Goal: Information Seeking & Learning: Learn about a topic

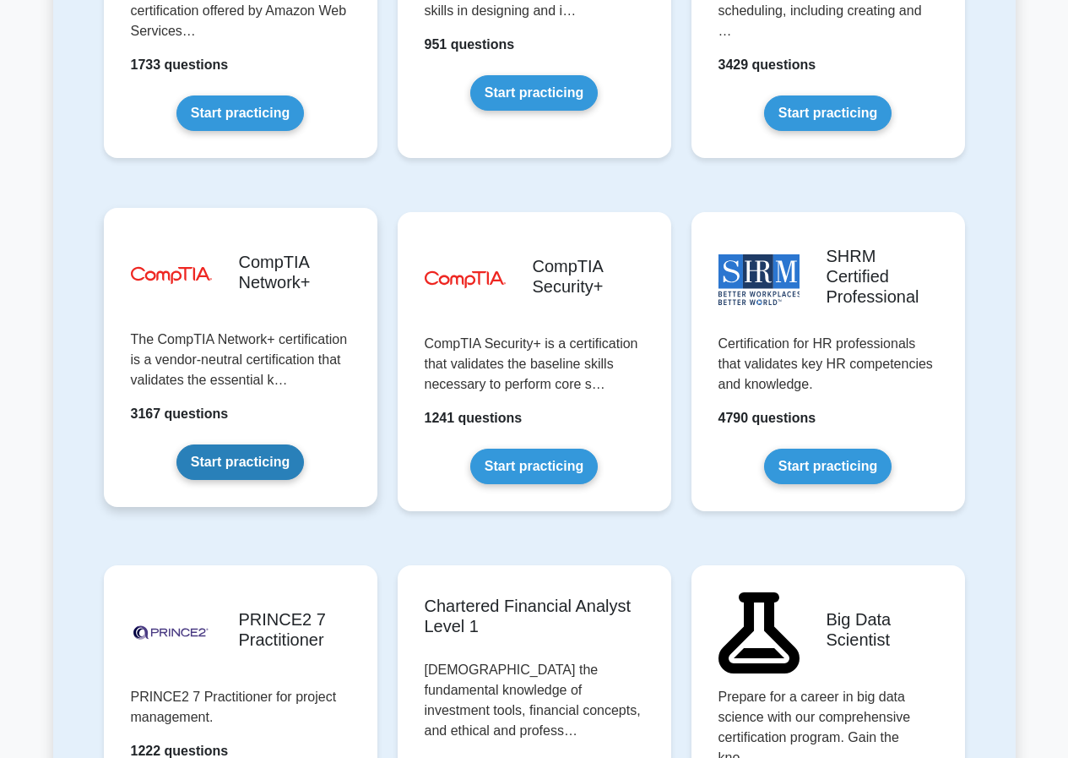
scroll to position [3125, 0]
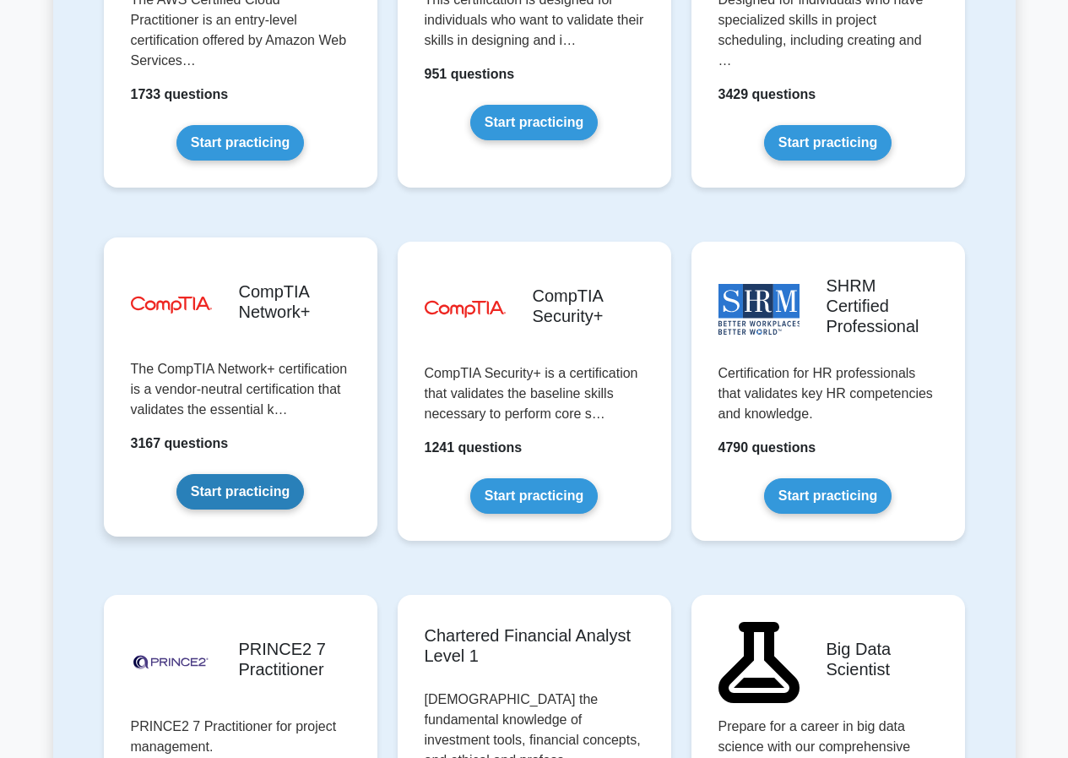
click at [242, 474] on link "Start practicing" at bounding box center [241, 491] width 128 height 35
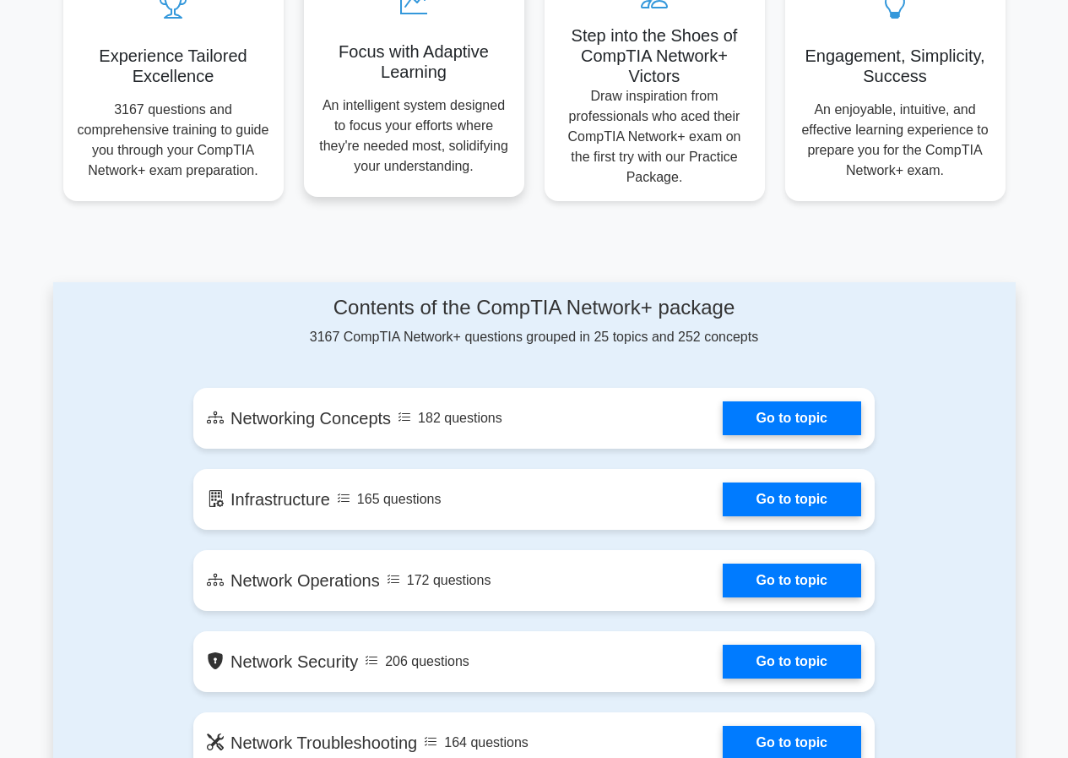
scroll to position [676, 0]
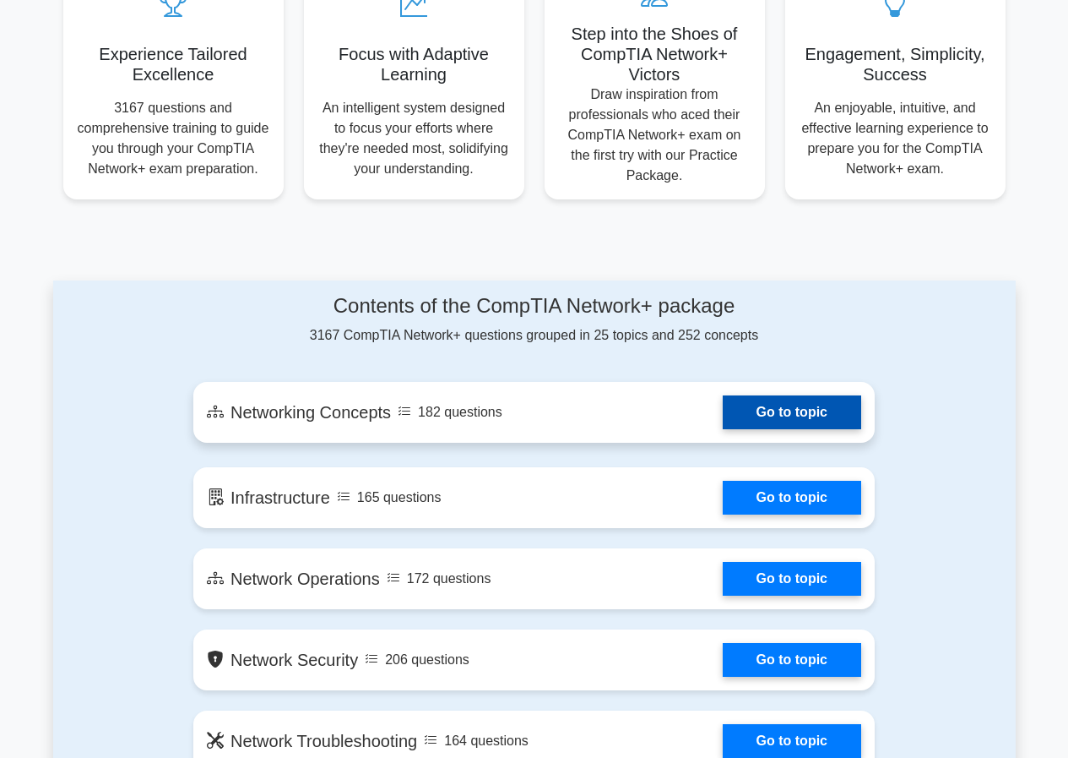
click at [723, 427] on link "Go to topic" at bounding box center [792, 412] width 139 height 34
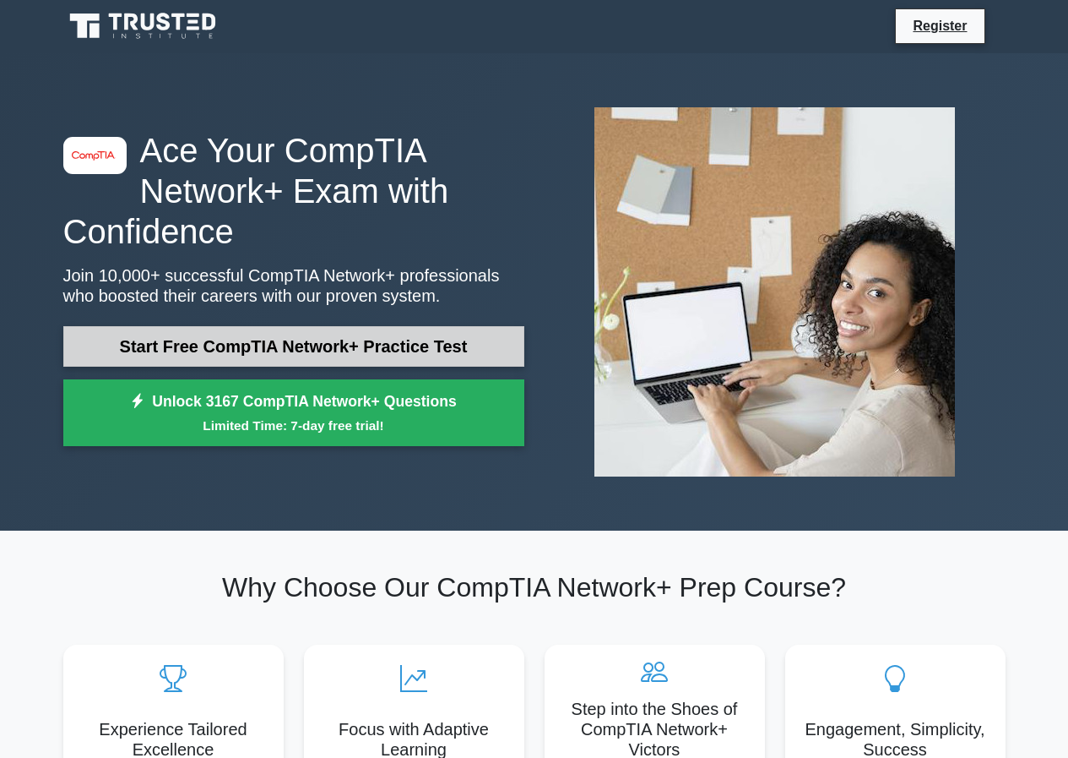
scroll to position [0, 0]
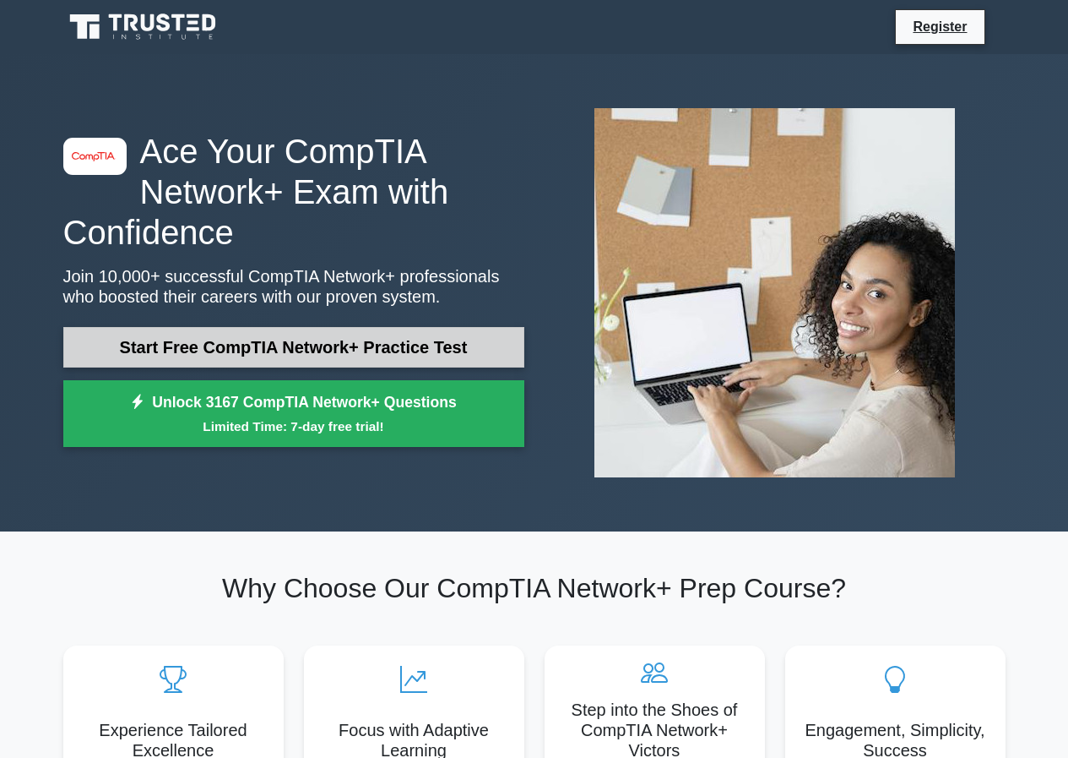
click at [271, 351] on link "Start Free CompTIA Network+ Practice Test" at bounding box center [293, 347] width 461 height 41
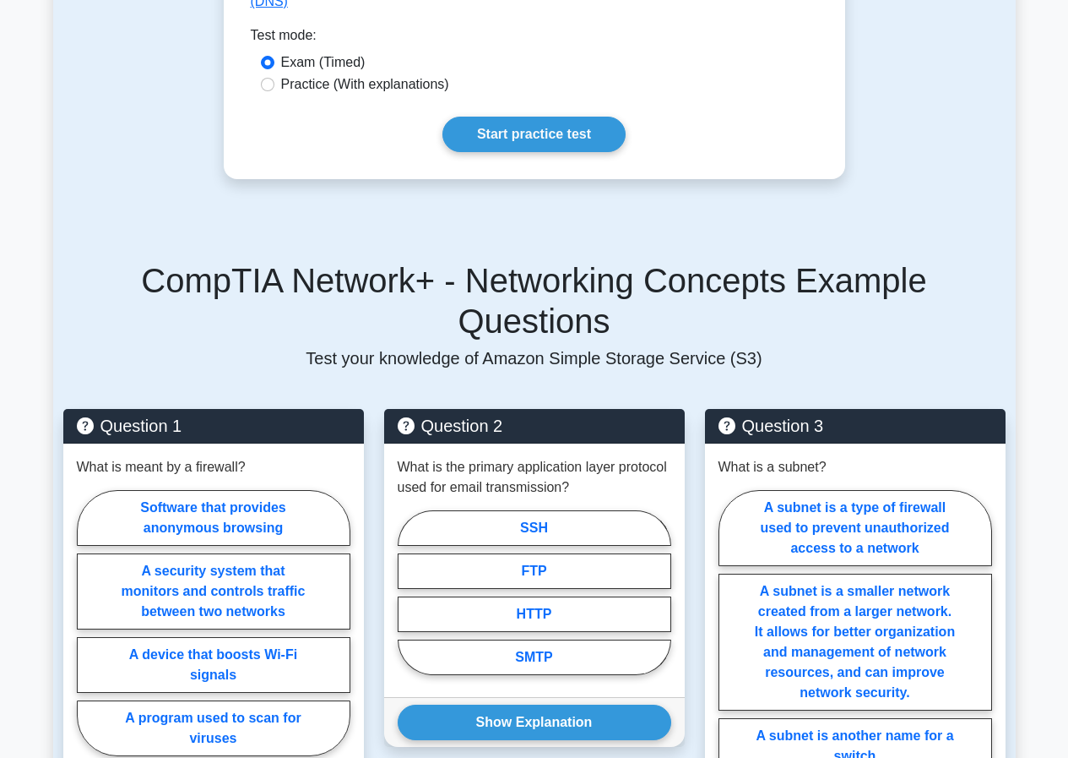
scroll to position [929, 0]
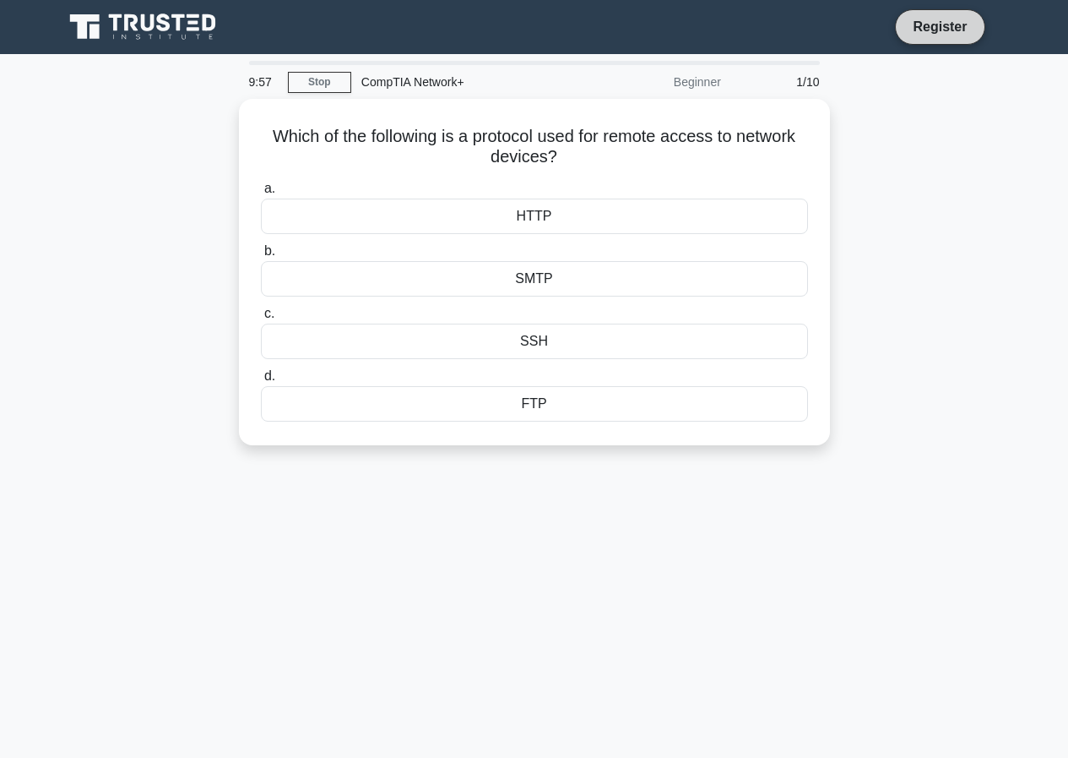
click at [915, 27] on link "Register" at bounding box center [940, 26] width 74 height 21
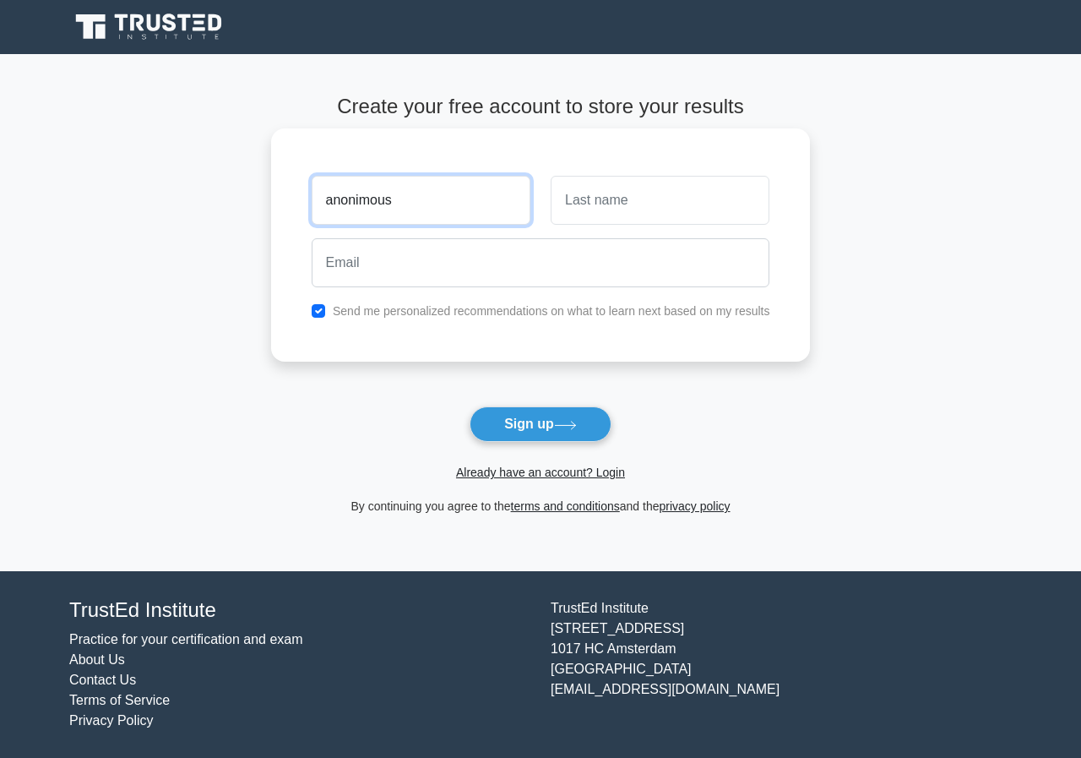
type input "anonimous"
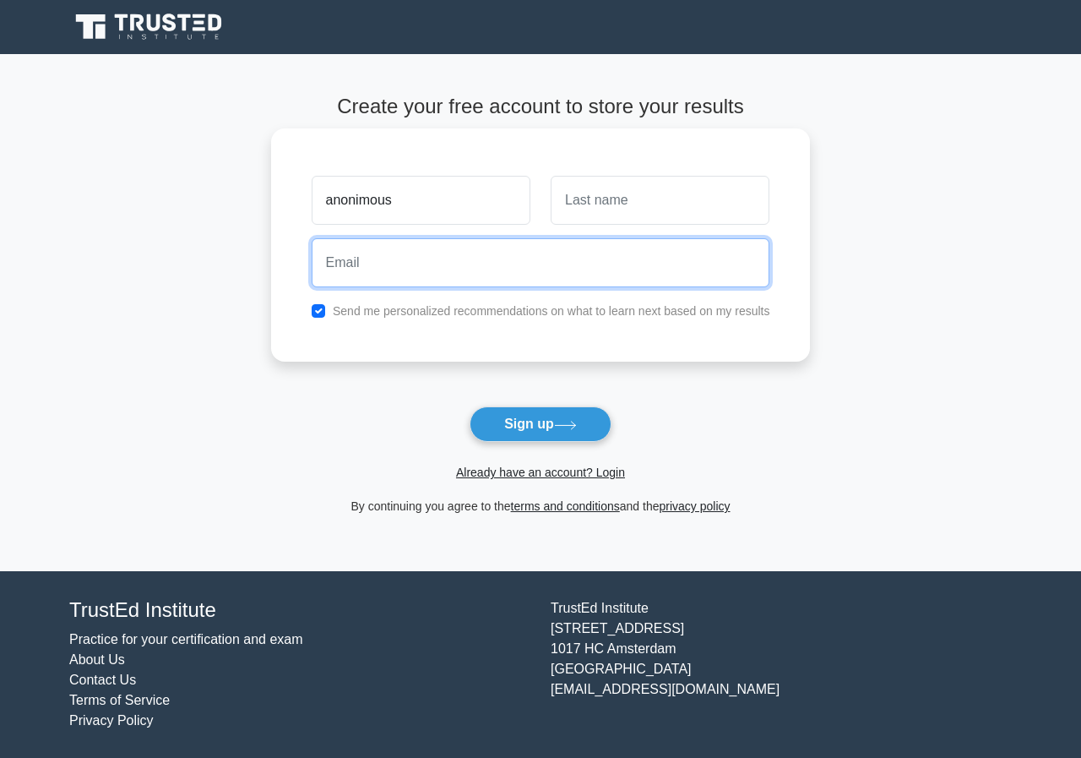
click at [432, 284] on input "email" at bounding box center [541, 262] width 459 height 49
paste input "noyavax747@elobits.com"
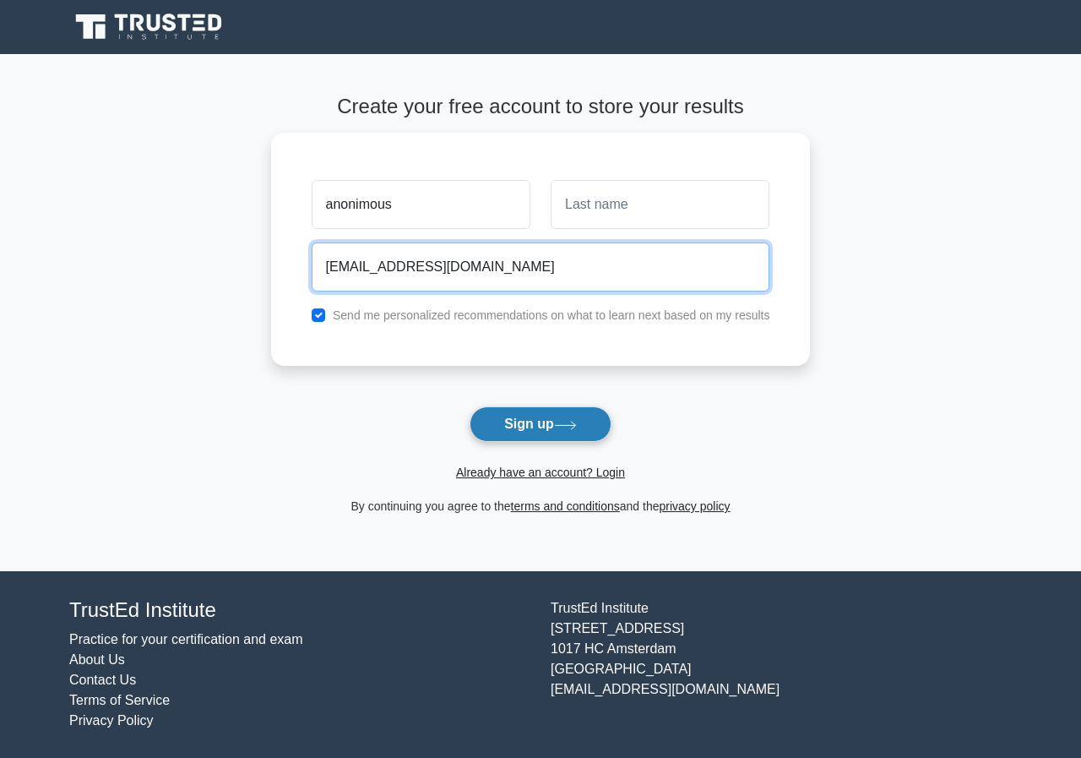
type input "noyavax747@elobits.com"
click at [502, 435] on button "Sign up" at bounding box center [541, 423] width 142 height 35
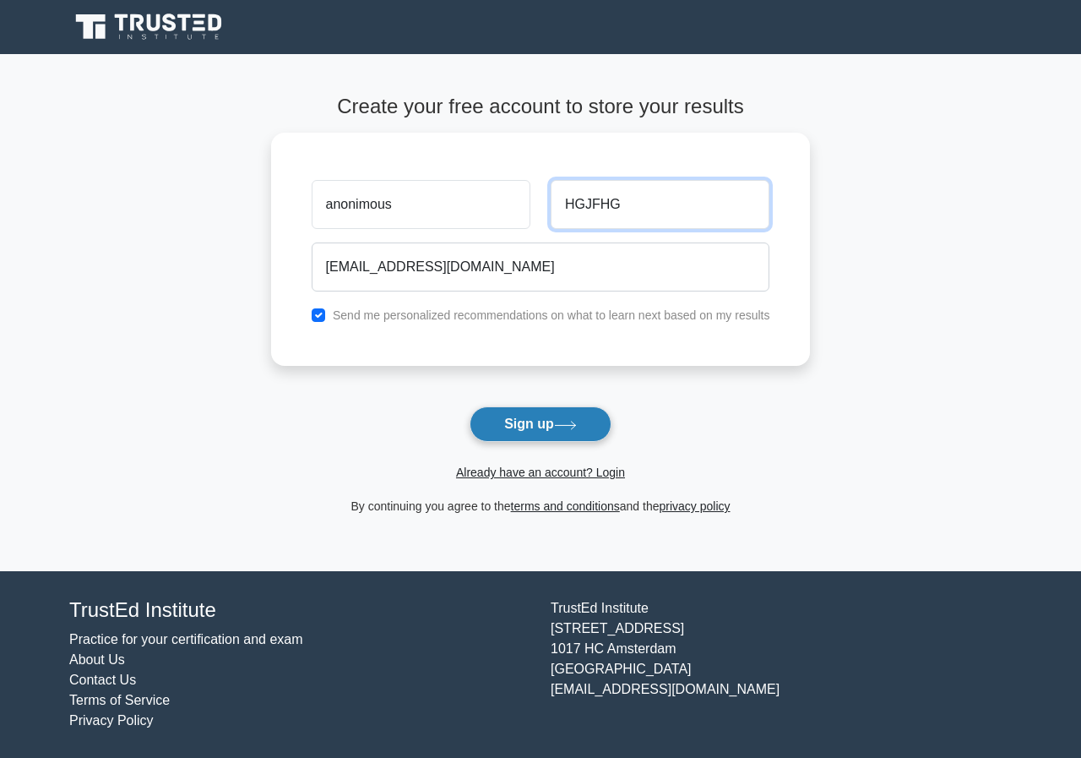
type input "HGJFHG"
click at [527, 413] on button "Sign up" at bounding box center [541, 423] width 142 height 35
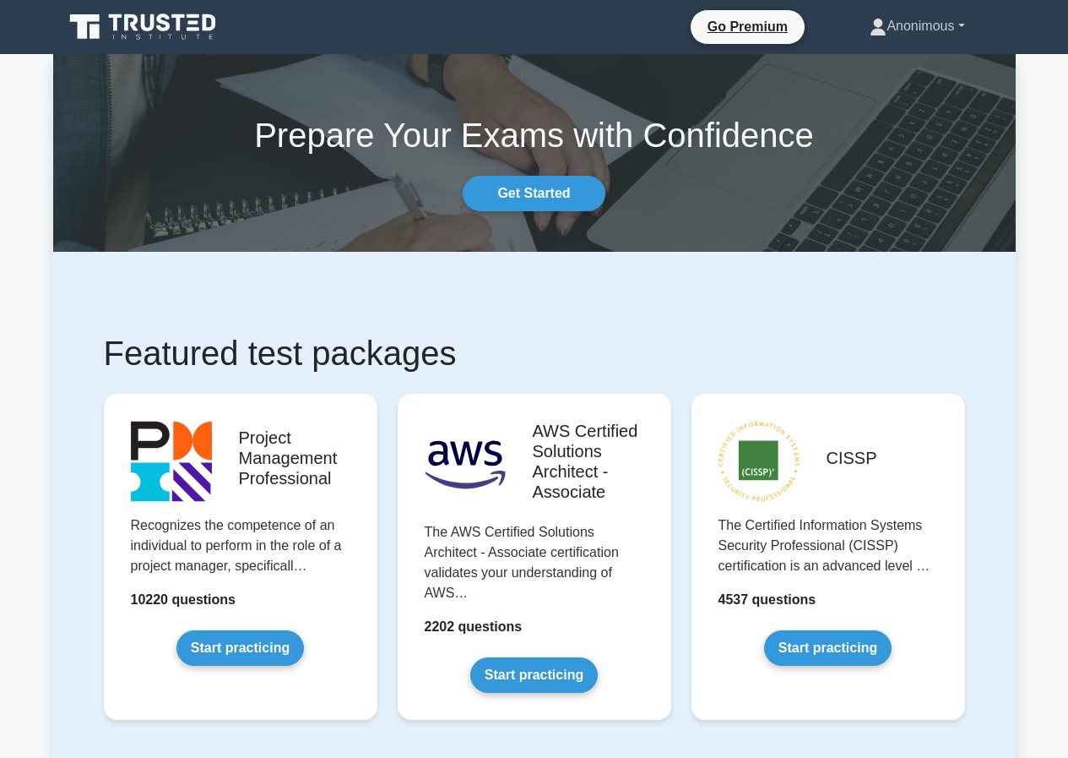
click at [937, 34] on link "Anonimous" at bounding box center [917, 26] width 176 height 34
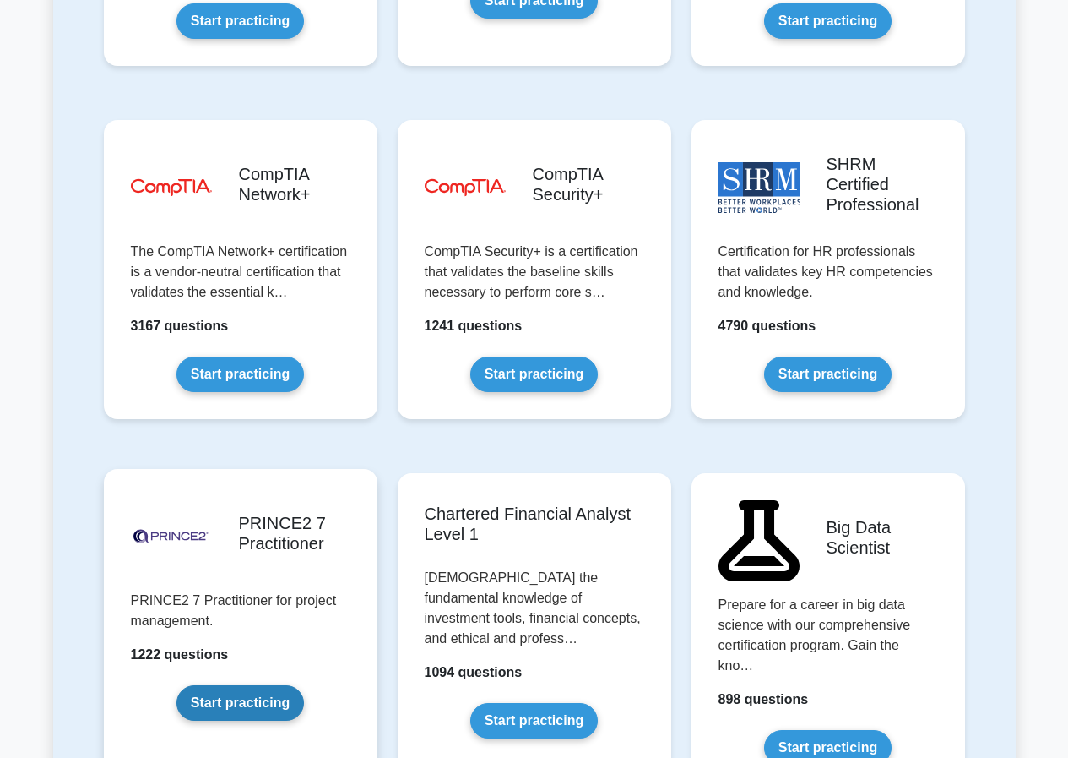
scroll to position [3210, 0]
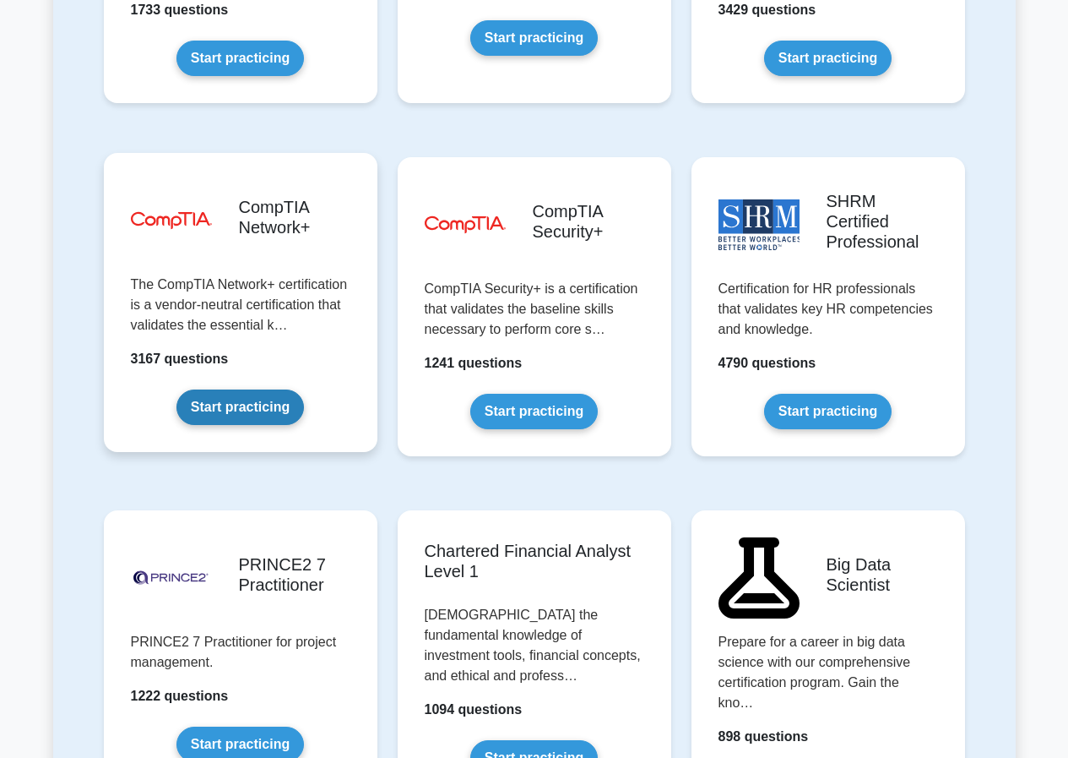
click at [269, 389] on link "Start practicing" at bounding box center [241, 406] width 128 height 35
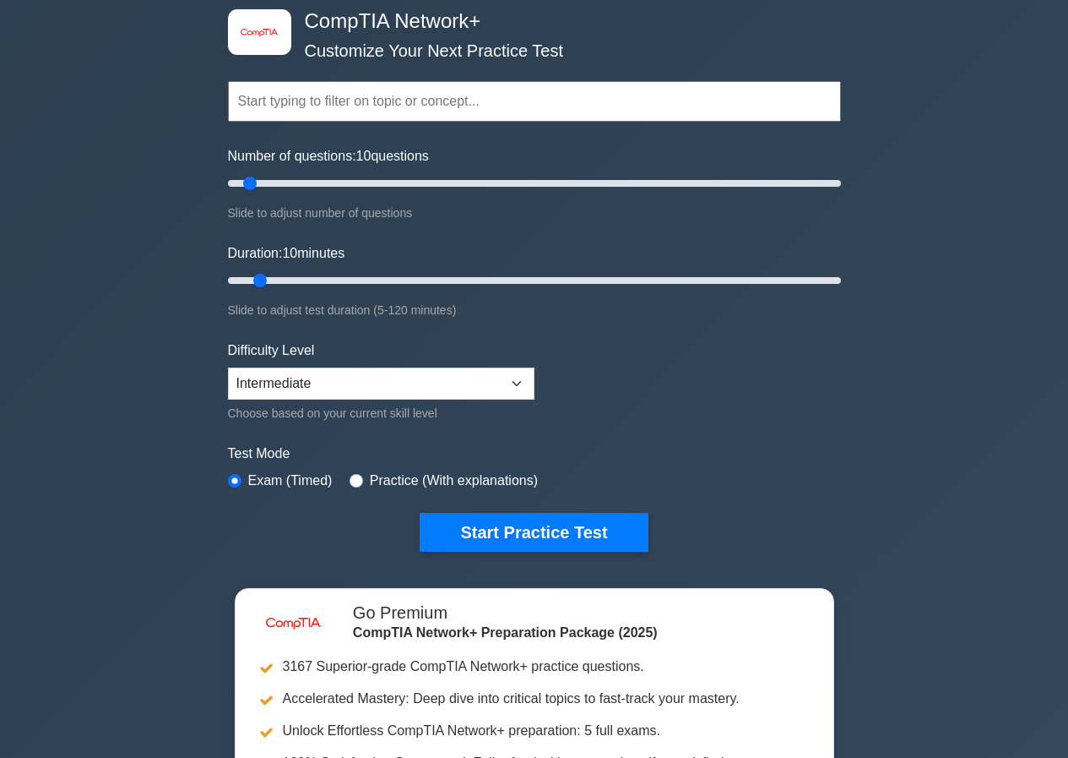
scroll to position [84, 0]
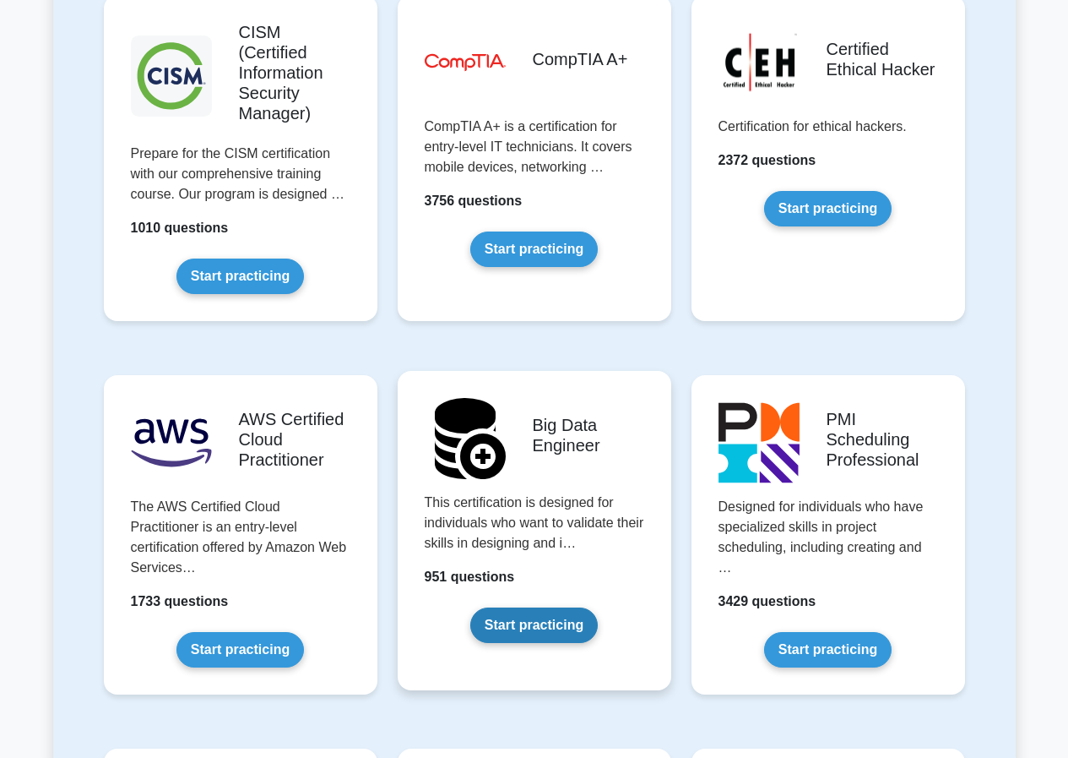
scroll to position [2449, 0]
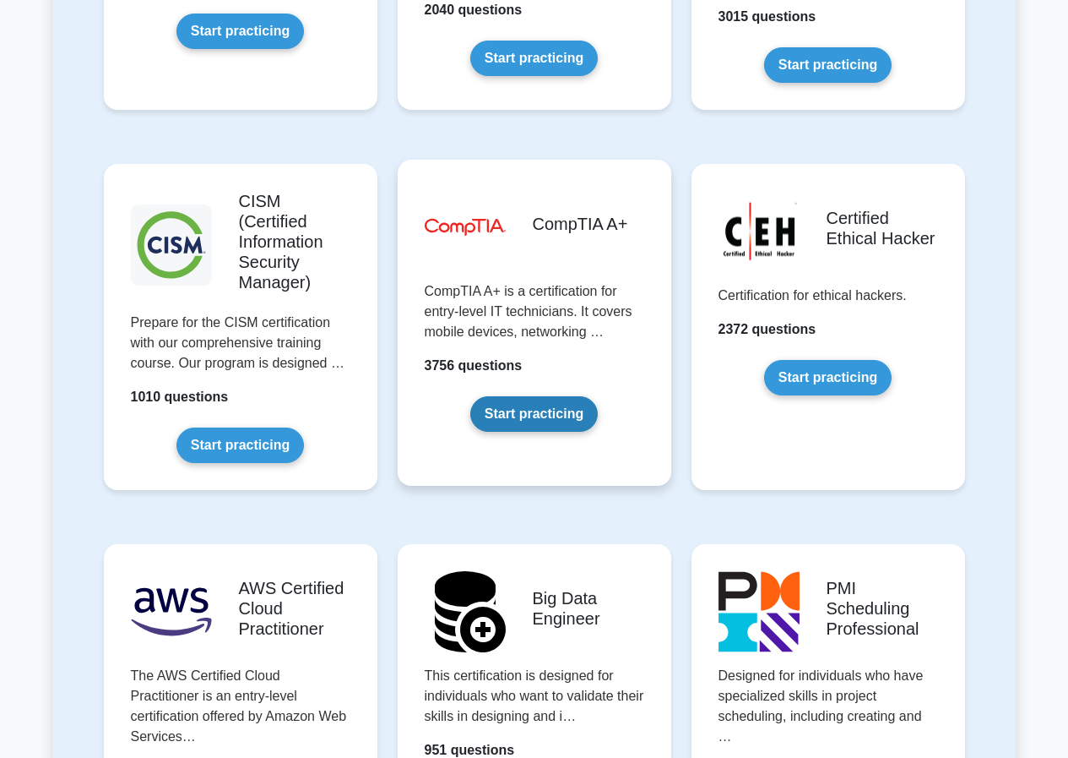
click at [533, 396] on link "Start practicing" at bounding box center [534, 413] width 128 height 35
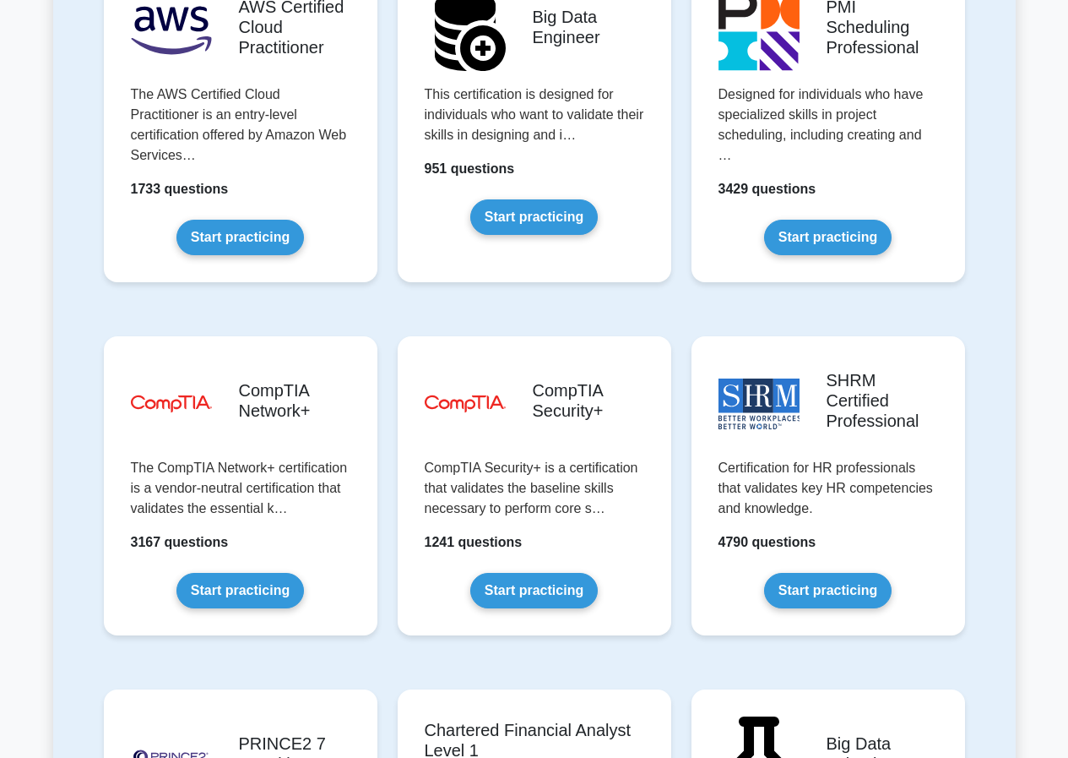
scroll to position [3041, 0]
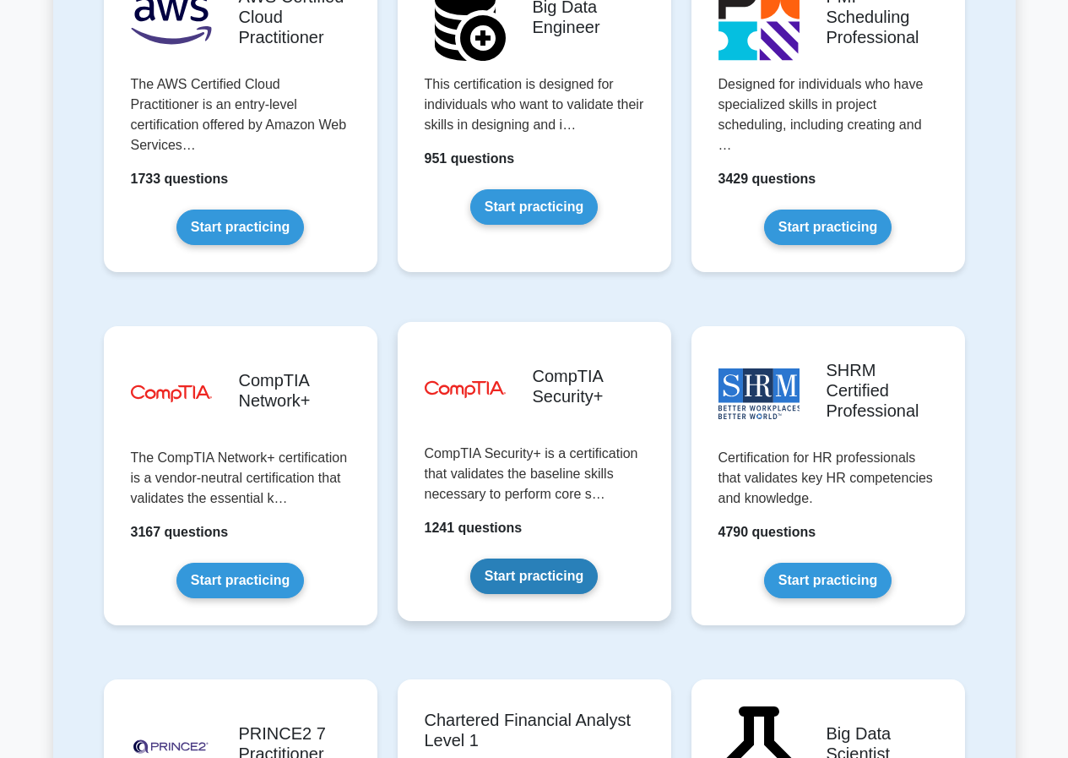
click at [486, 558] on link "Start practicing" at bounding box center [534, 575] width 128 height 35
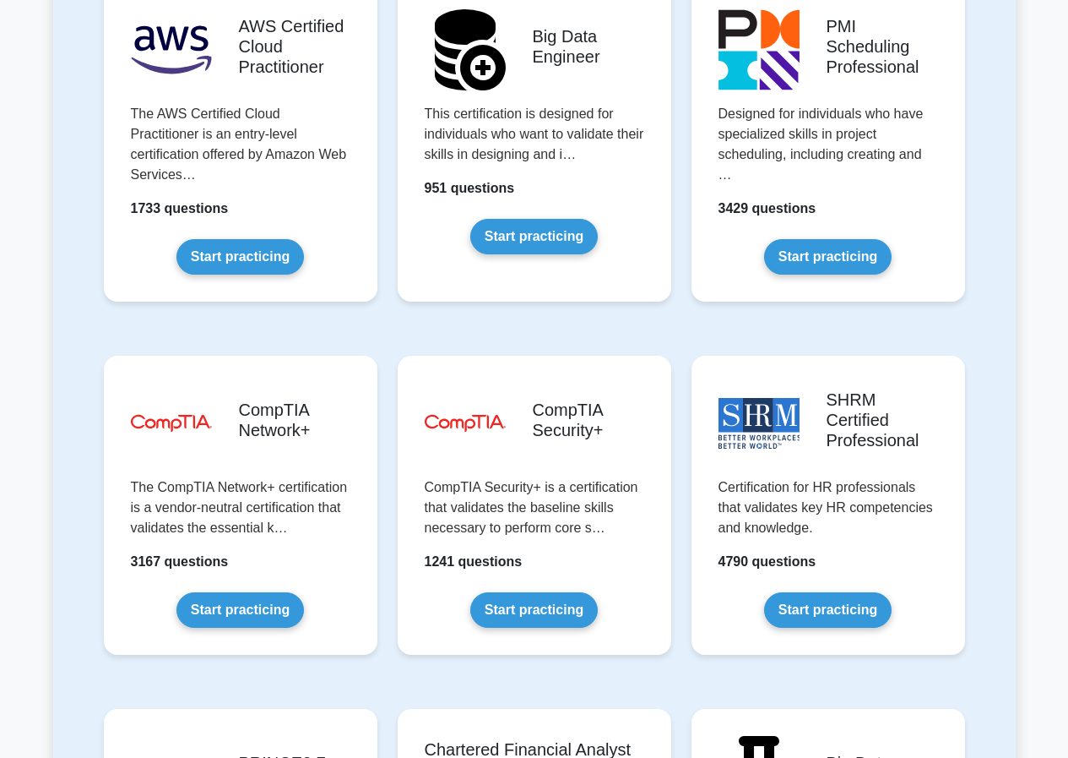
scroll to position [3041, 0]
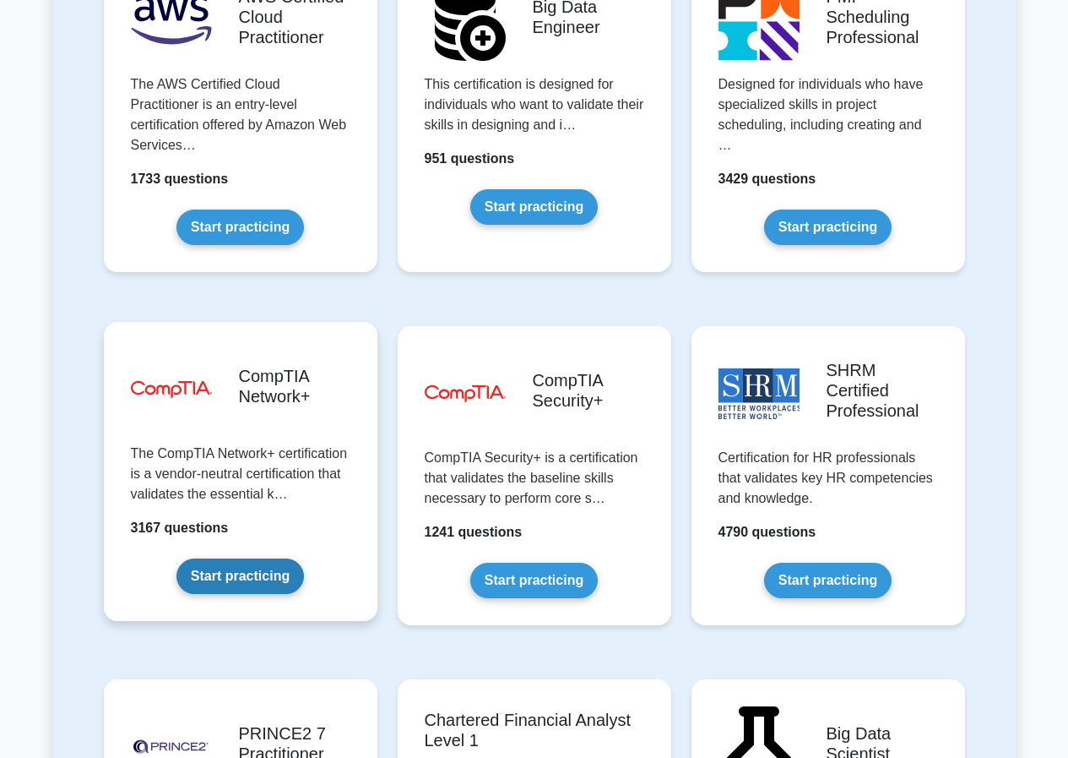
click at [240, 558] on link "Start practicing" at bounding box center [241, 575] width 128 height 35
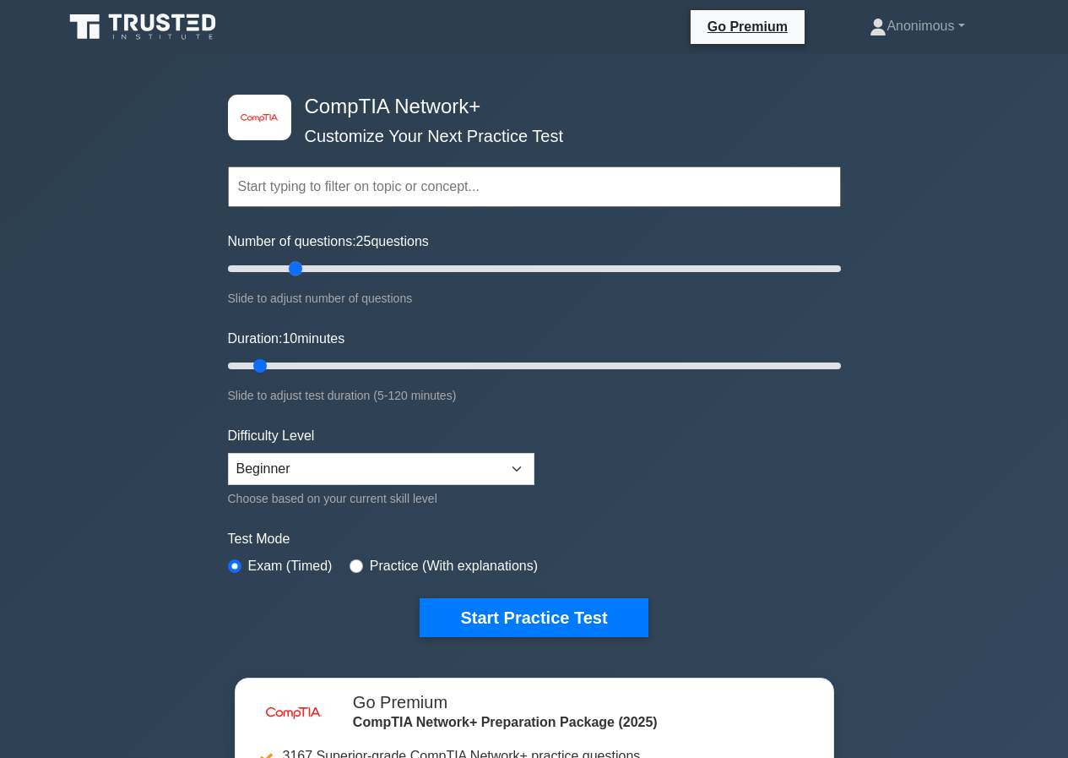
drag, startPoint x: 242, startPoint y: 264, endPoint x: 297, endPoint y: 275, distance: 56.0
type input "25"
click at [297, 275] on input "Number of questions: 25 questions" at bounding box center [534, 268] width 613 height 20
drag, startPoint x: 265, startPoint y: 369, endPoint x: 555, endPoint y: 371, distance: 289.7
type input "65"
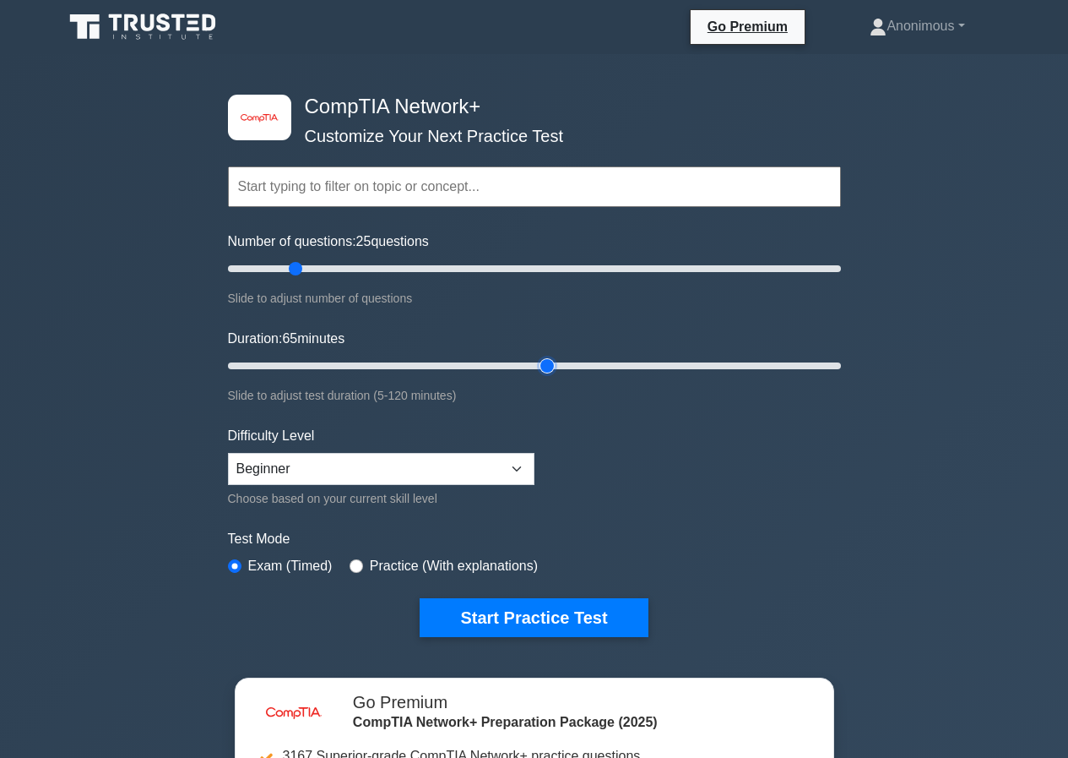
click at [555, 371] on input "Duration: 65 minutes" at bounding box center [534, 366] width 613 height 20
click at [354, 568] on input "radio" at bounding box center [357, 566] width 14 height 14
radio input "true"
click at [544, 644] on div "image/svg+xml CompTIA Network+ Customize Your Next Practice Test Topics Network…" at bounding box center [534, 365] width 633 height 623
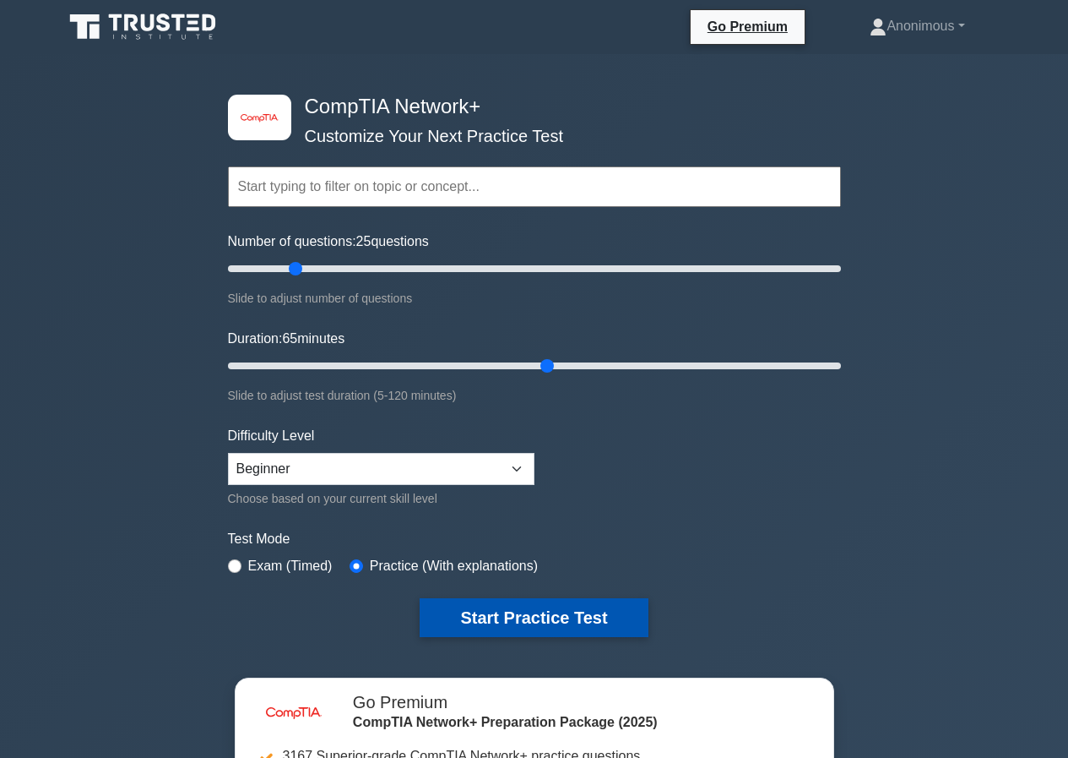
click at [529, 628] on button "Start Practice Test" at bounding box center [534, 617] width 228 height 39
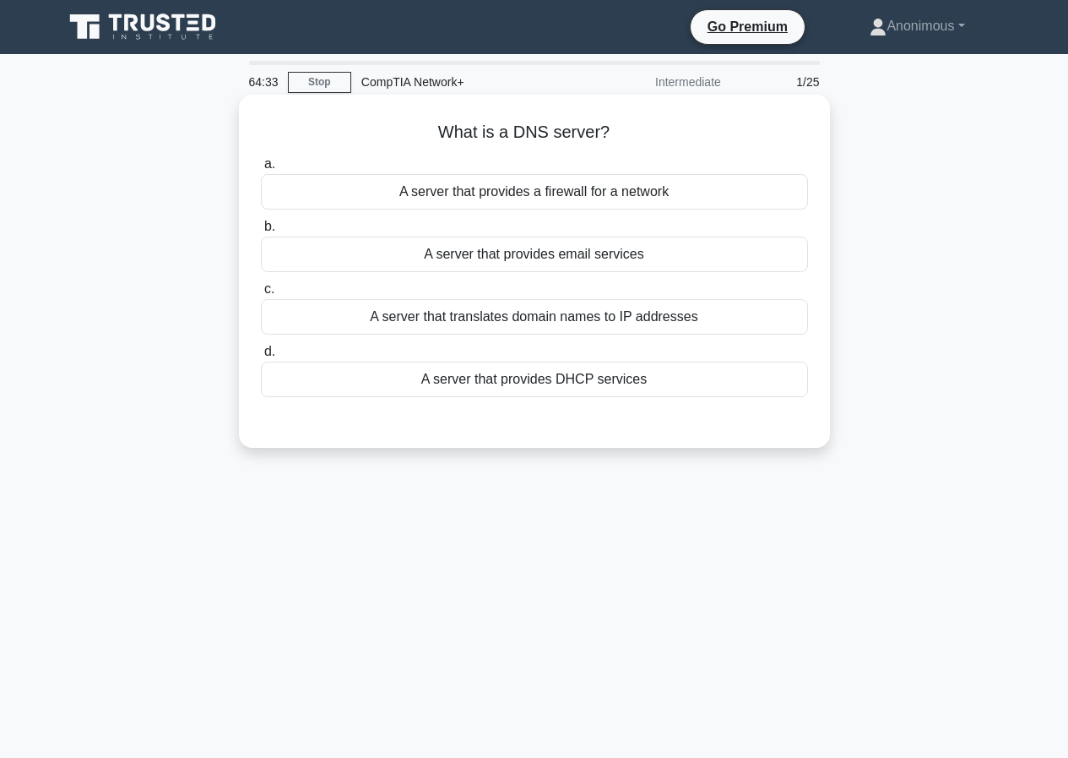
click at [519, 320] on div "A server that translates domain names to IP addresses" at bounding box center [534, 316] width 547 height 35
click at [261, 295] on input "c. A server that translates domain names to IP addresses" at bounding box center [261, 289] width 0 height 11
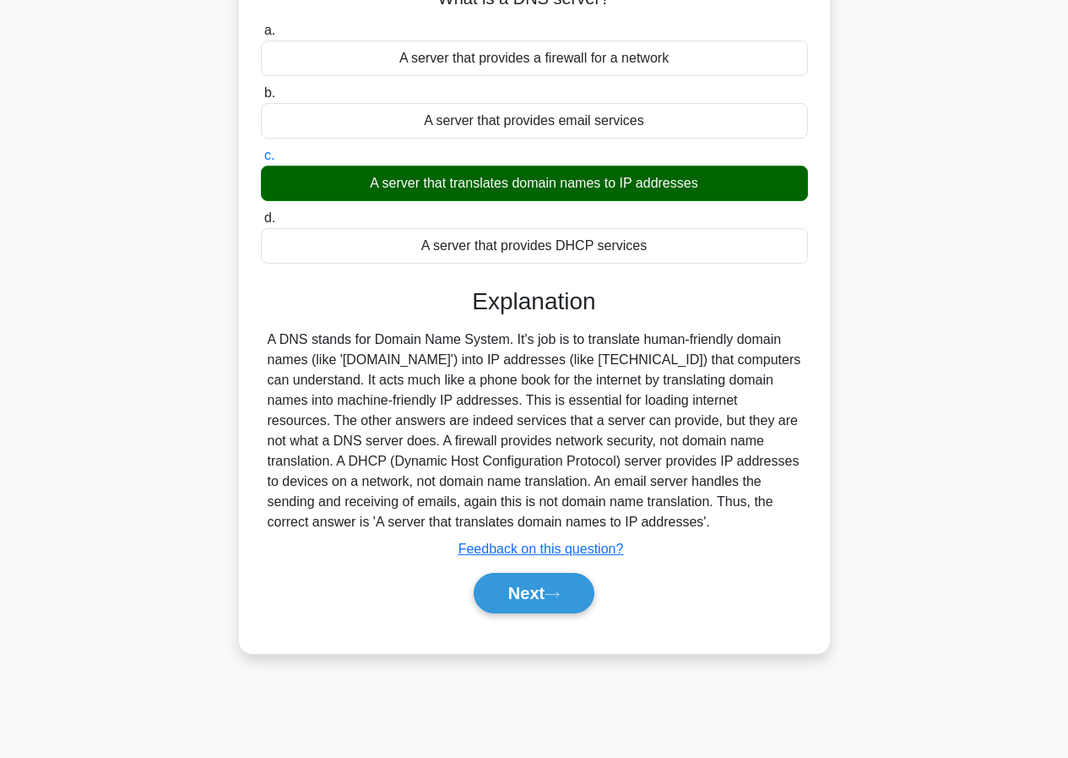
scroll to position [155, 0]
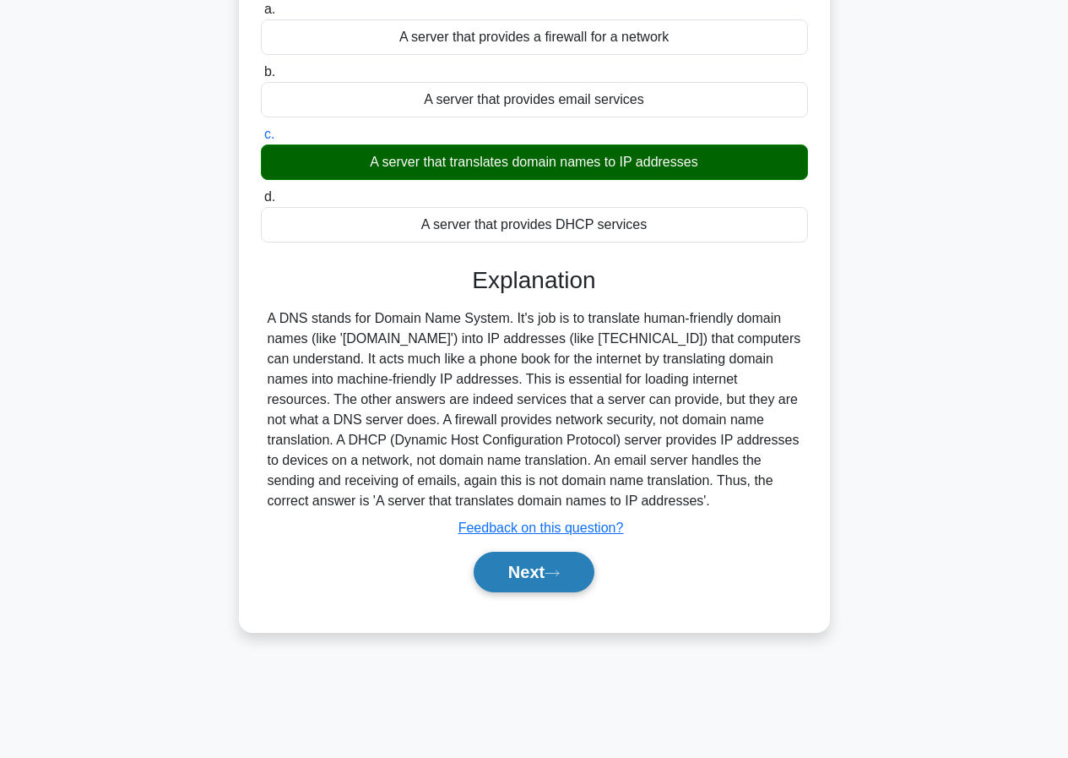
click at [541, 573] on button "Next" at bounding box center [534, 572] width 121 height 41
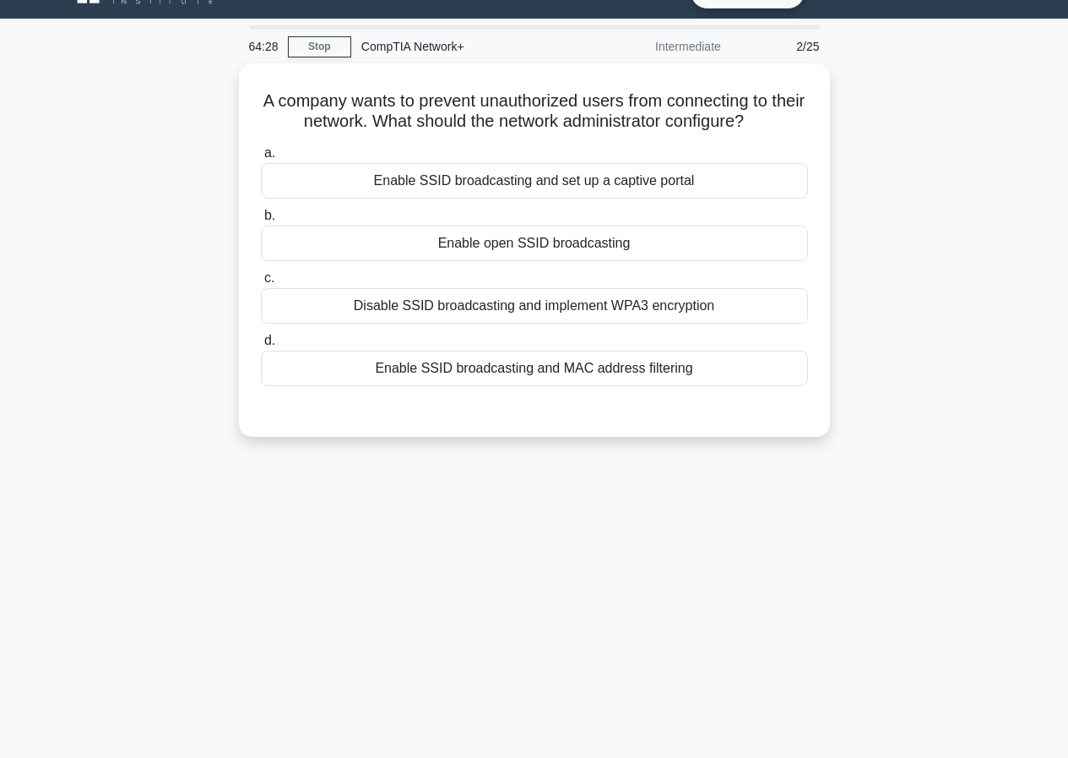
scroll to position [0, 0]
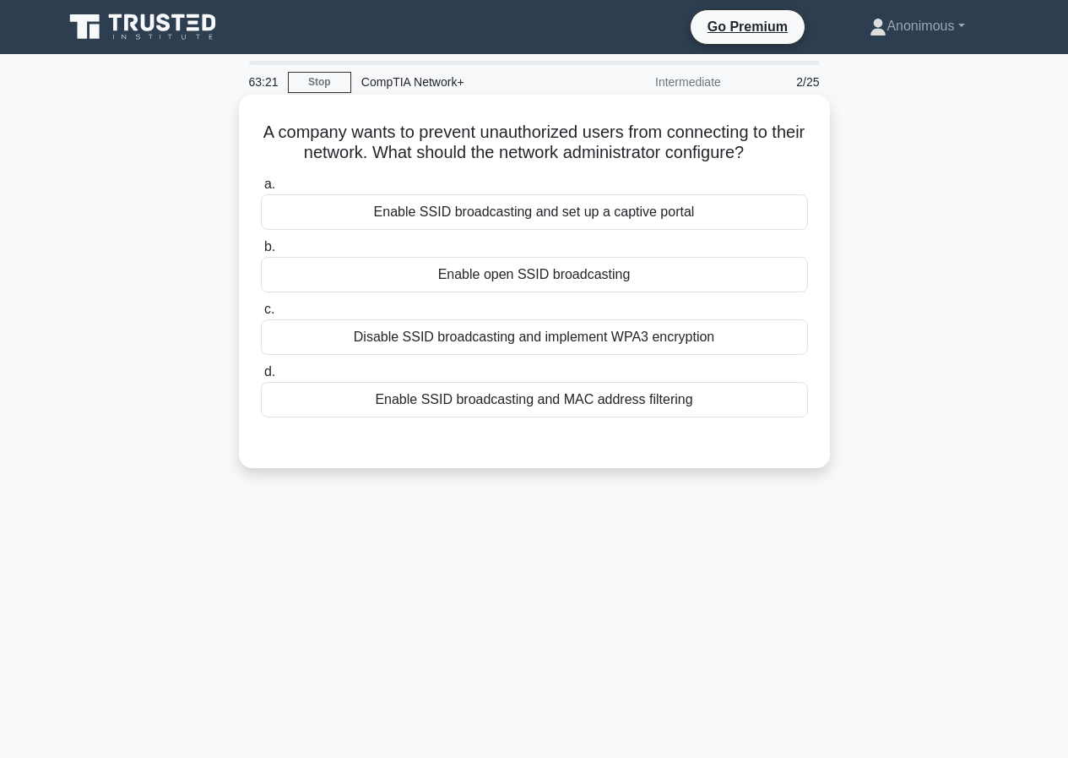
click at [468, 340] on div "Disable SSID broadcasting and implement WPA3 encryption" at bounding box center [534, 336] width 547 height 35
click at [261, 315] on input "c. Disable SSID broadcasting and implement WPA3 encryption" at bounding box center [261, 309] width 0 height 11
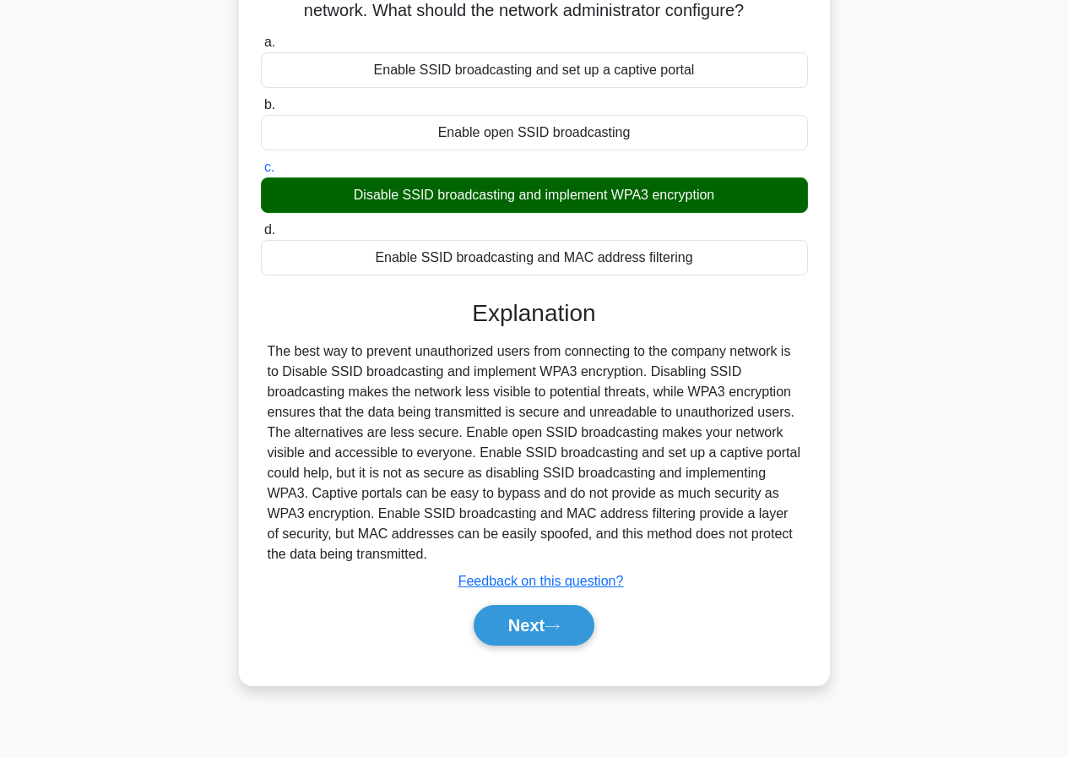
scroll to position [155, 0]
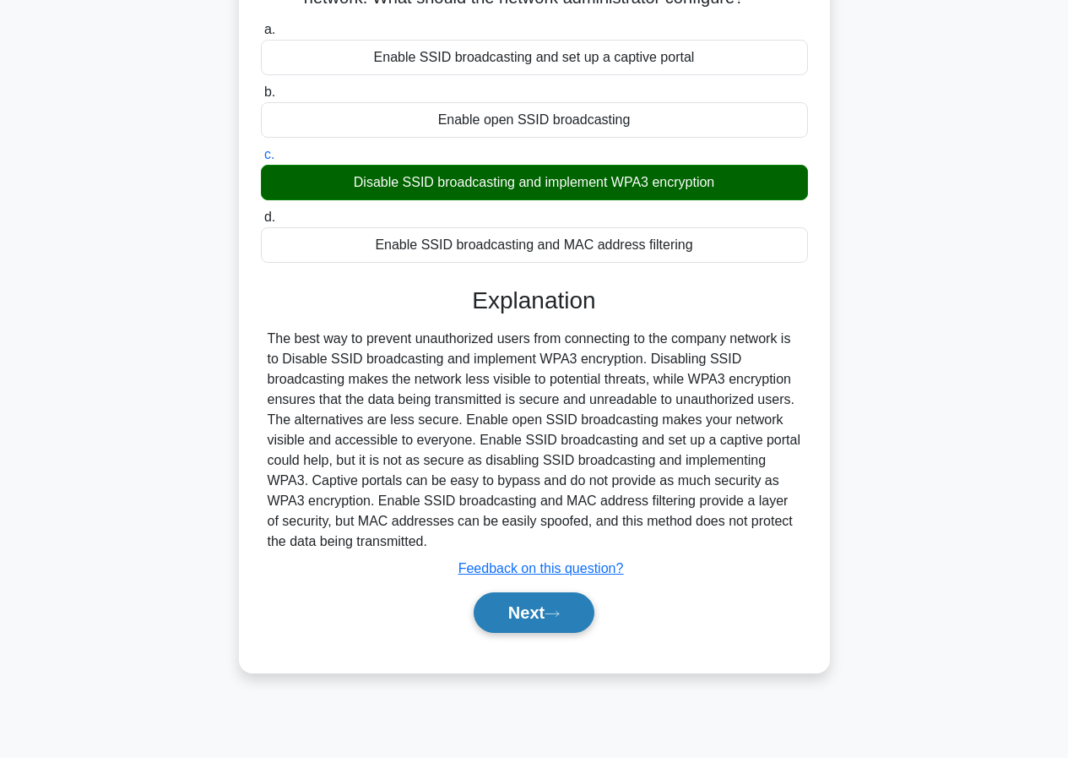
click at [550, 627] on button "Next" at bounding box center [534, 612] width 121 height 41
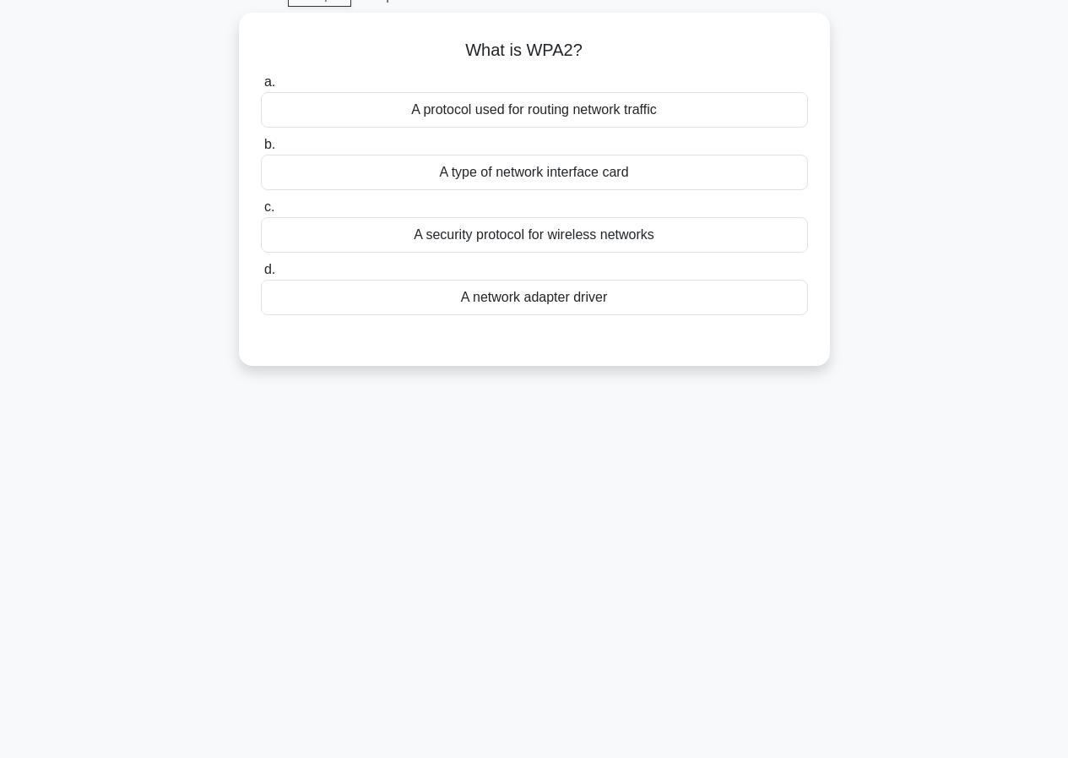
scroll to position [0, 0]
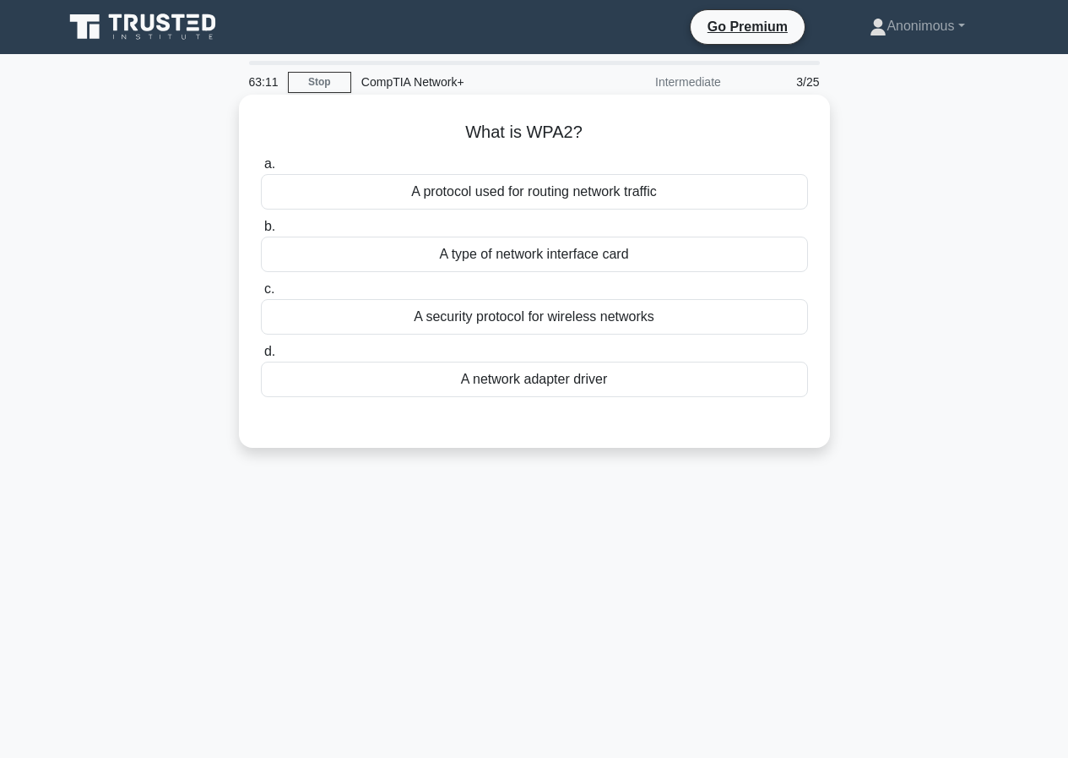
click at [508, 334] on div "A security protocol for wireless networks" at bounding box center [534, 316] width 547 height 35
click at [261, 295] on input "c. A security protocol for wireless networks" at bounding box center [261, 289] width 0 height 11
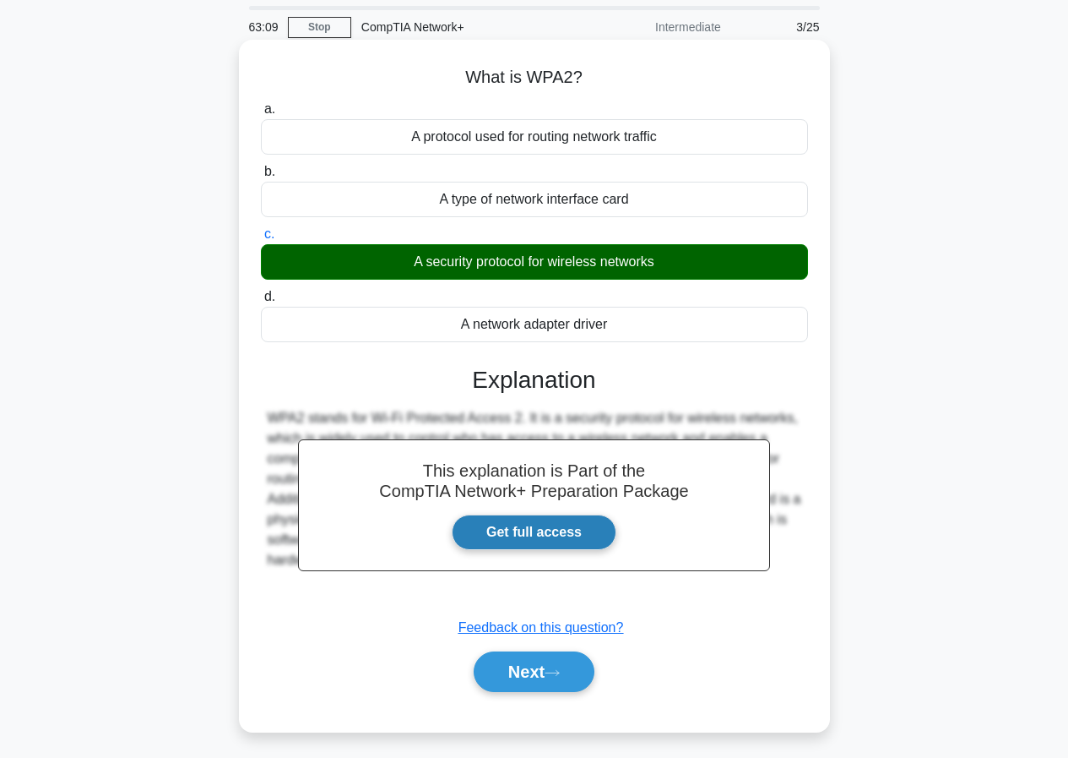
scroll to position [155, 0]
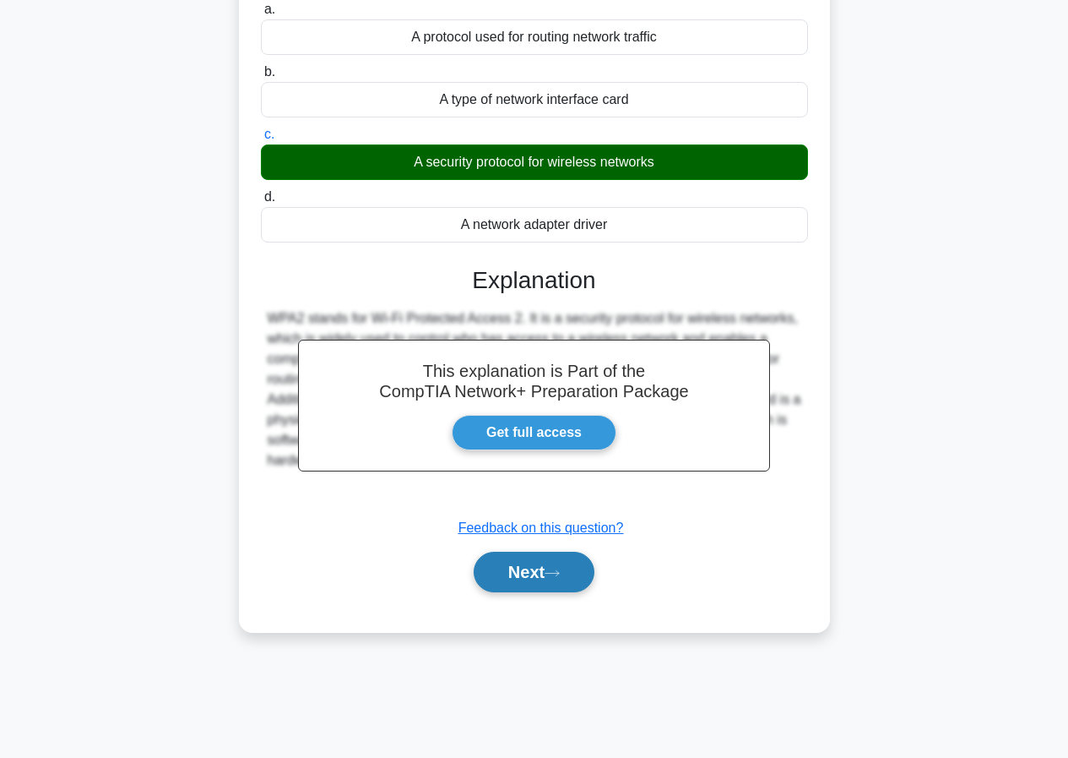
click at [513, 594] on div "Next" at bounding box center [534, 572] width 547 height 54
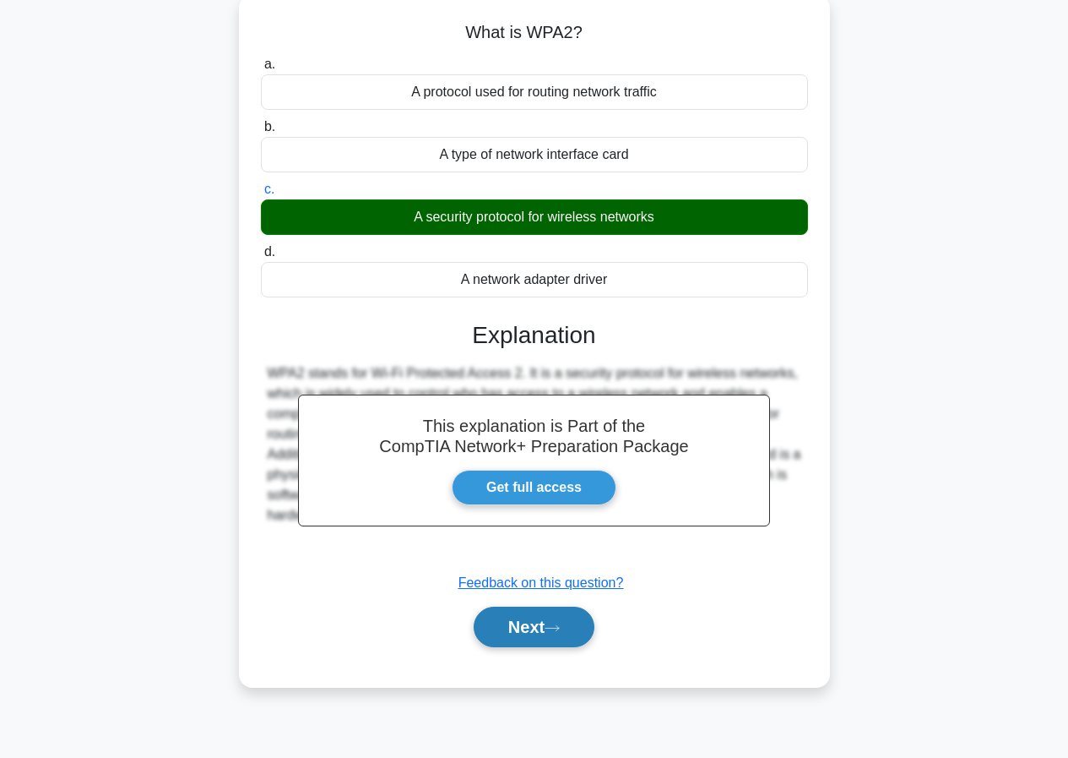
scroll to position [70, 0]
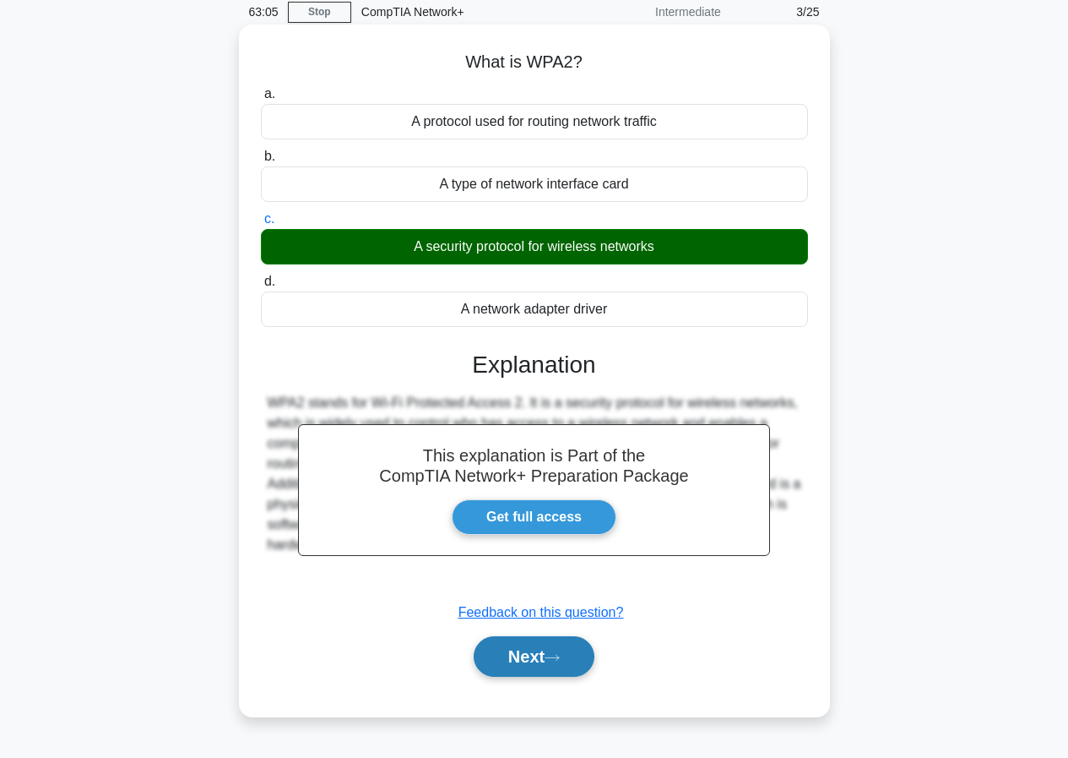
click at [541, 662] on button "Next" at bounding box center [534, 656] width 121 height 41
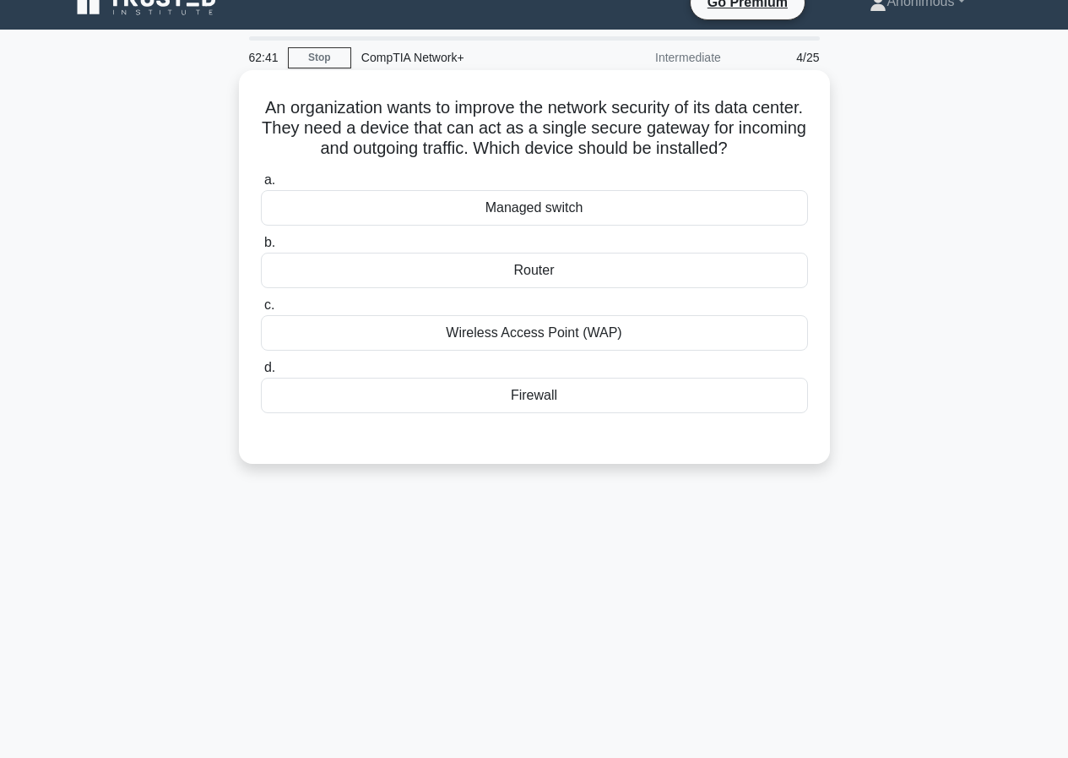
scroll to position [0, 0]
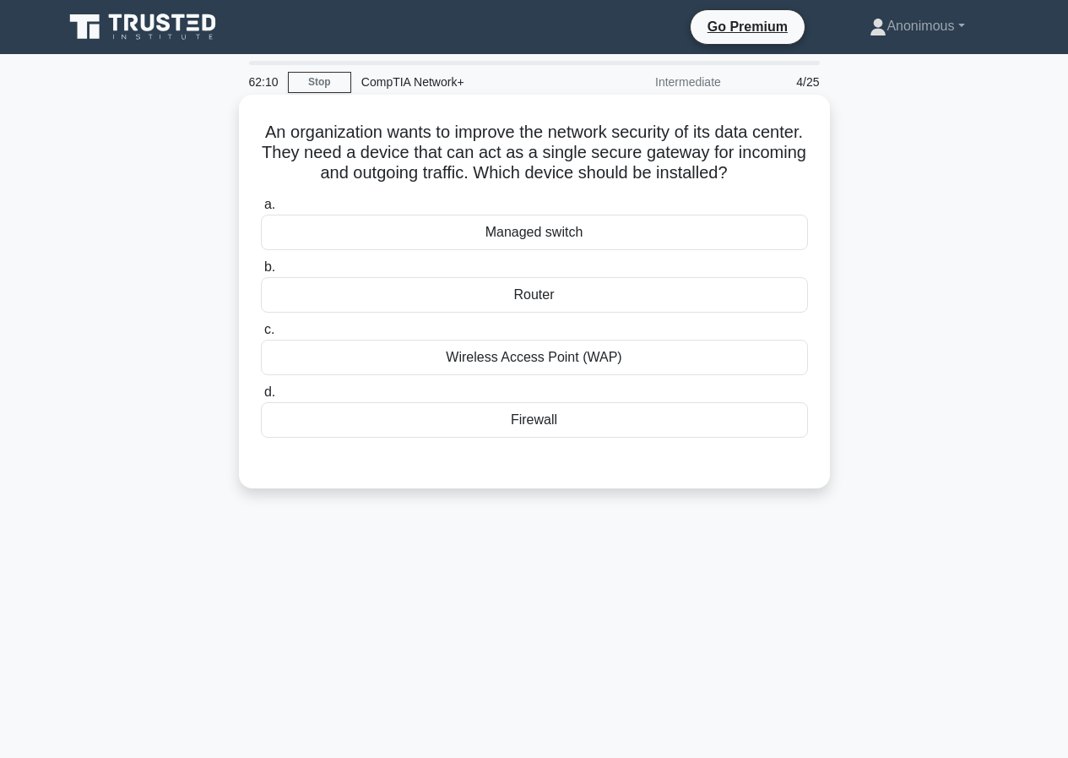
click at [589, 294] on div "Router" at bounding box center [534, 294] width 547 height 35
click at [261, 273] on input "b. Router" at bounding box center [261, 267] width 0 height 11
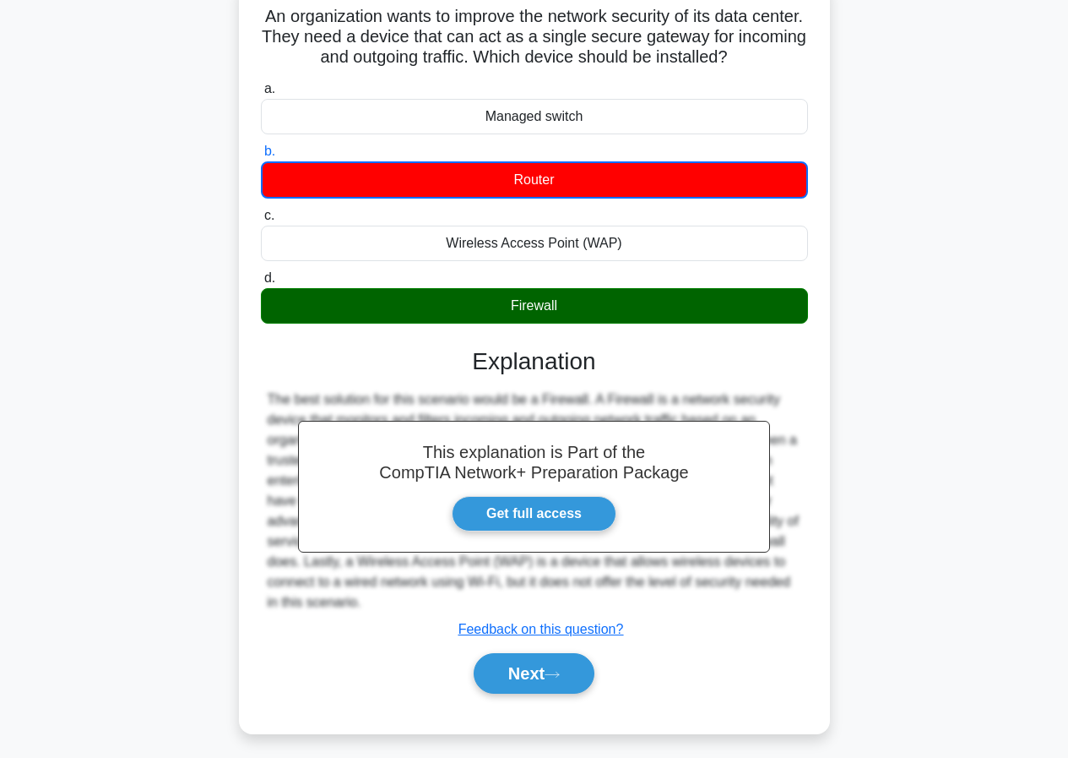
scroll to position [155, 0]
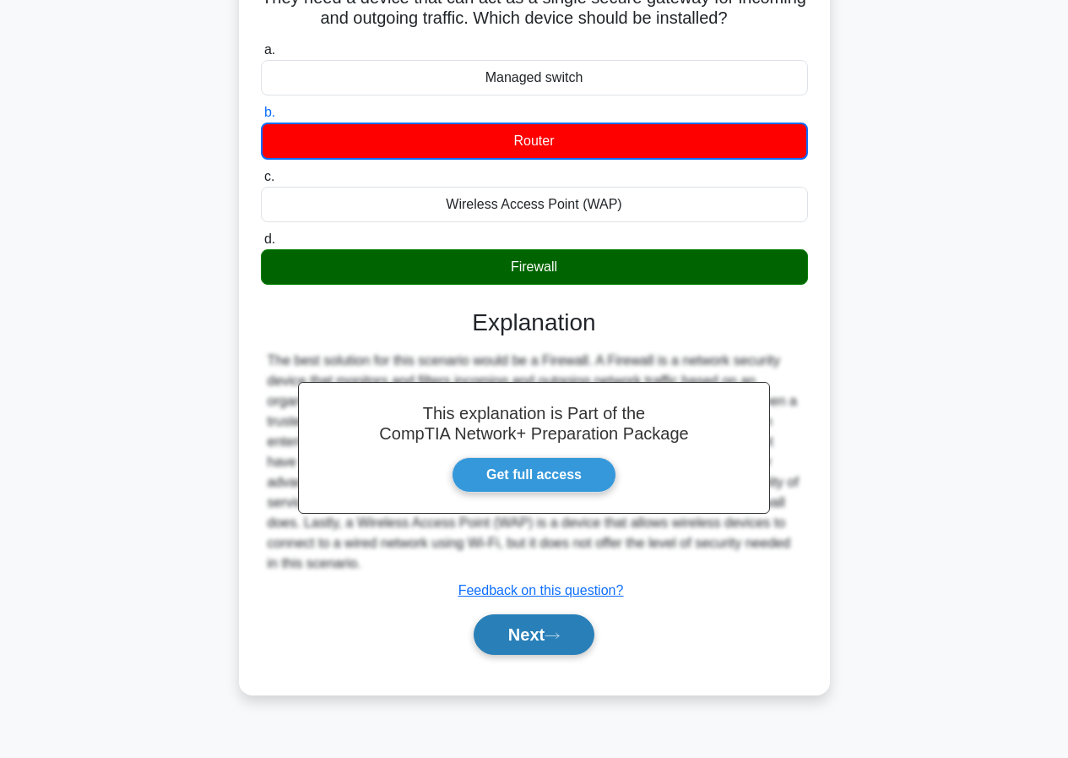
click at [555, 643] on button "Next" at bounding box center [534, 634] width 121 height 41
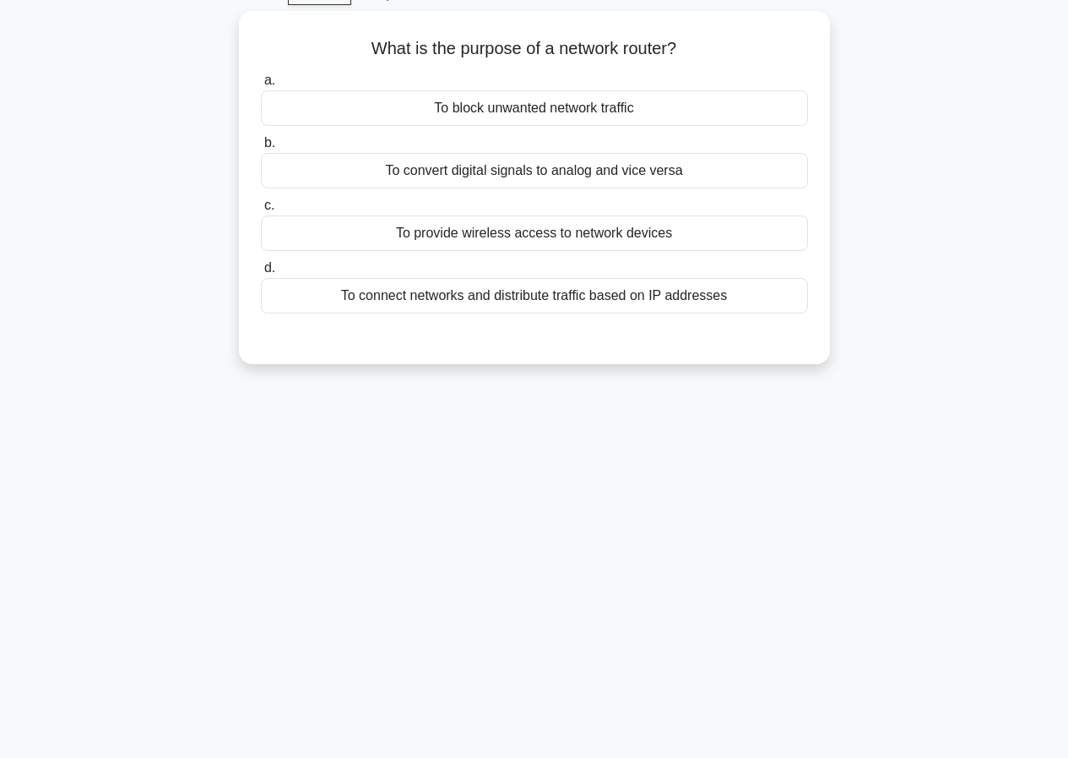
scroll to position [0, 0]
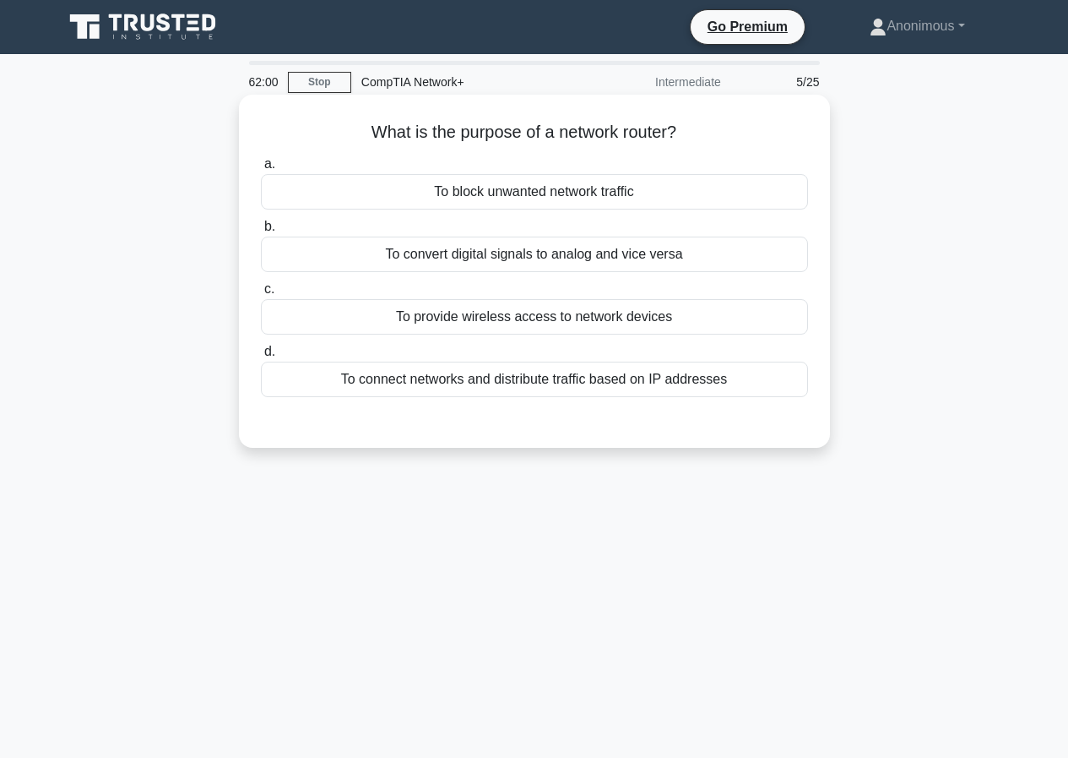
click at [466, 387] on div "To connect networks and distribute traffic based on IP addresses" at bounding box center [534, 378] width 547 height 35
click at [261, 357] on input "d. To connect networks and distribute traffic based on IP addresses" at bounding box center [261, 351] width 0 height 11
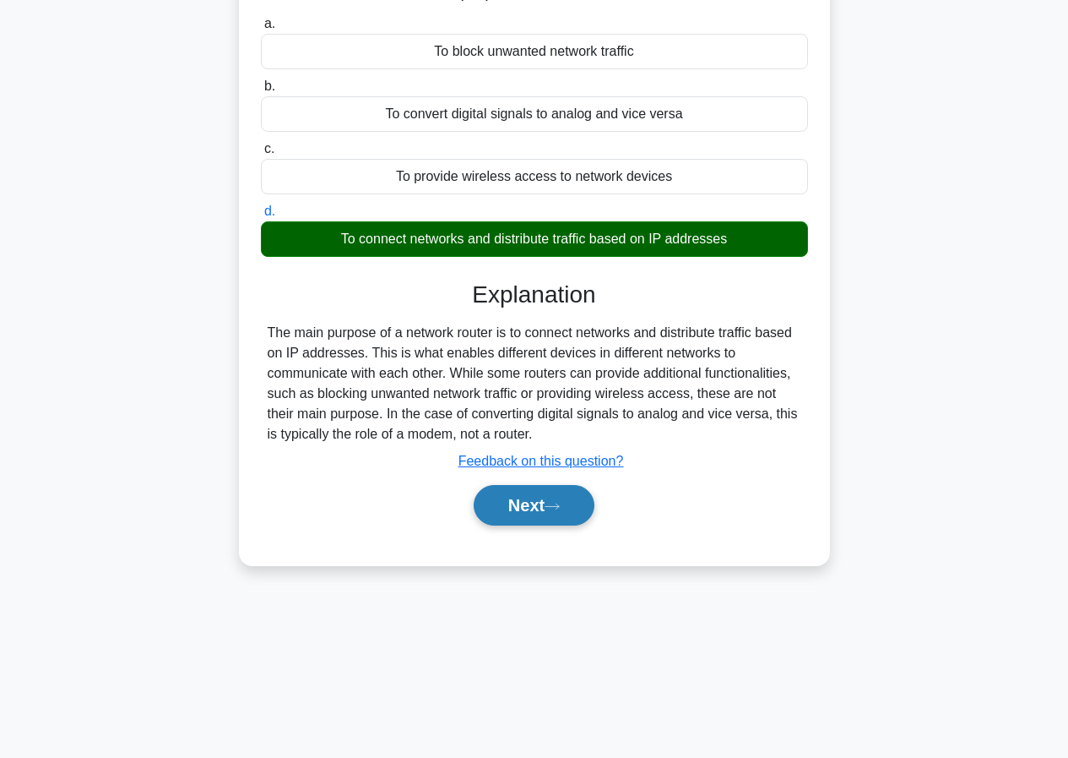
scroll to position [155, 0]
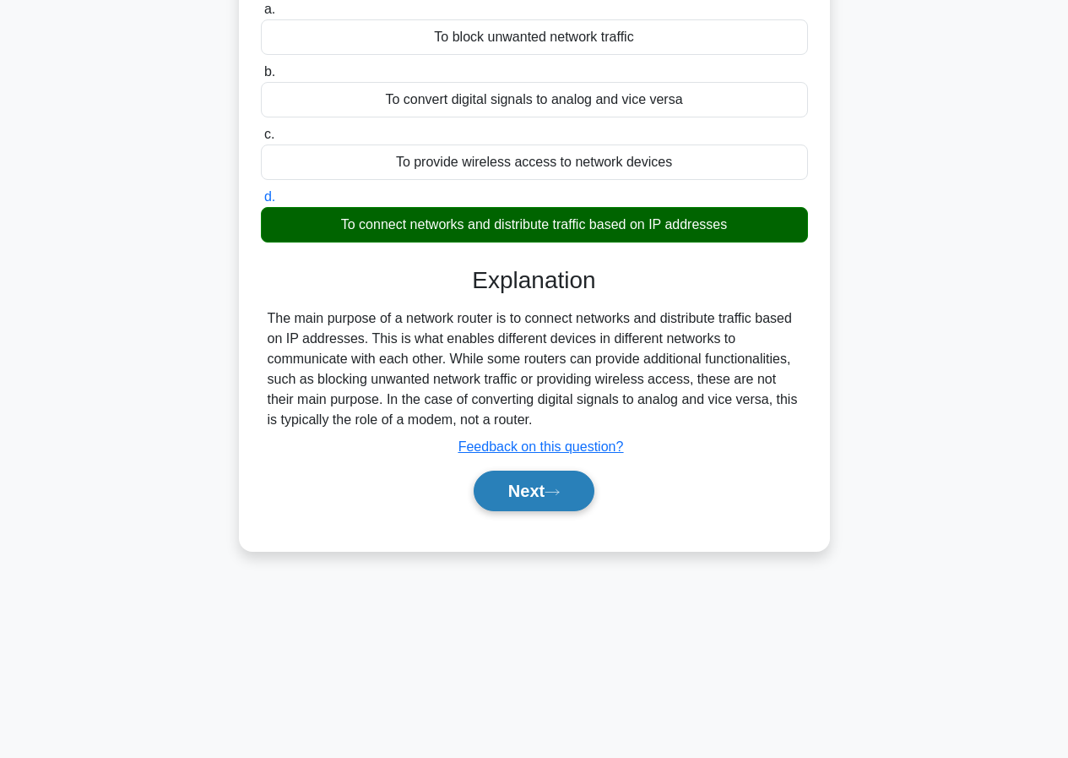
click at [566, 484] on button "Next" at bounding box center [534, 490] width 121 height 41
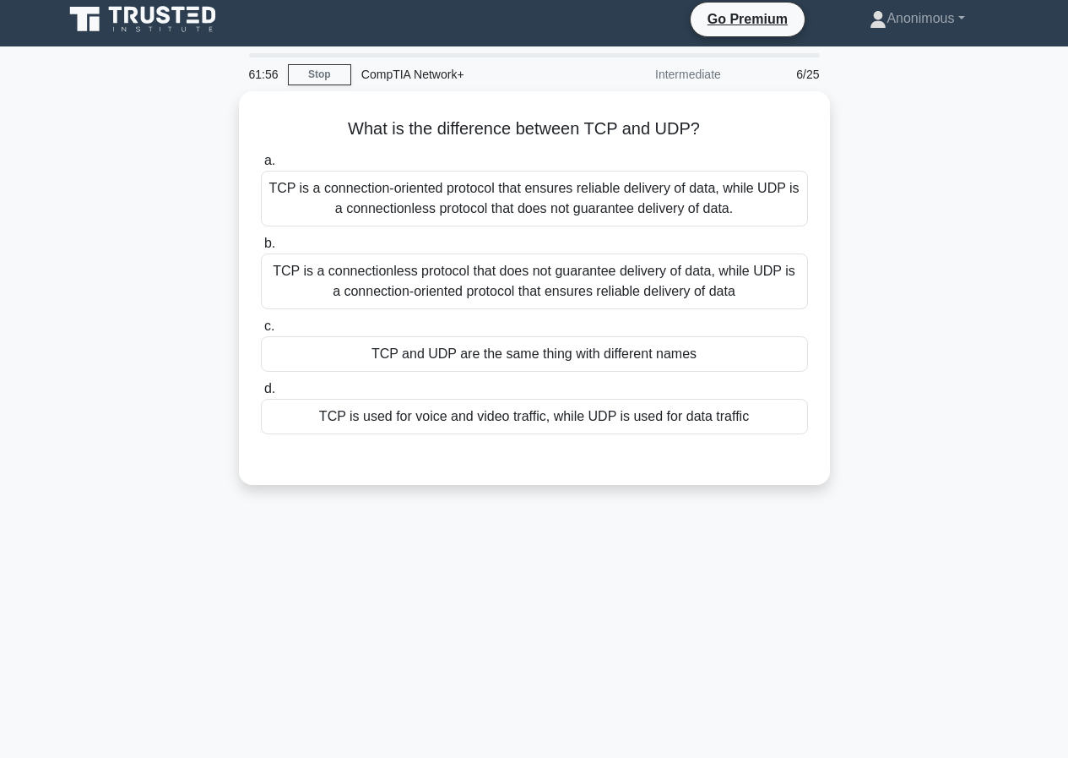
scroll to position [0, 0]
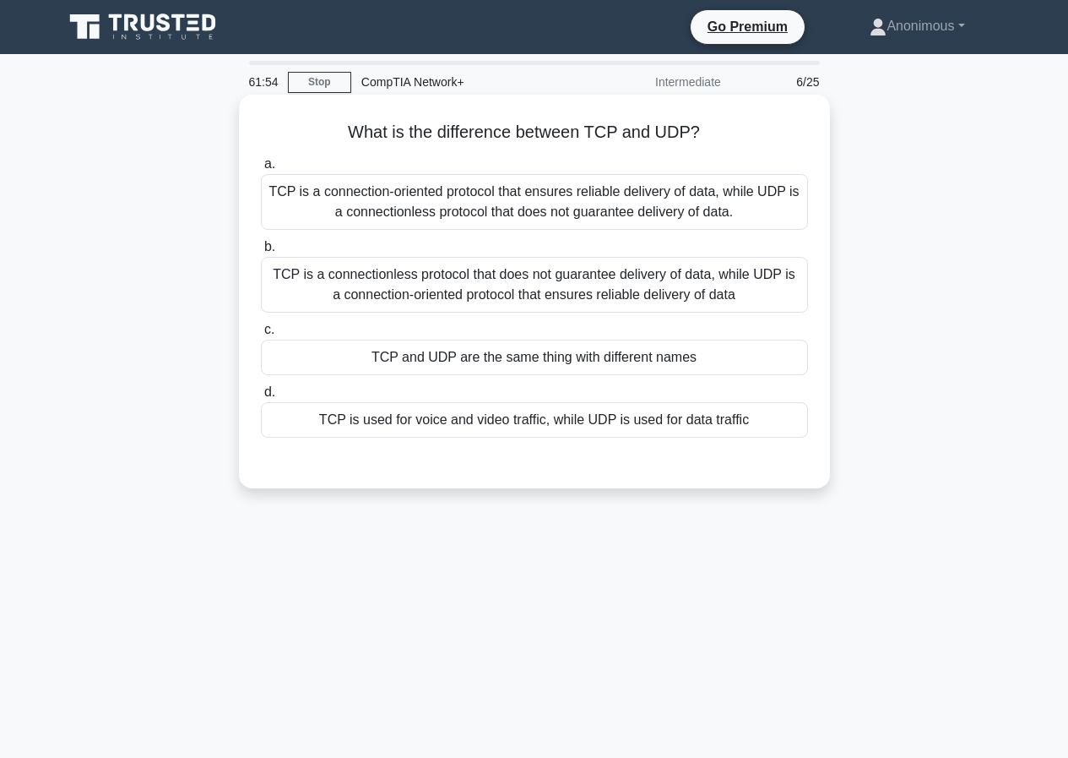
click at [447, 212] on div "TCP is a connection-oriented protocol that ensures reliable delivery of data, w…" at bounding box center [534, 202] width 547 height 56
click at [261, 170] on input "a. TCP is a connection-oriented protocol that ensures reliable delivery of data…" at bounding box center [261, 164] width 0 height 11
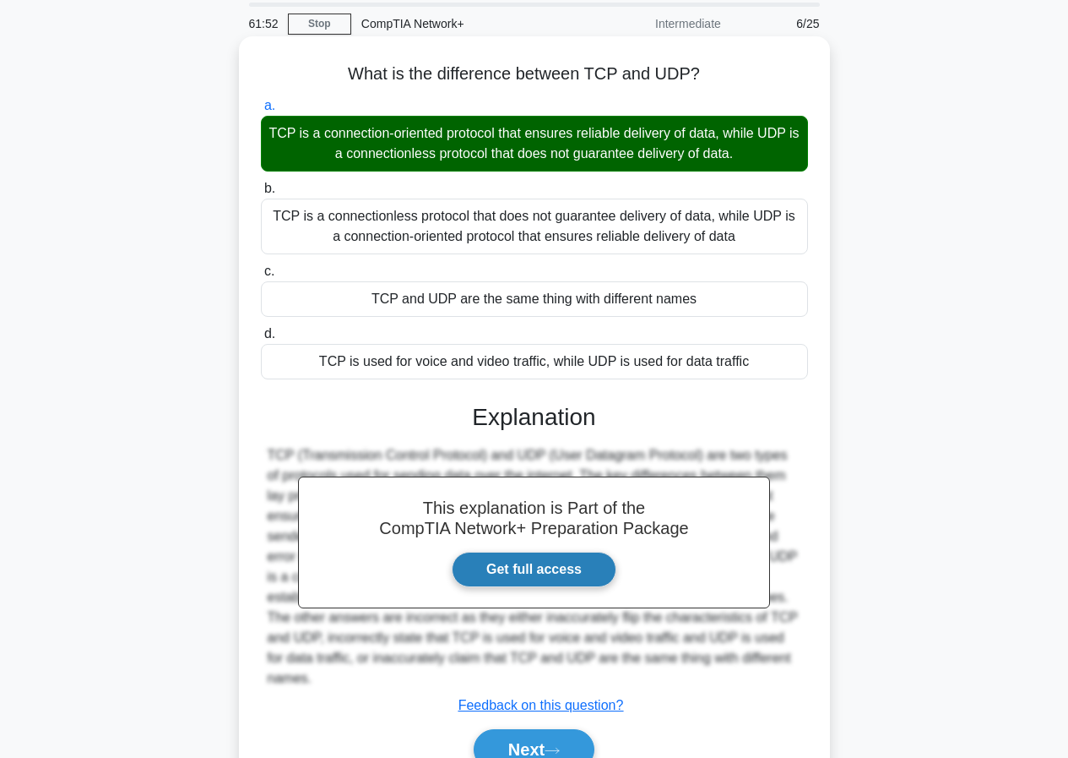
scroll to position [155, 0]
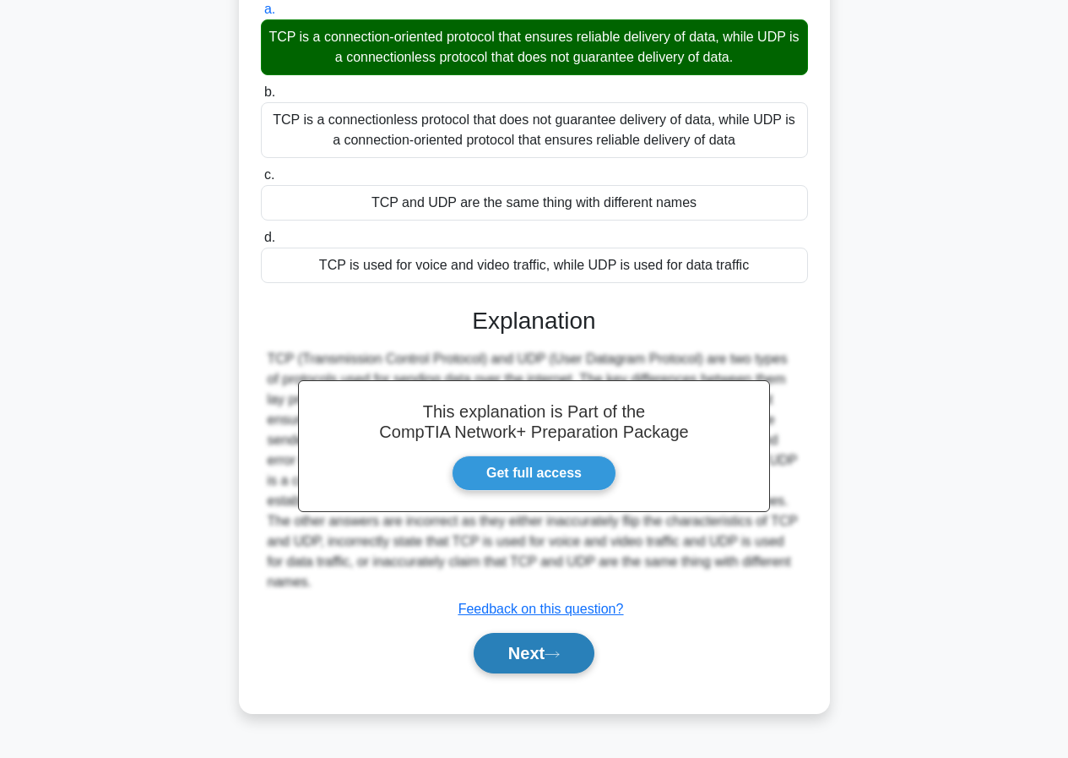
click at [531, 633] on button "Next" at bounding box center [534, 653] width 121 height 41
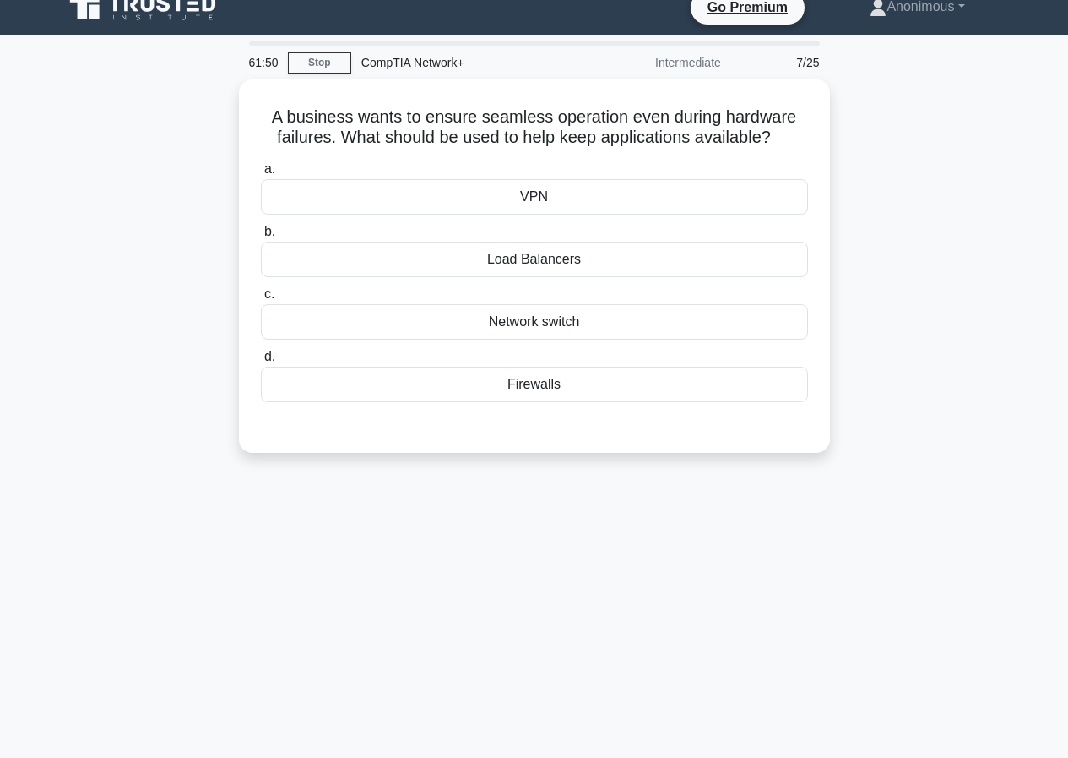
scroll to position [0, 0]
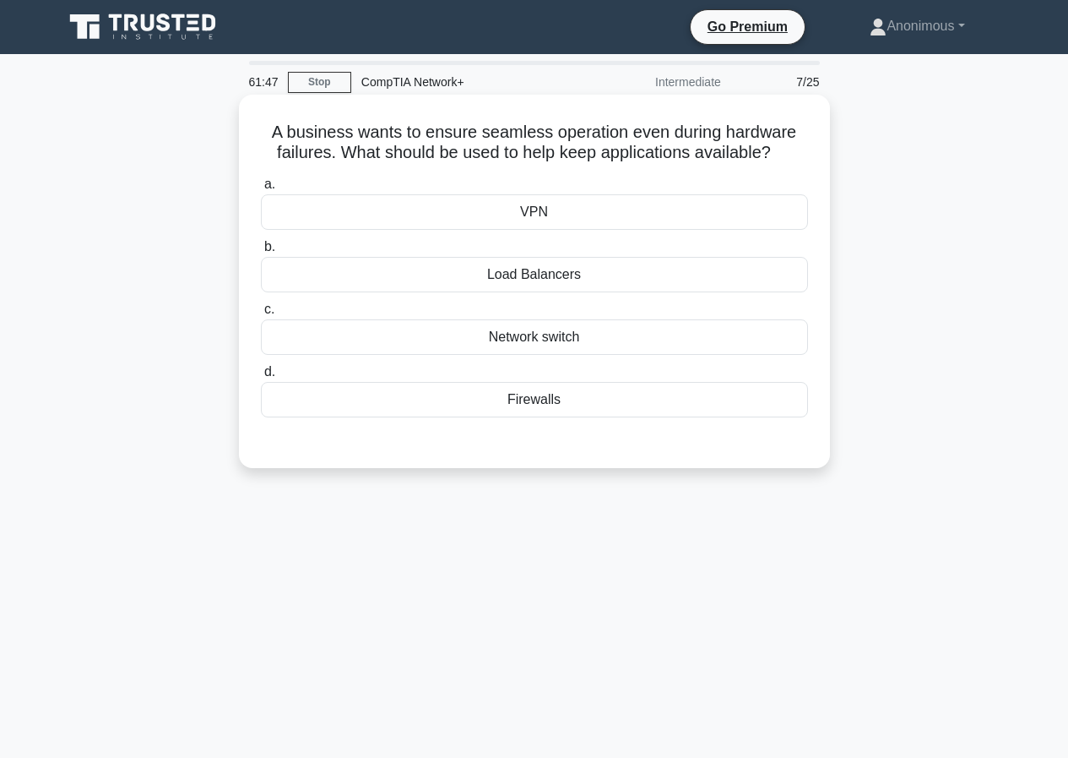
click at [548, 269] on div "Load Balancers" at bounding box center [534, 274] width 547 height 35
click at [261, 253] on input "b. Load Balancers" at bounding box center [261, 247] width 0 height 11
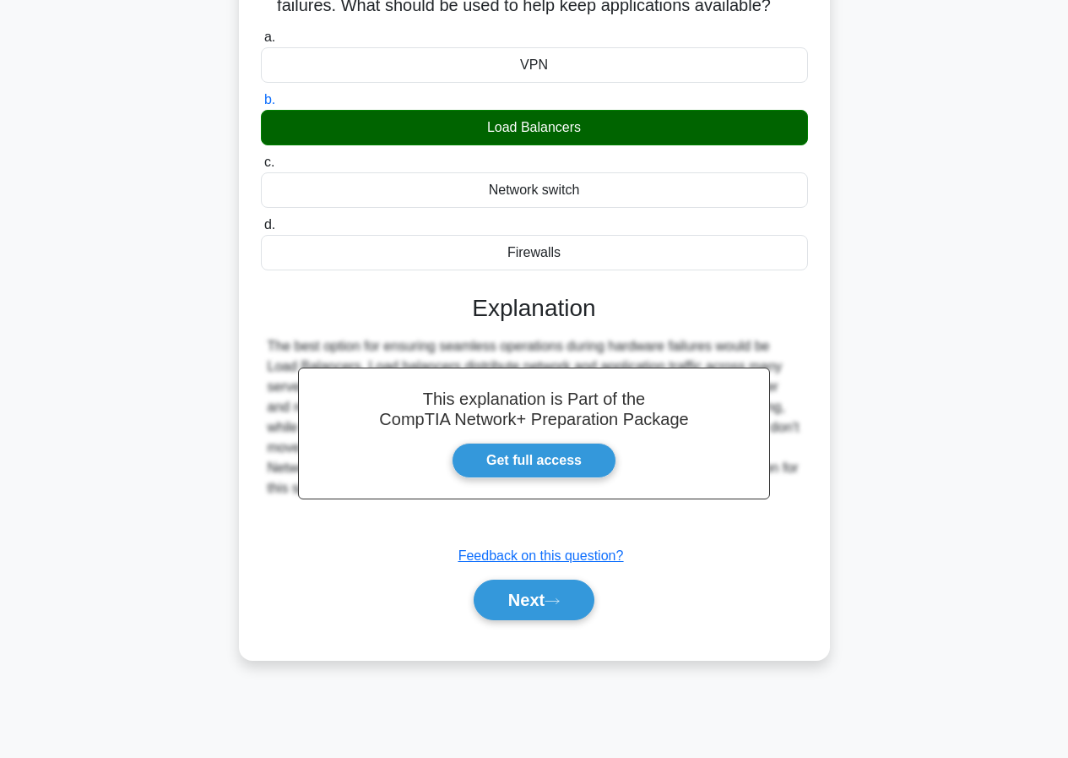
scroll to position [155, 0]
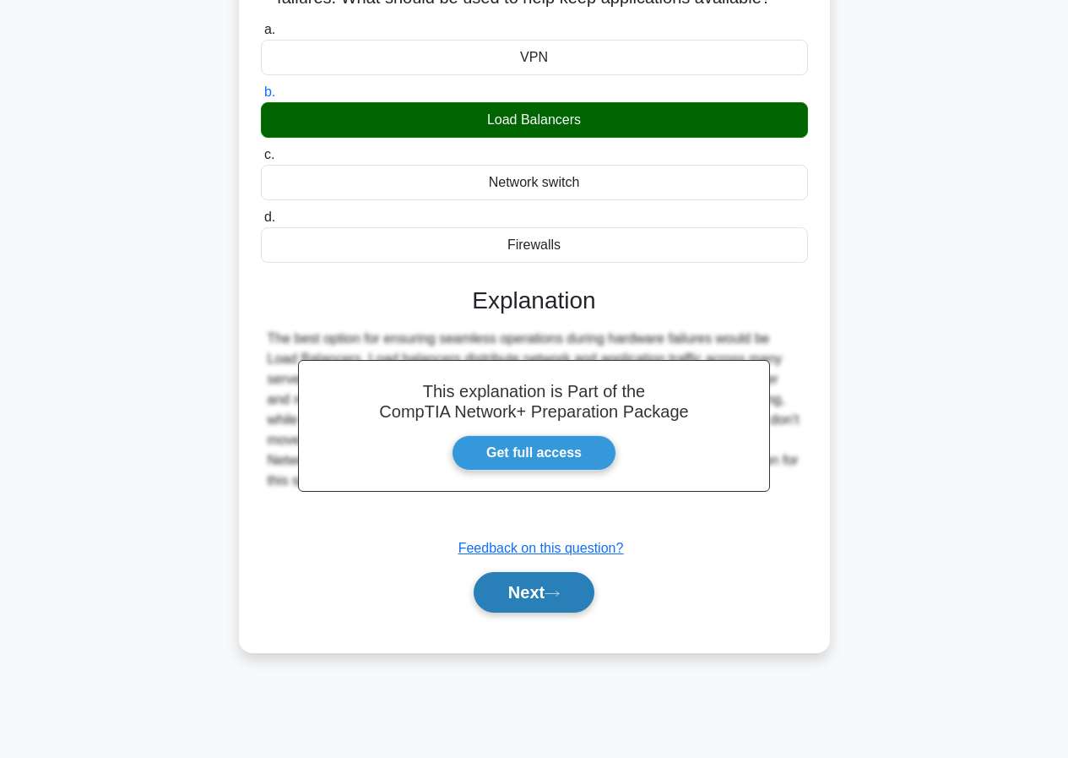
click at [569, 605] on button "Next" at bounding box center [534, 592] width 121 height 41
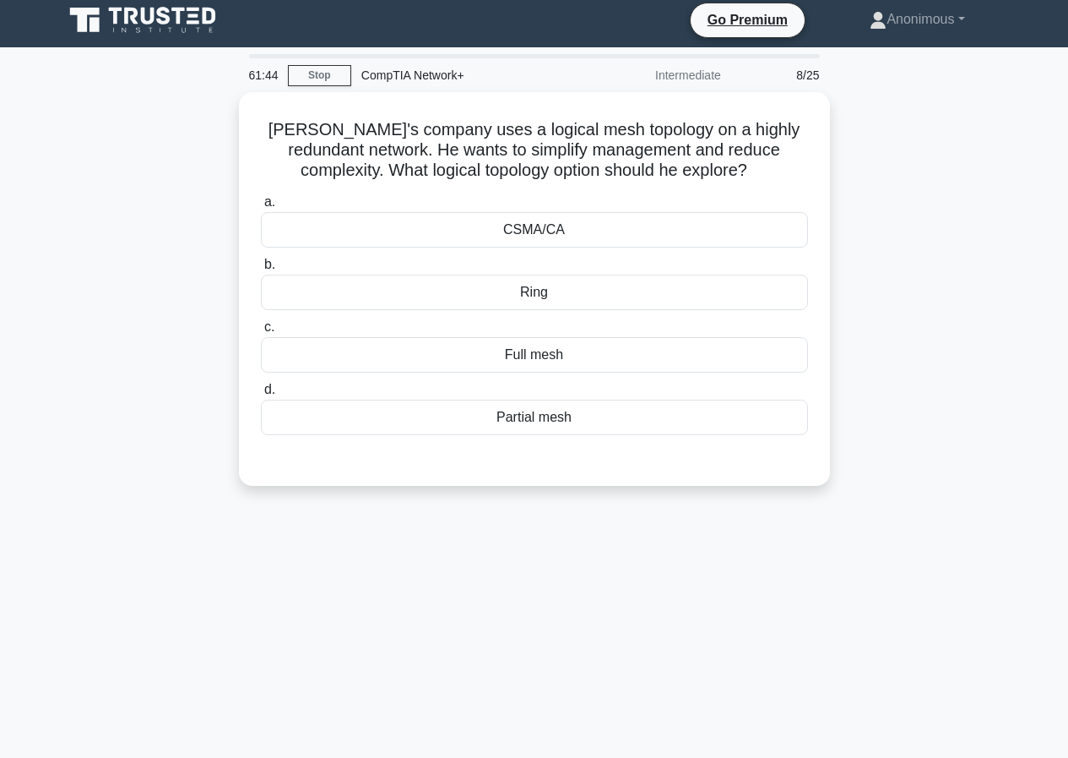
scroll to position [0, 0]
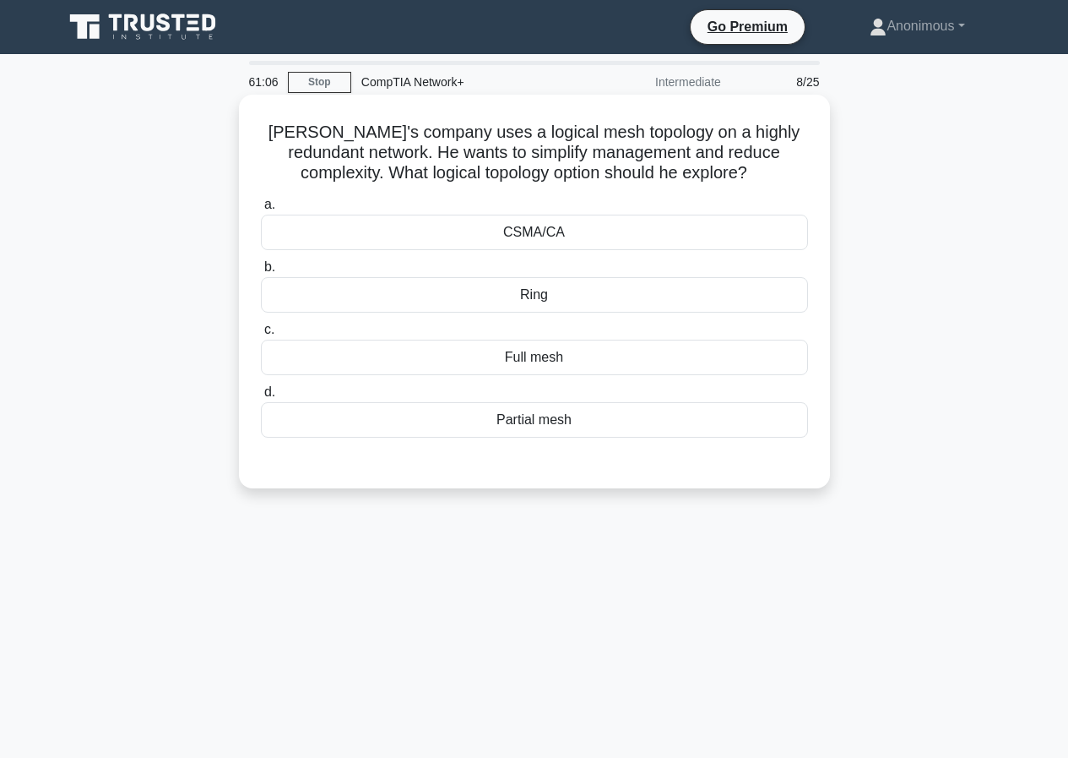
click at [553, 361] on div "Full mesh" at bounding box center [534, 357] width 547 height 35
click at [261, 335] on input "c. Full mesh" at bounding box center [261, 329] width 0 height 11
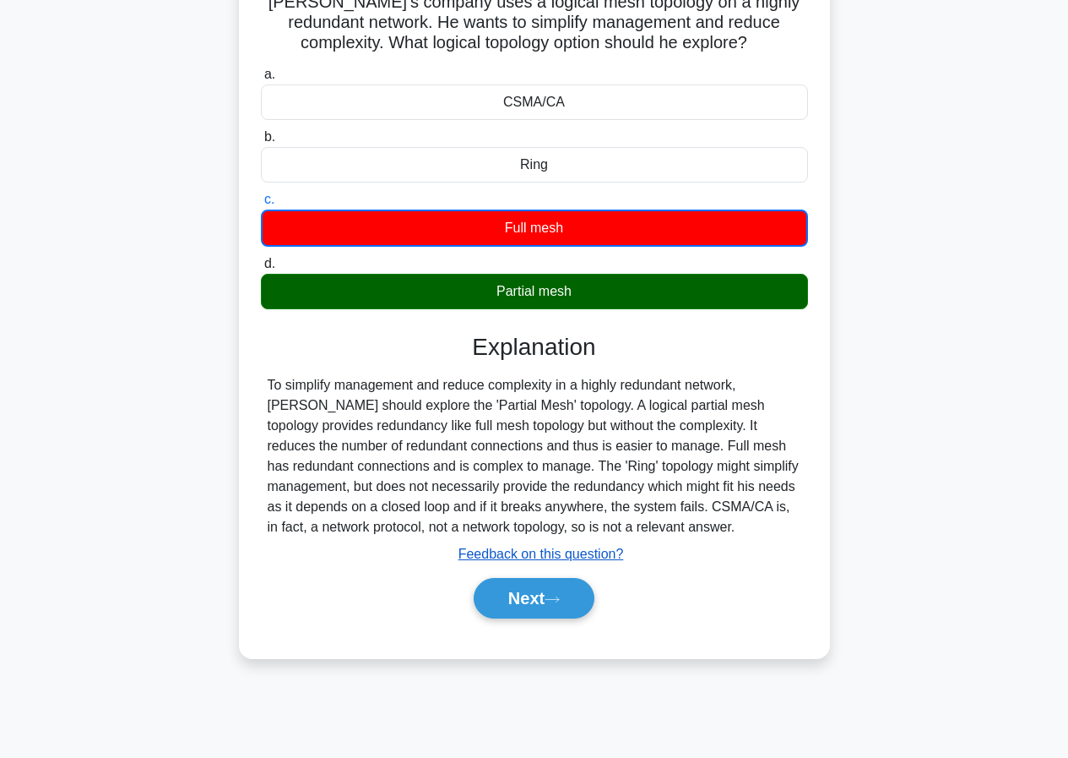
scroll to position [155, 0]
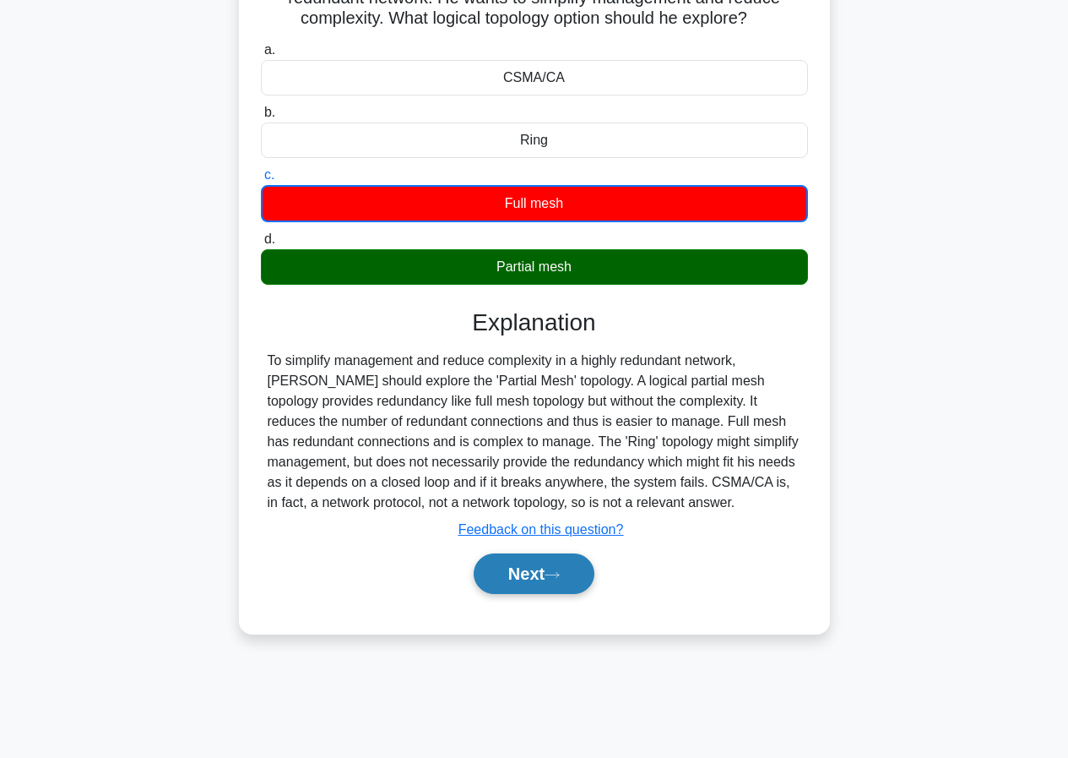
click at [514, 579] on button "Next" at bounding box center [534, 573] width 121 height 41
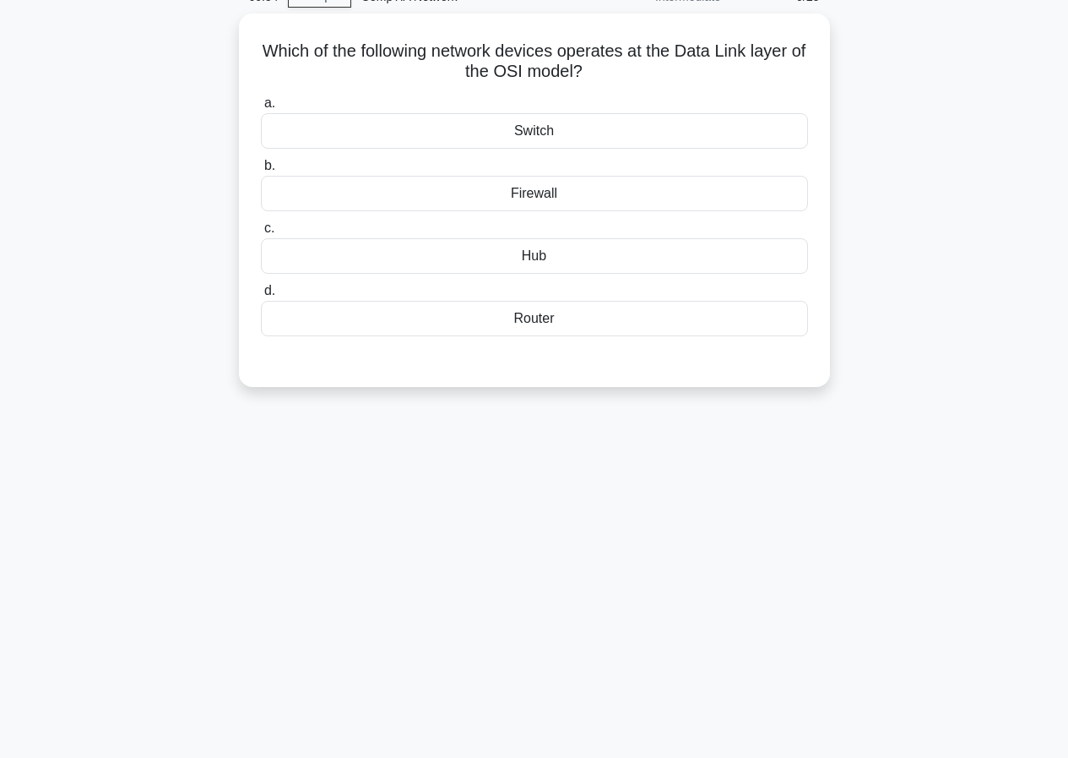
scroll to position [0, 0]
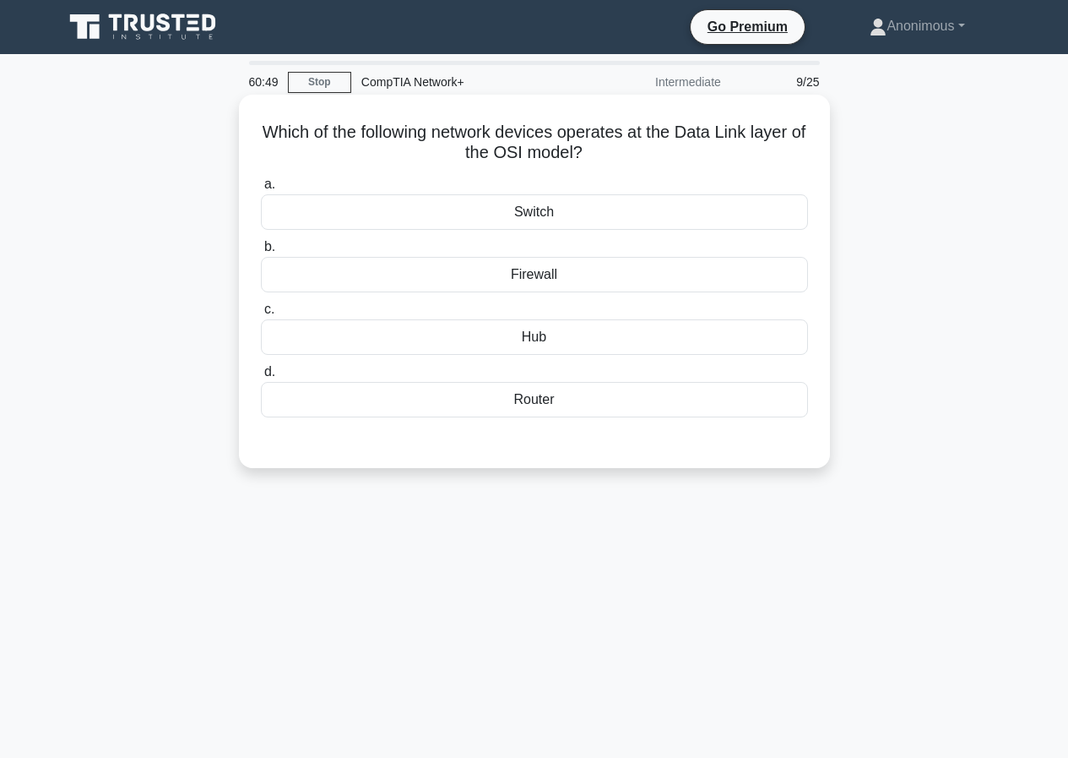
click at [569, 215] on div "Switch" at bounding box center [534, 211] width 547 height 35
click at [261, 190] on input "a. Switch" at bounding box center [261, 184] width 0 height 11
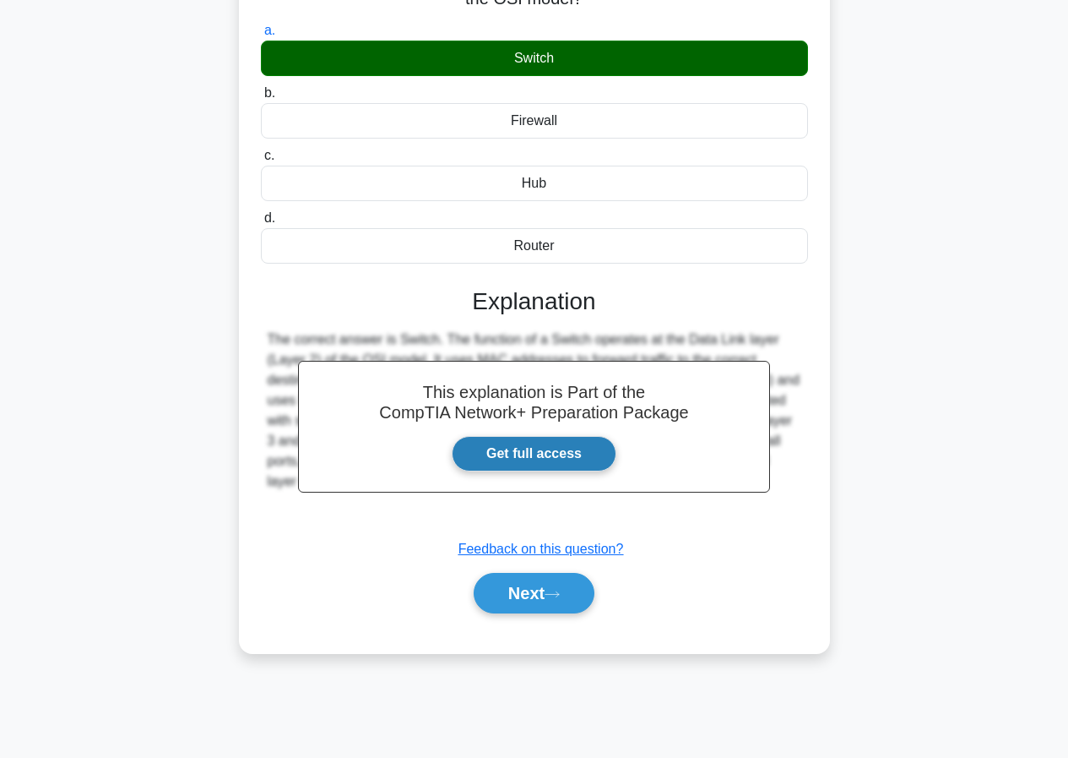
scroll to position [155, 0]
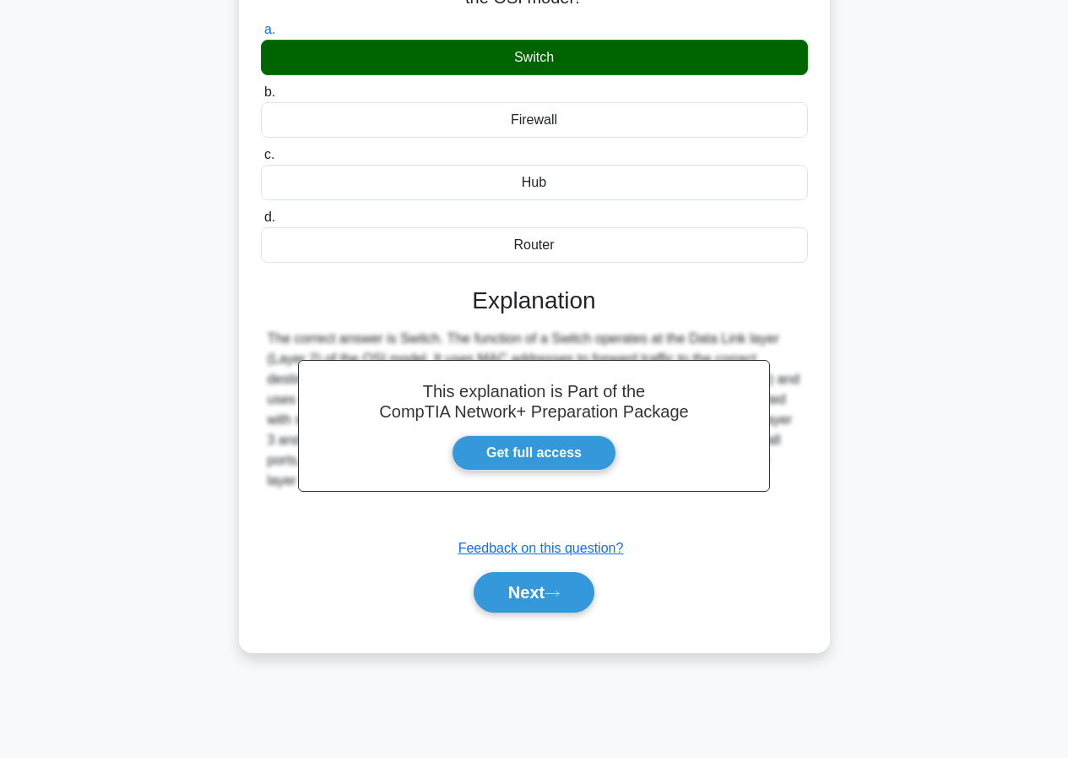
click at [497, 614] on div "Next" at bounding box center [534, 592] width 547 height 54
click at [508, 603] on button "Next" at bounding box center [534, 592] width 121 height 41
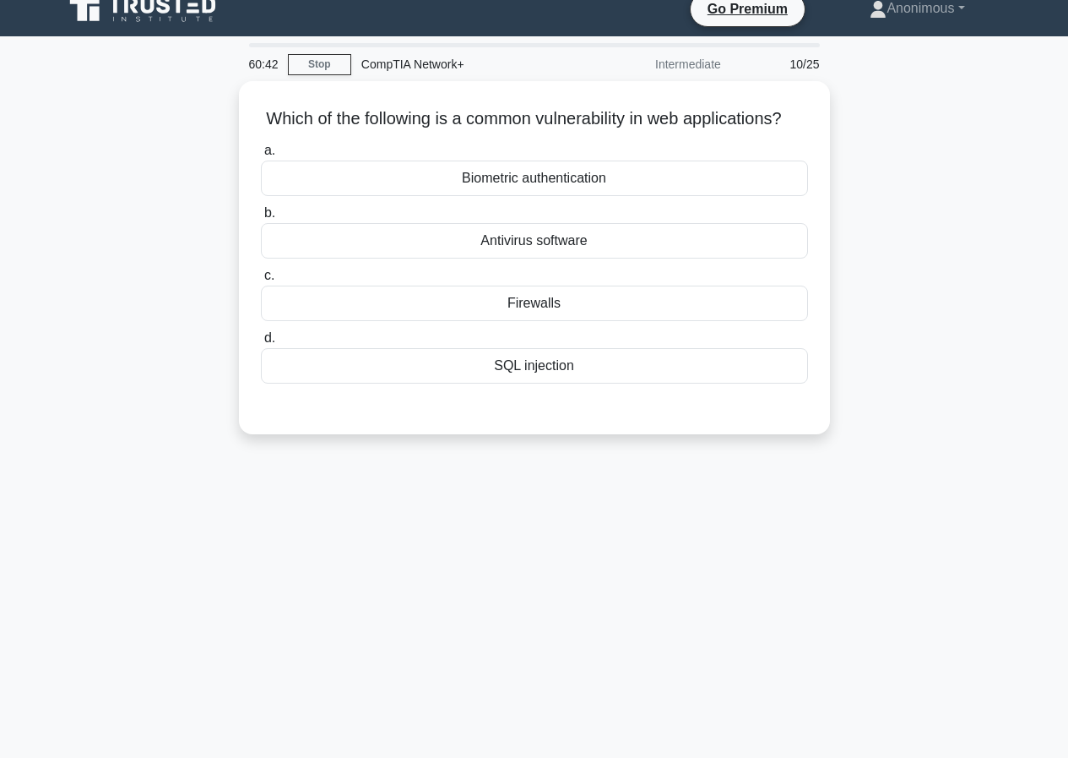
scroll to position [0, 0]
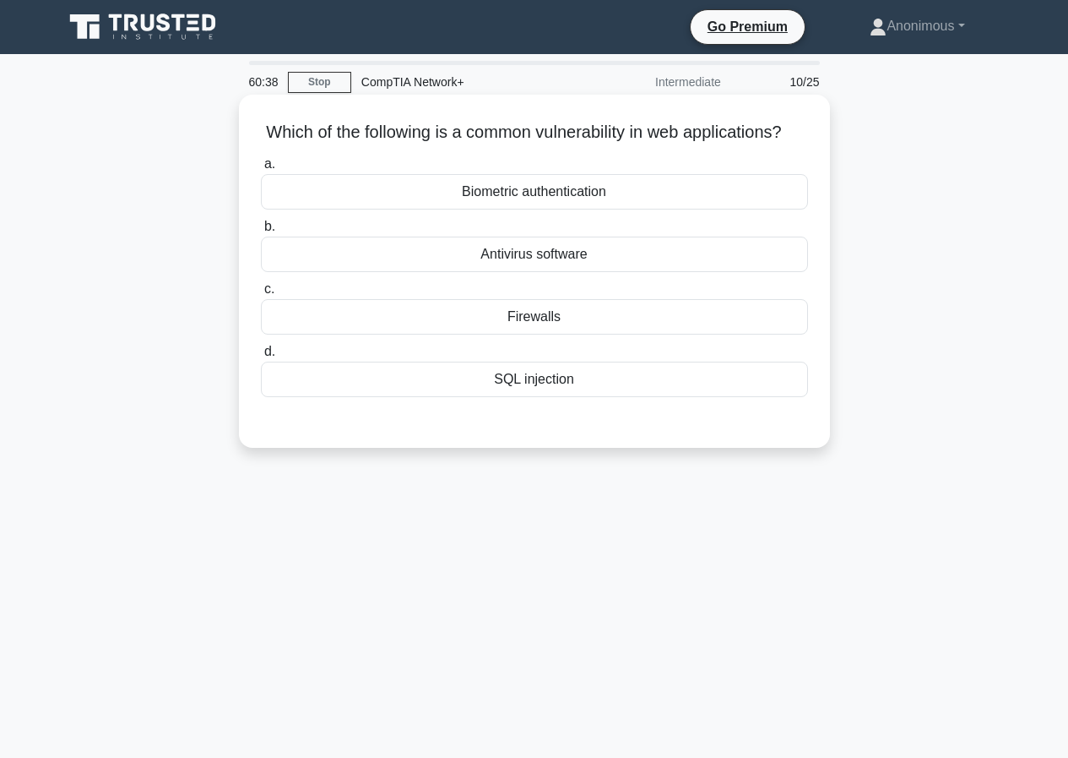
click at [523, 397] on div "SQL injection" at bounding box center [534, 378] width 547 height 35
click at [261, 357] on input "d. SQL injection" at bounding box center [261, 351] width 0 height 11
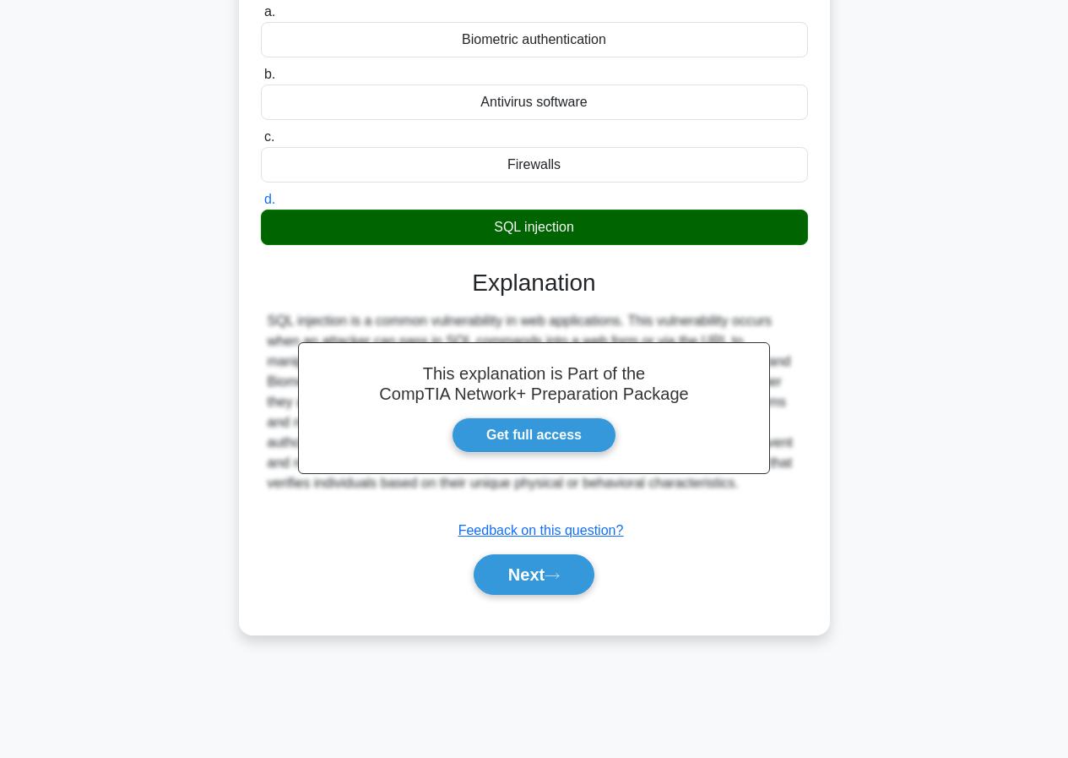
scroll to position [155, 0]
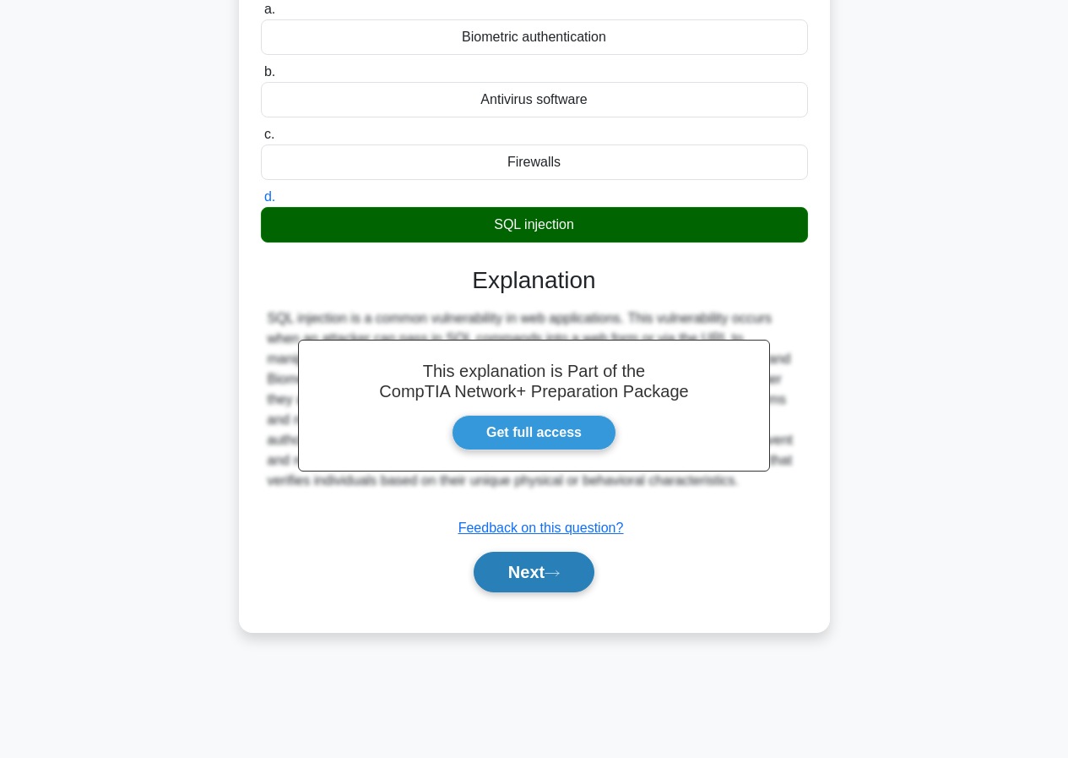
click at [530, 592] on button "Next" at bounding box center [534, 572] width 121 height 41
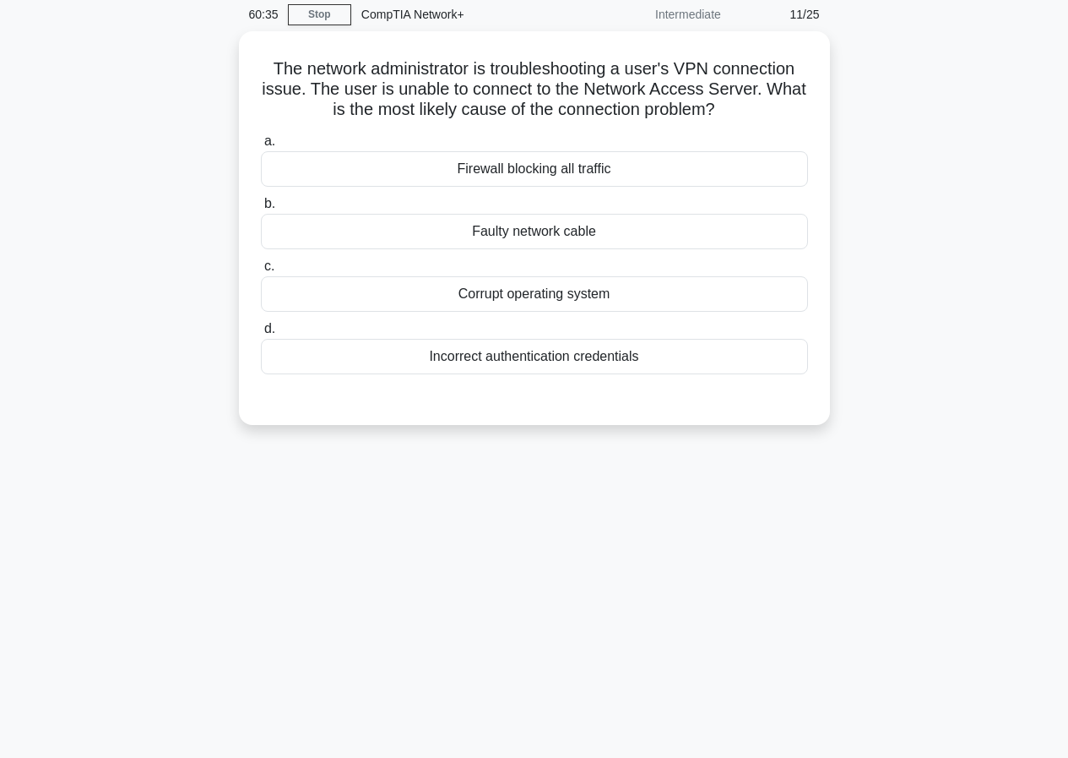
scroll to position [0, 0]
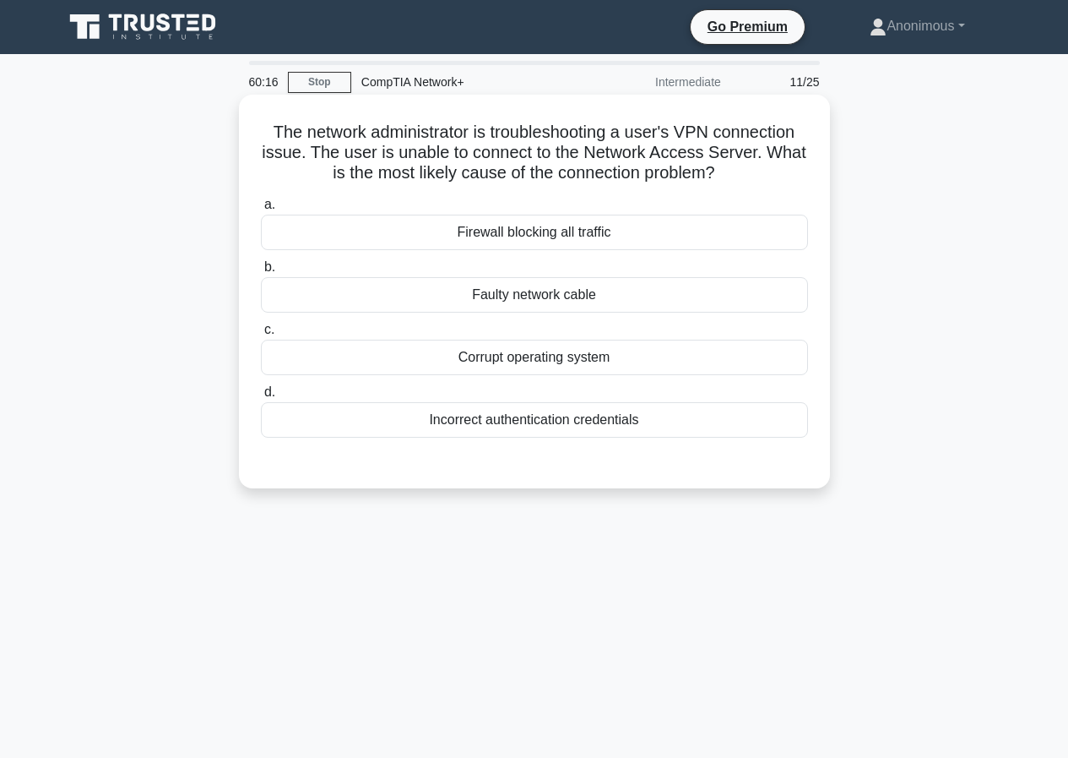
click at [632, 227] on div "Firewall blocking all traffic" at bounding box center [534, 232] width 547 height 35
click at [261, 210] on input "a. Firewall blocking all traffic" at bounding box center [261, 204] width 0 height 11
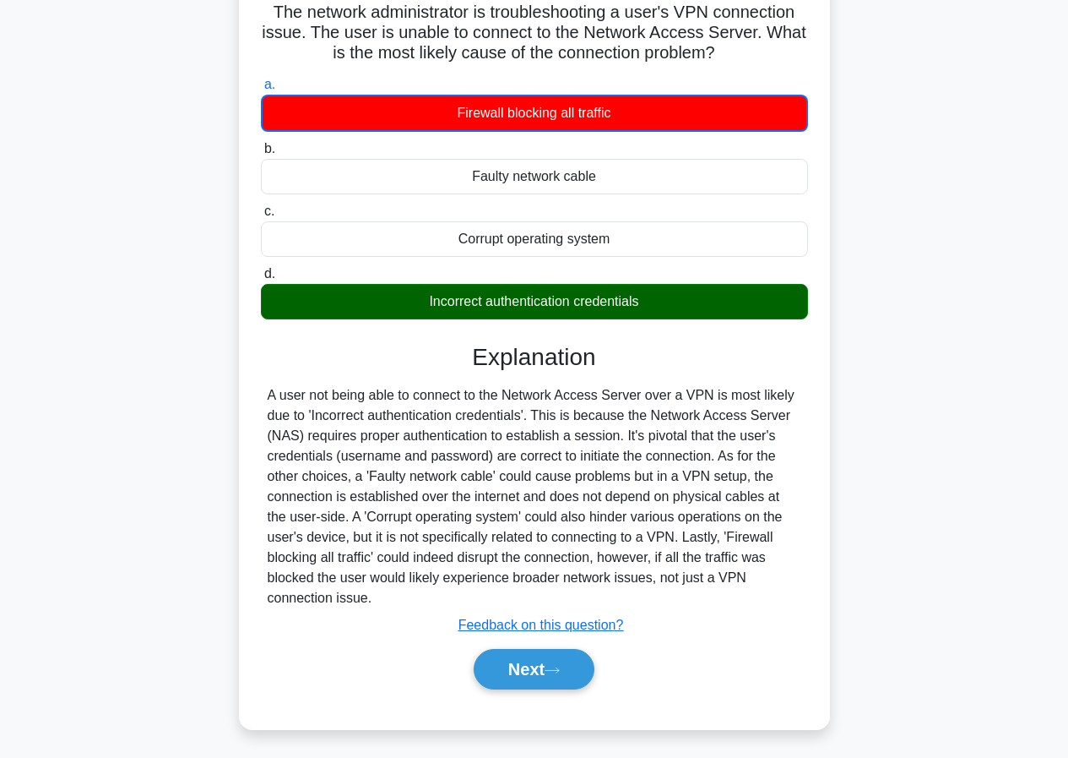
scroll to position [155, 0]
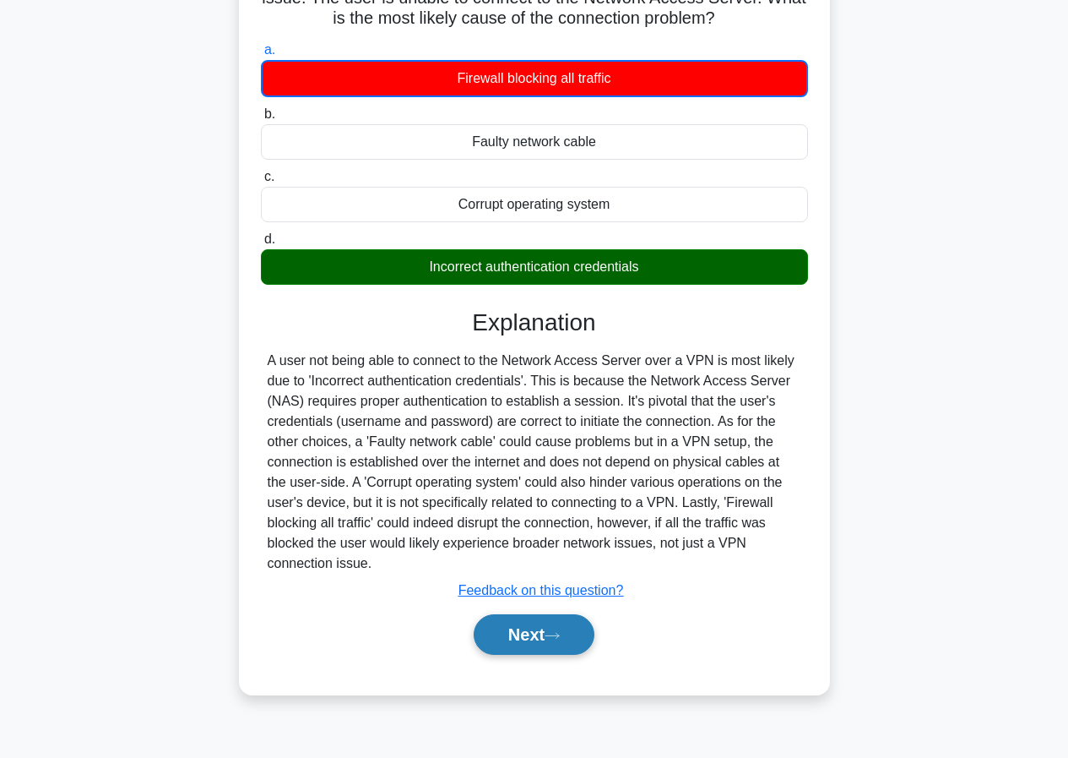
click at [545, 644] on button "Next" at bounding box center [534, 634] width 121 height 41
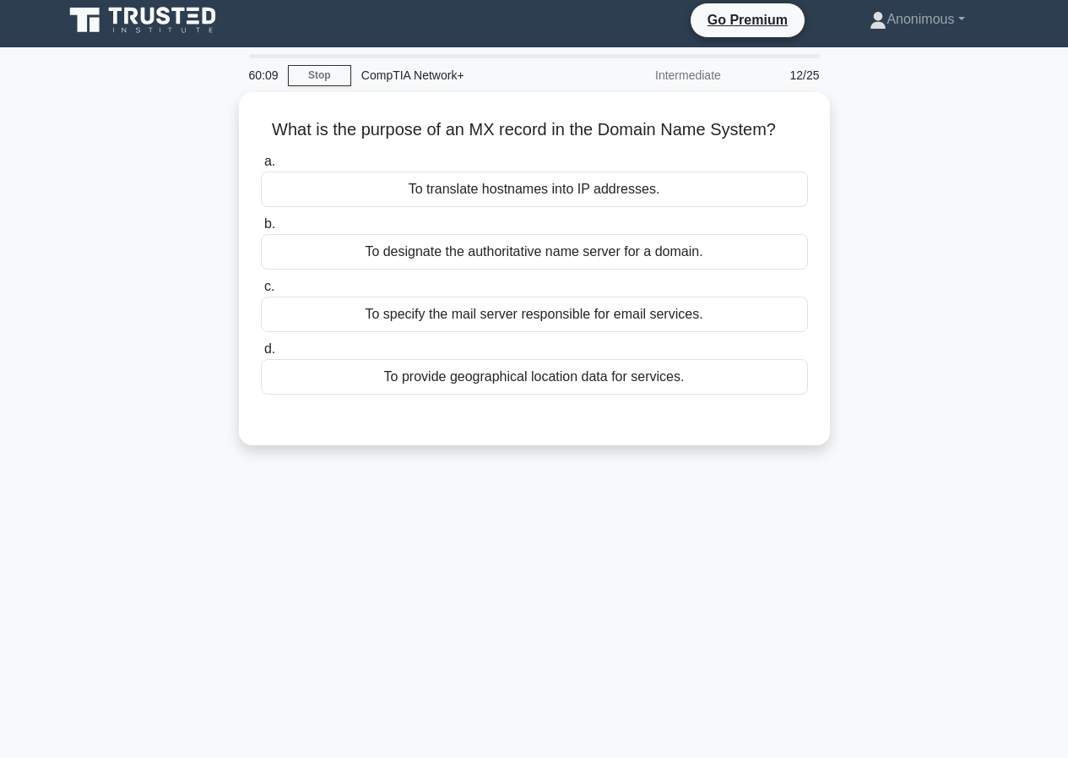
scroll to position [0, 0]
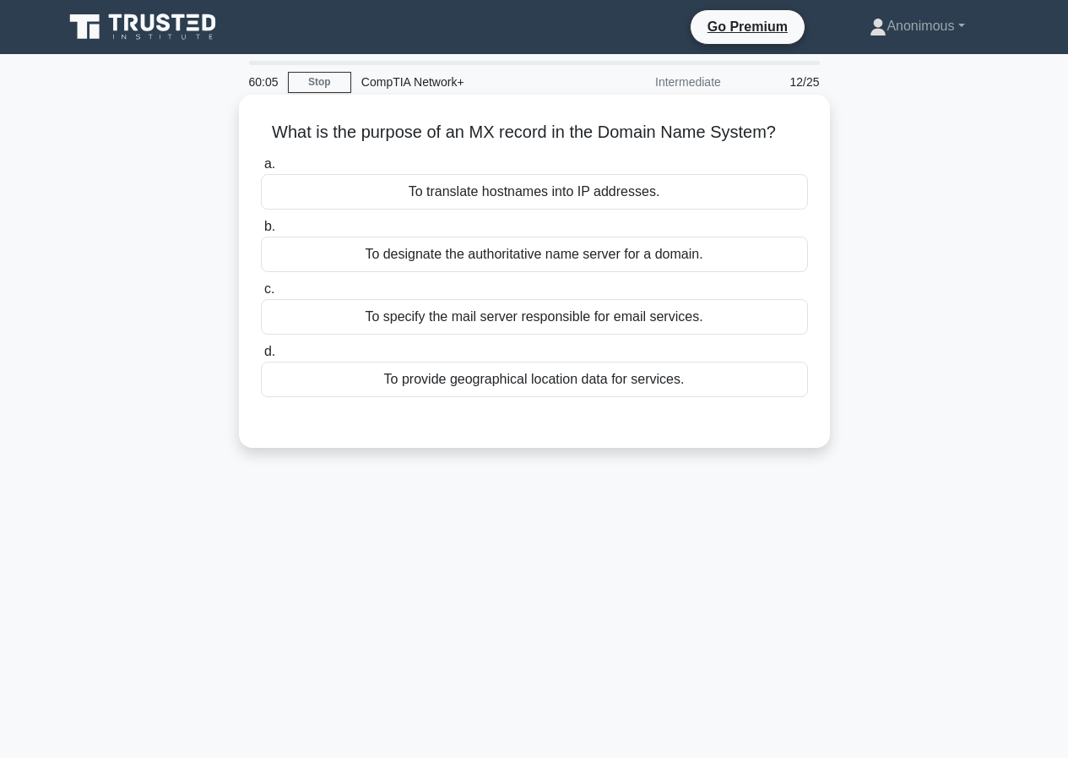
click at [528, 329] on div "To specify the mail server responsible for email services." at bounding box center [534, 316] width 547 height 35
click at [261, 295] on input "c. To specify the mail server responsible for email services." at bounding box center [261, 289] width 0 height 11
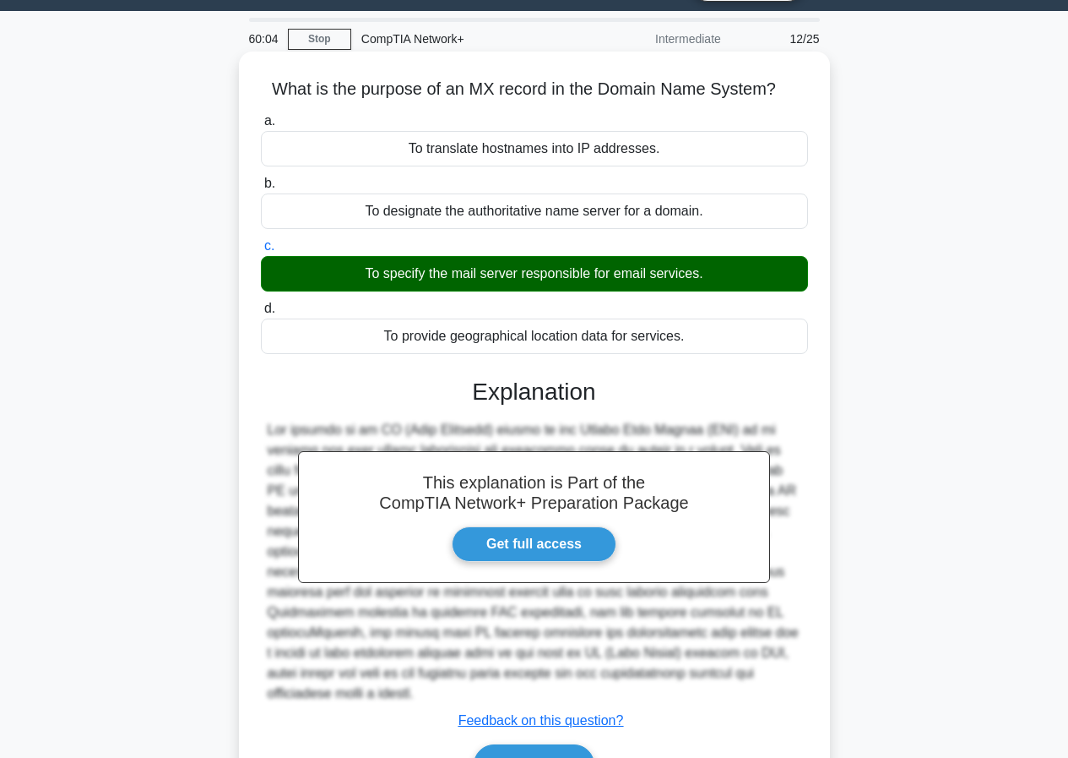
scroll to position [84, 0]
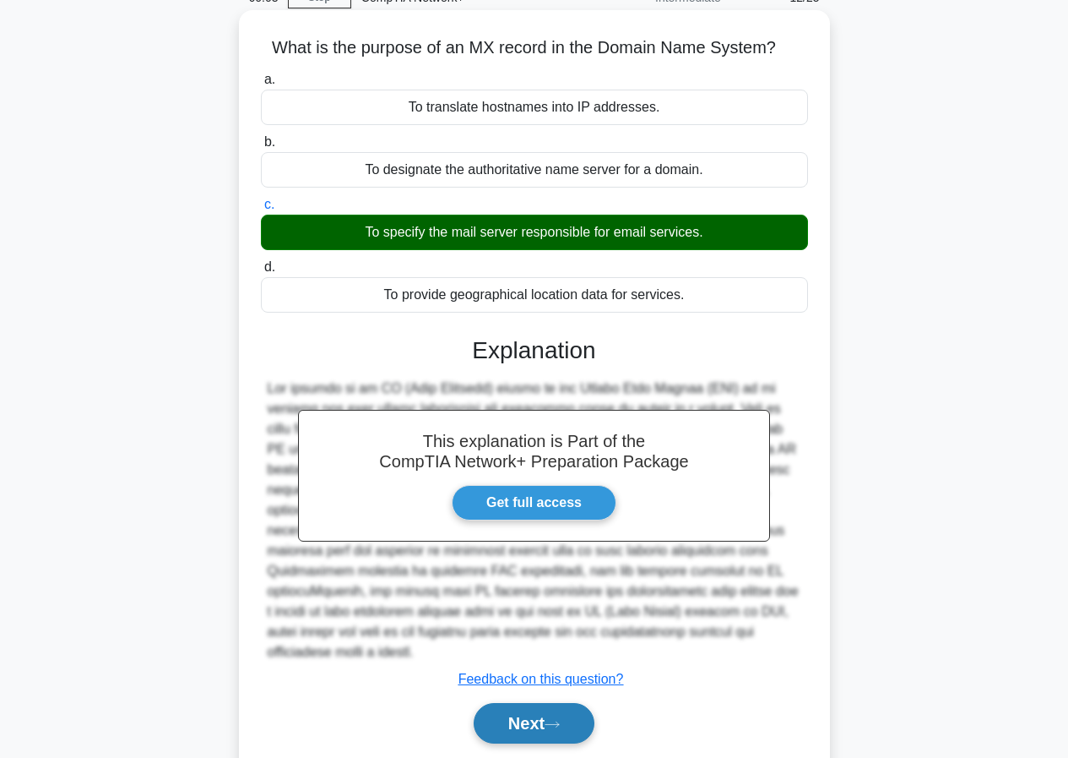
click at [505, 722] on button "Next" at bounding box center [534, 723] width 121 height 41
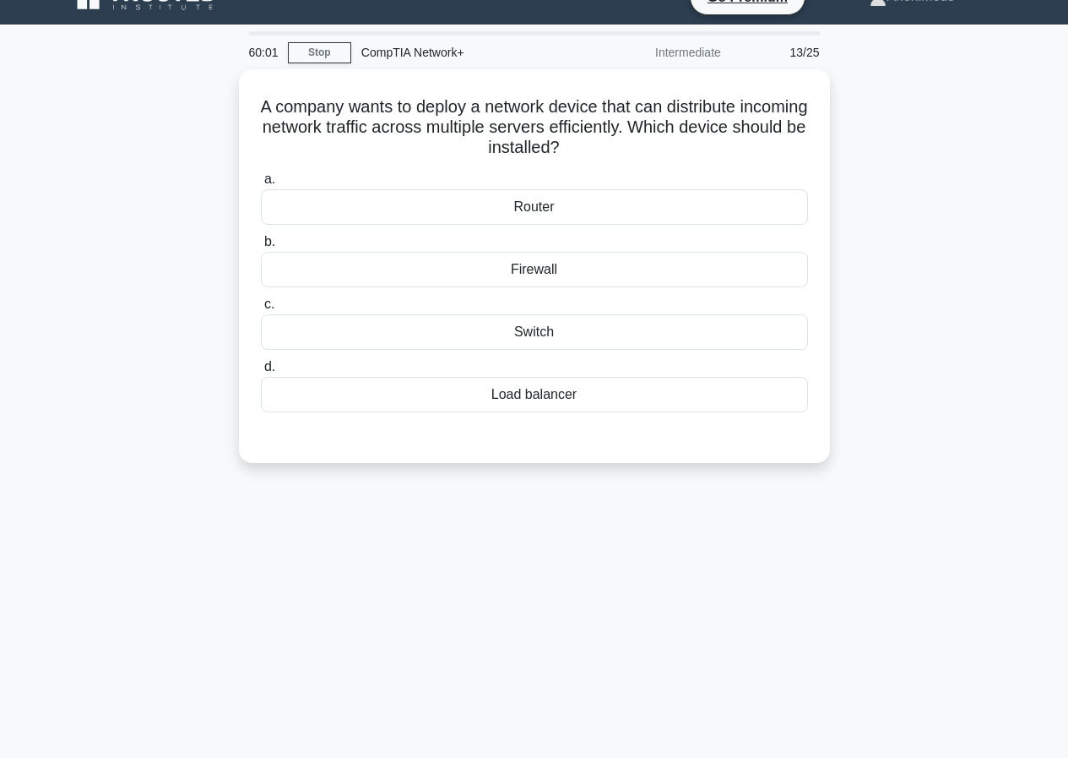
scroll to position [0, 0]
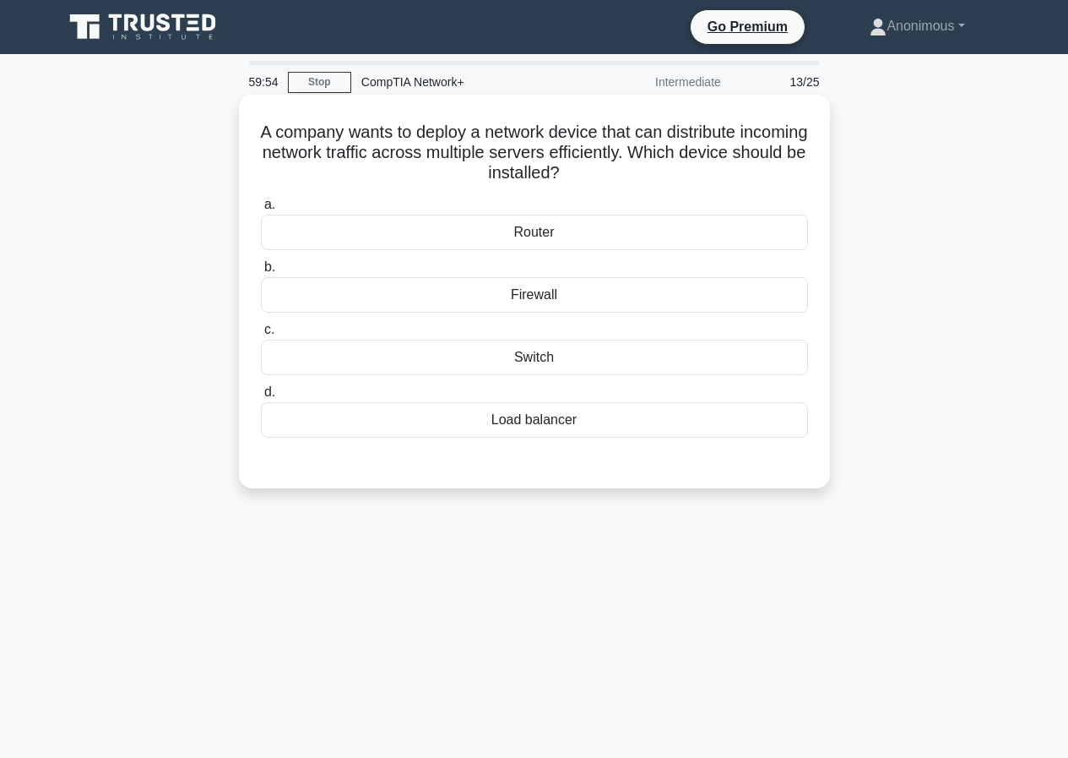
click at [538, 432] on div "Load balancer" at bounding box center [534, 419] width 547 height 35
click at [261, 398] on input "d. Load balancer" at bounding box center [261, 392] width 0 height 11
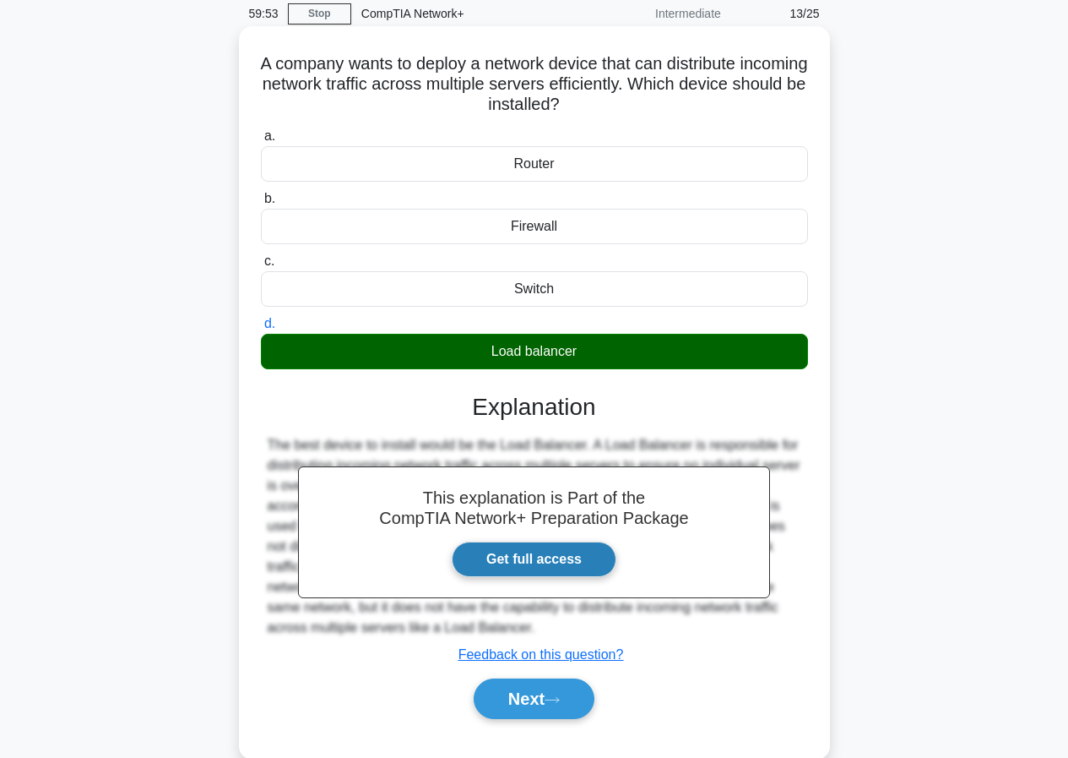
scroll to position [155, 0]
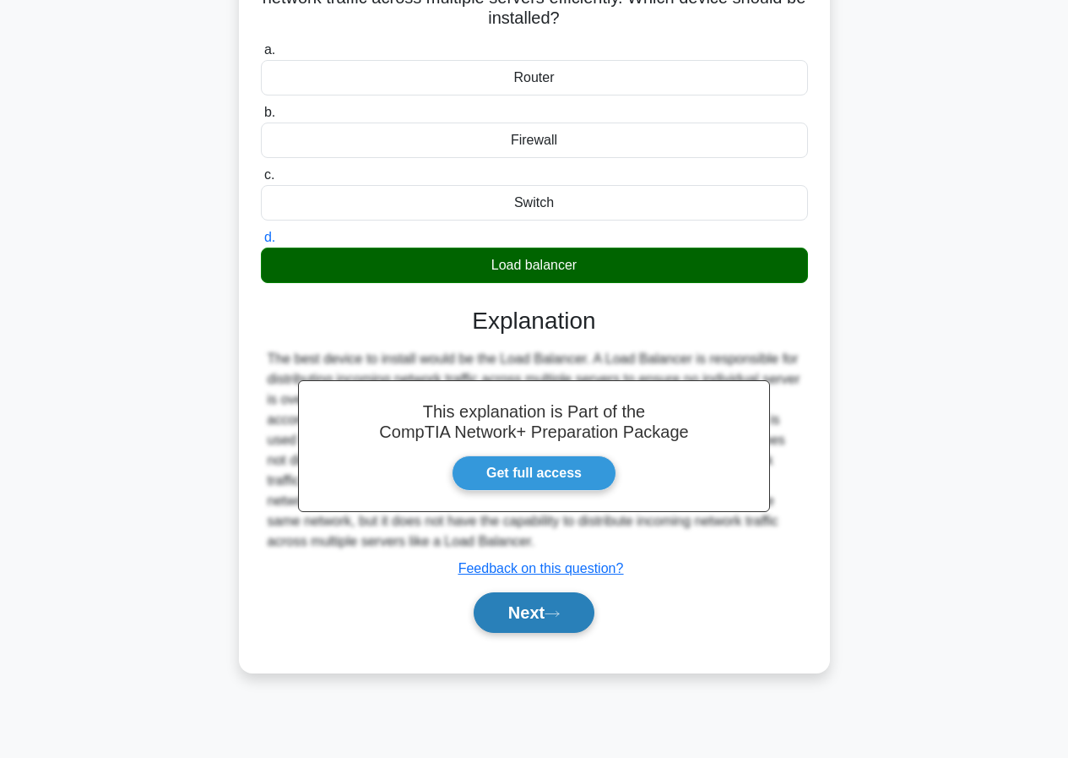
click at [531, 608] on button "Next" at bounding box center [534, 612] width 121 height 41
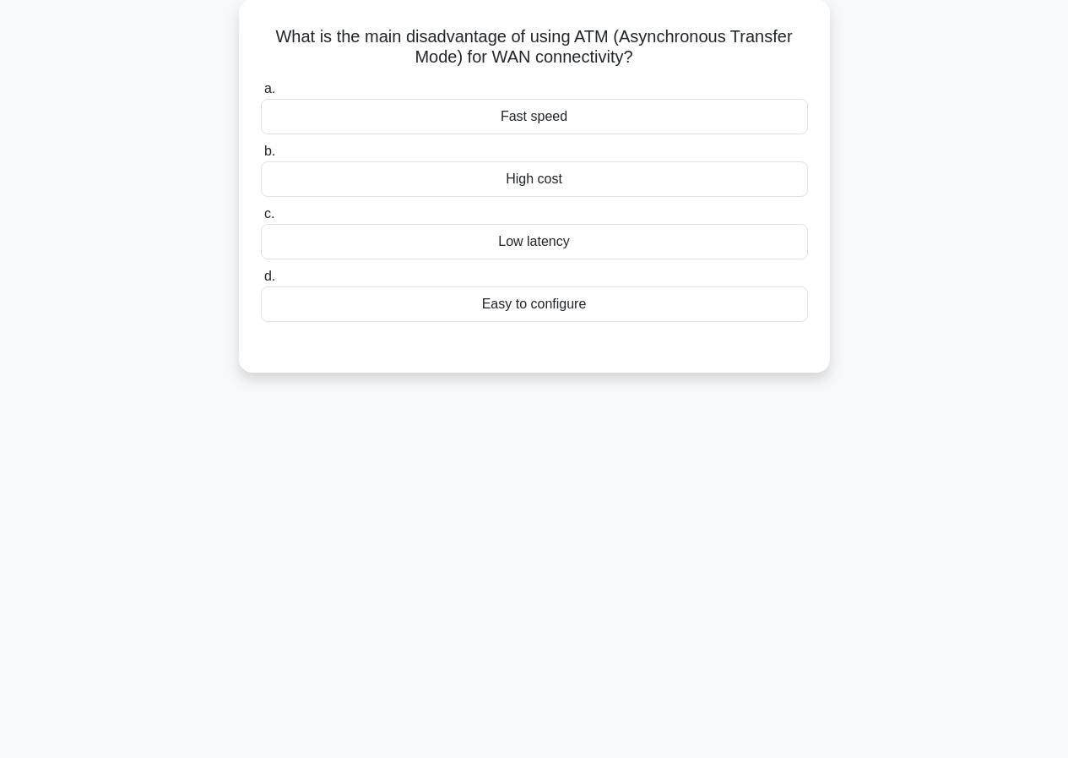
scroll to position [70, 0]
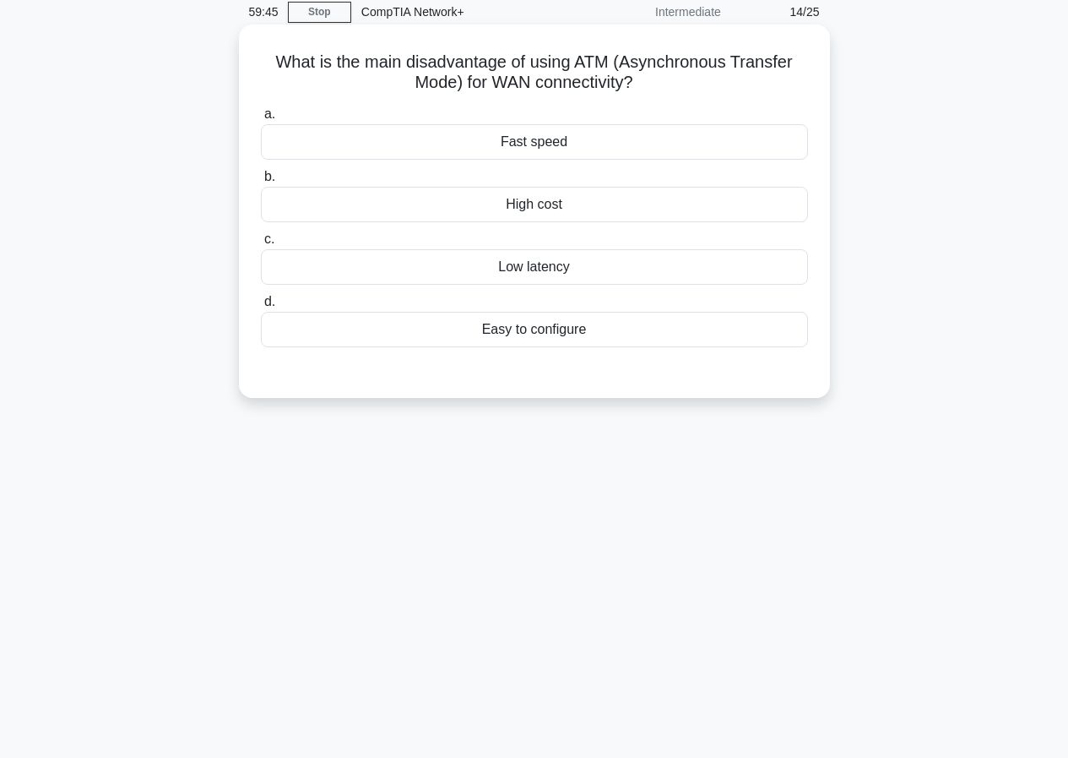
click at [552, 280] on div "Low latency" at bounding box center [534, 266] width 547 height 35
click at [261, 245] on input "c. Low latency" at bounding box center [261, 239] width 0 height 11
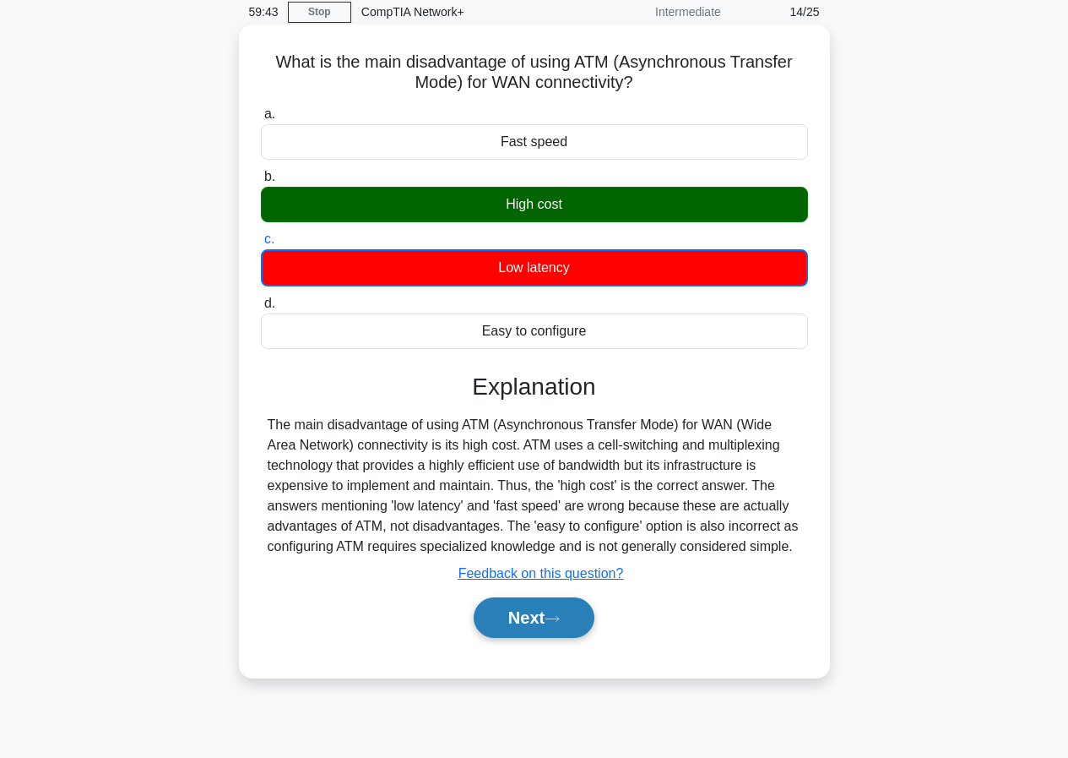
click at [514, 623] on button "Next" at bounding box center [534, 617] width 121 height 41
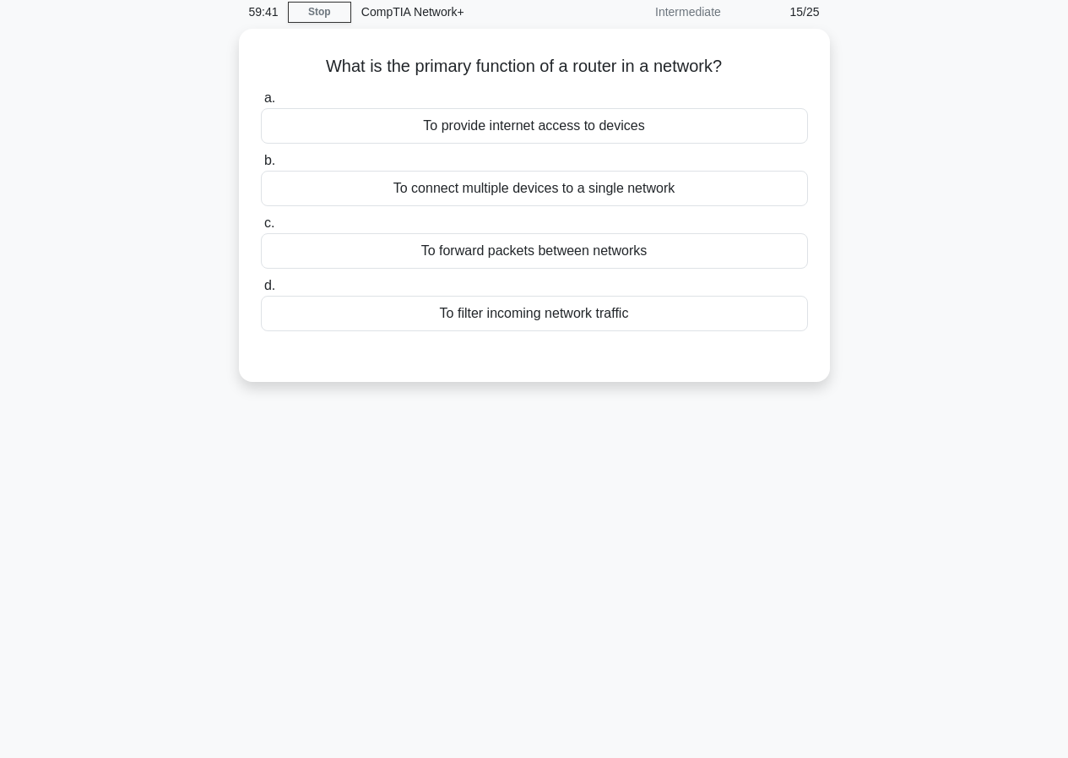
scroll to position [0, 0]
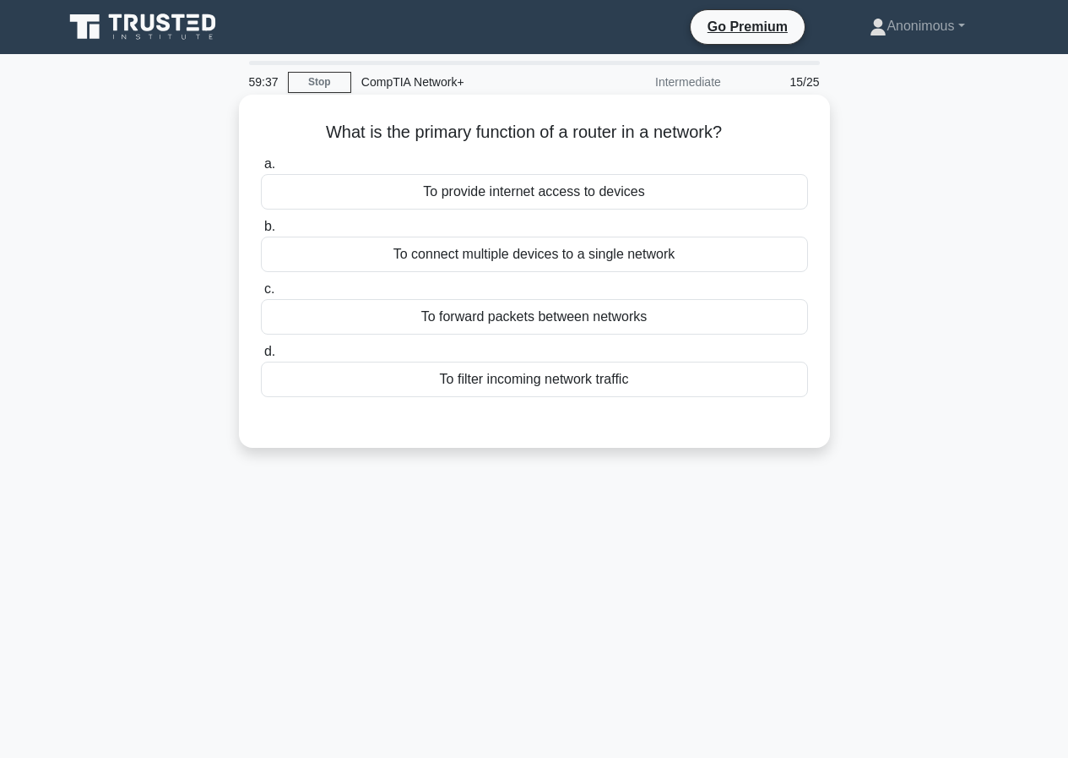
click at [528, 323] on div "To forward packets between networks" at bounding box center [534, 316] width 547 height 35
click at [261, 295] on input "c. To forward packets between networks" at bounding box center [261, 289] width 0 height 11
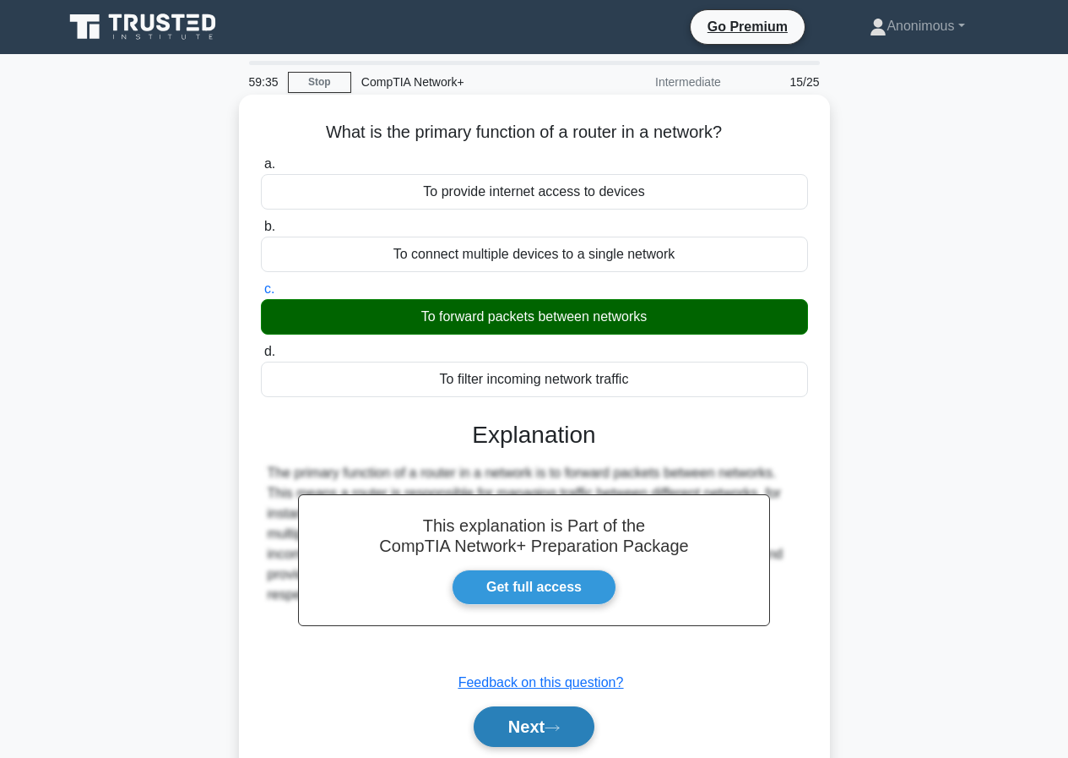
click at [525, 717] on button "Next" at bounding box center [534, 726] width 121 height 41
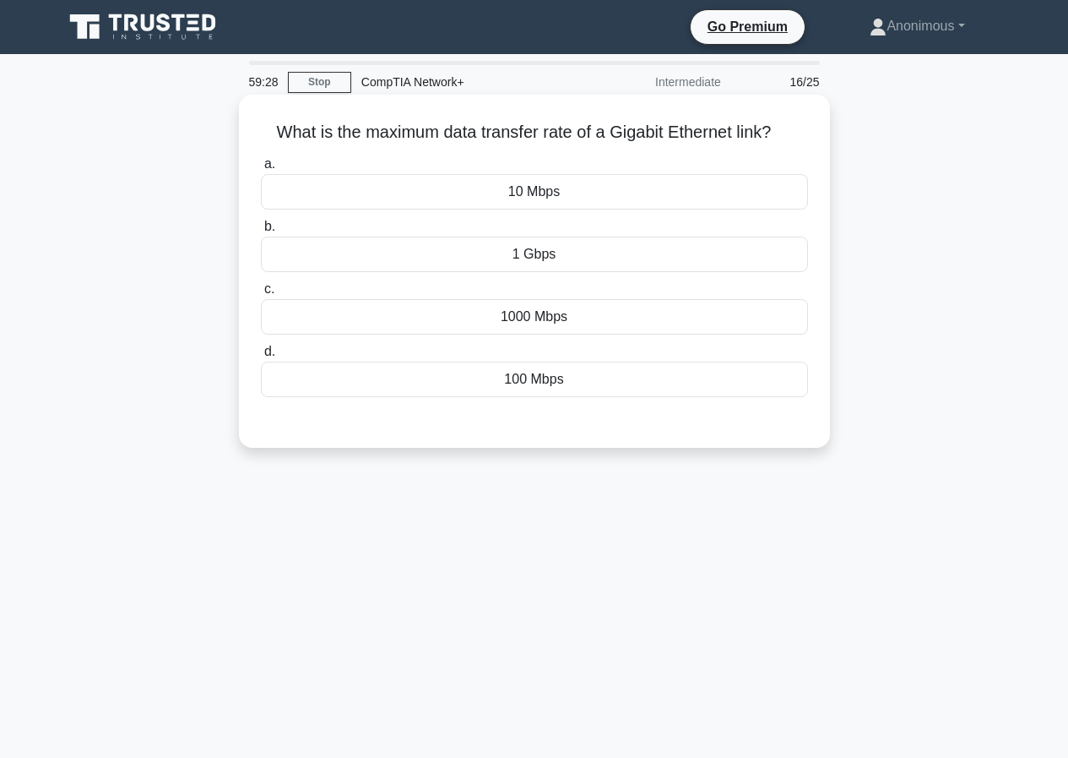
click at [566, 247] on div "1 Gbps" at bounding box center [534, 253] width 547 height 35
click at [261, 232] on input "b. 1 Gbps" at bounding box center [261, 226] width 0 height 11
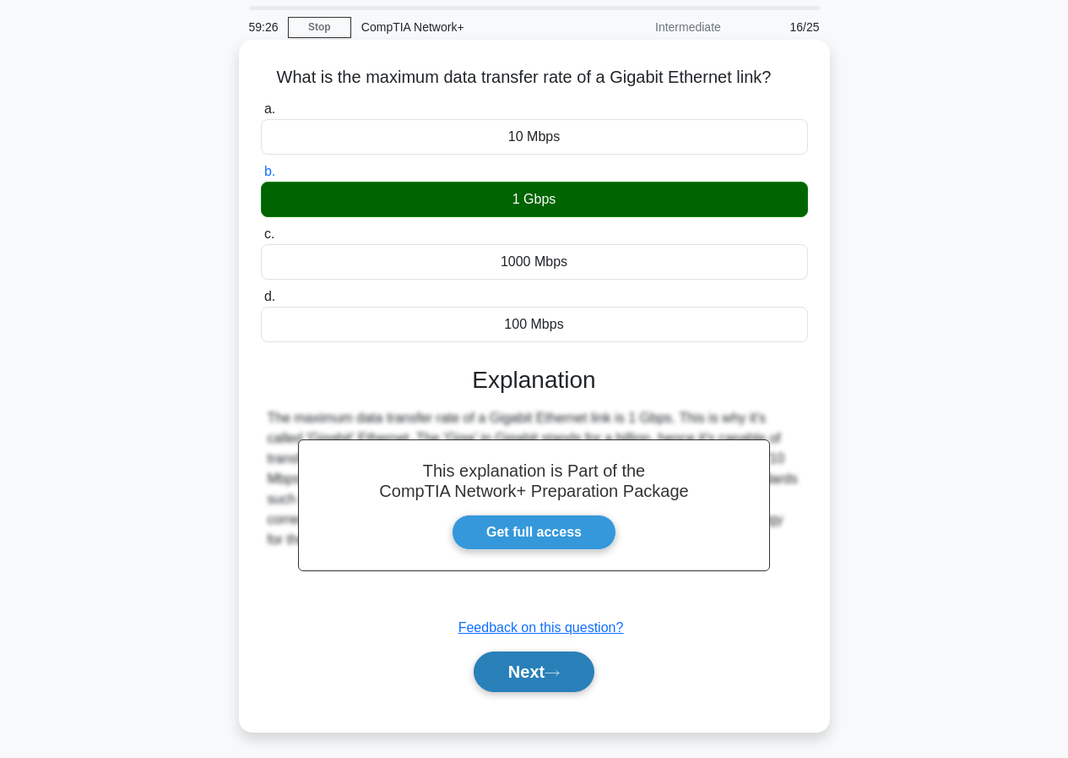
scroll to position [84, 0]
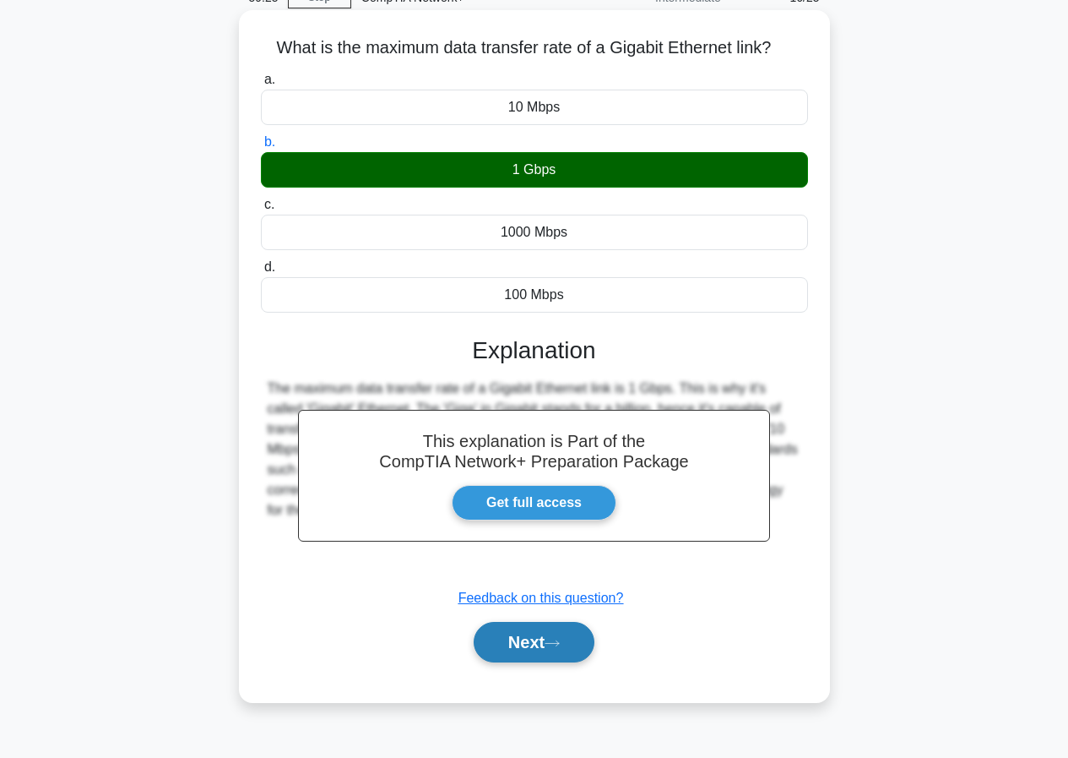
click at [540, 643] on button "Next" at bounding box center [534, 642] width 121 height 41
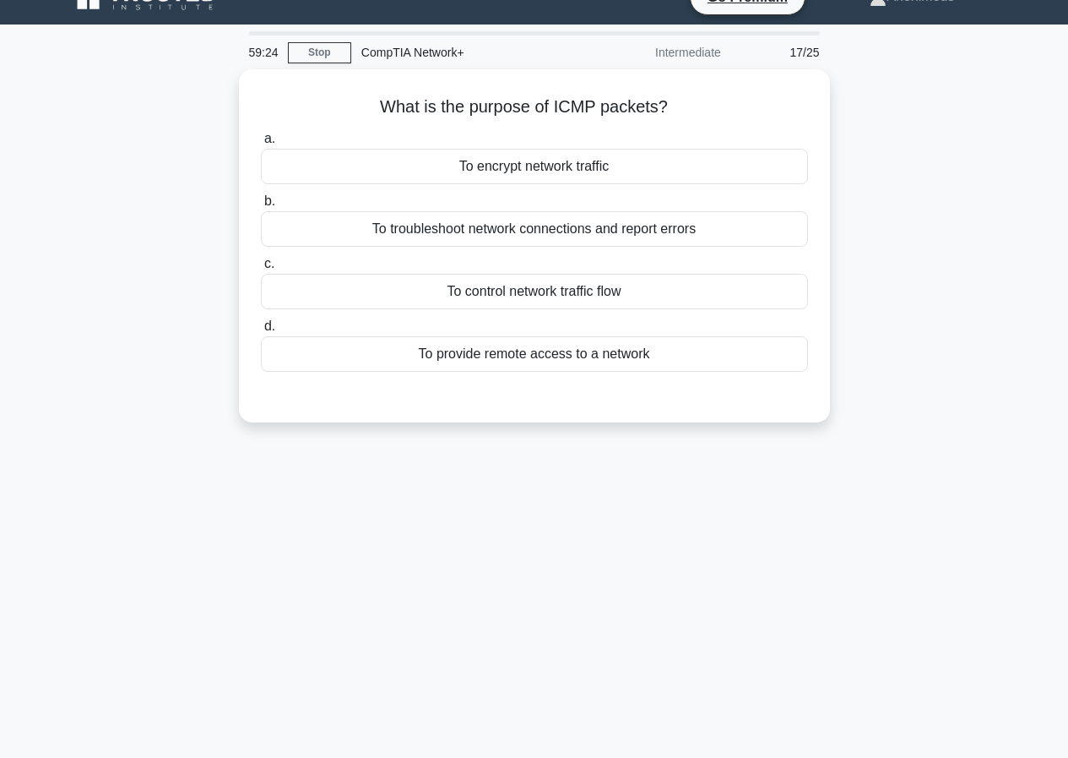
scroll to position [0, 0]
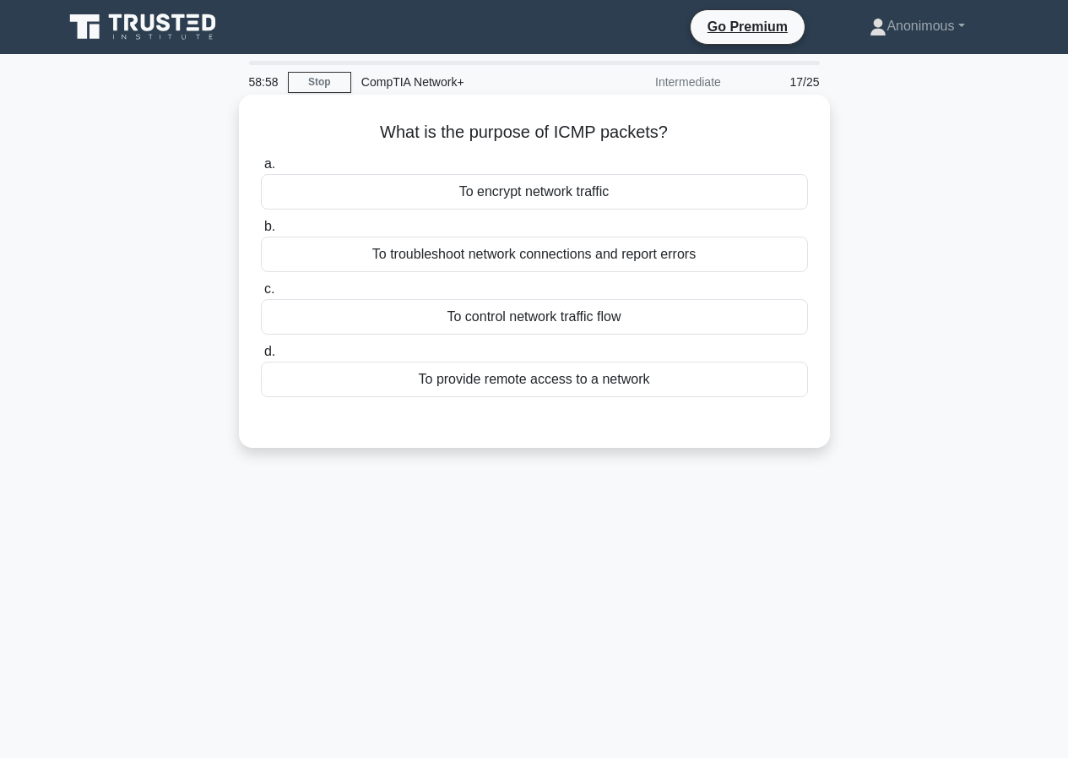
click at [565, 269] on div "To troubleshoot network connections and report errors" at bounding box center [534, 253] width 547 height 35
click at [261, 232] on input "b. To troubleshoot network connections and report errors" at bounding box center [261, 226] width 0 height 11
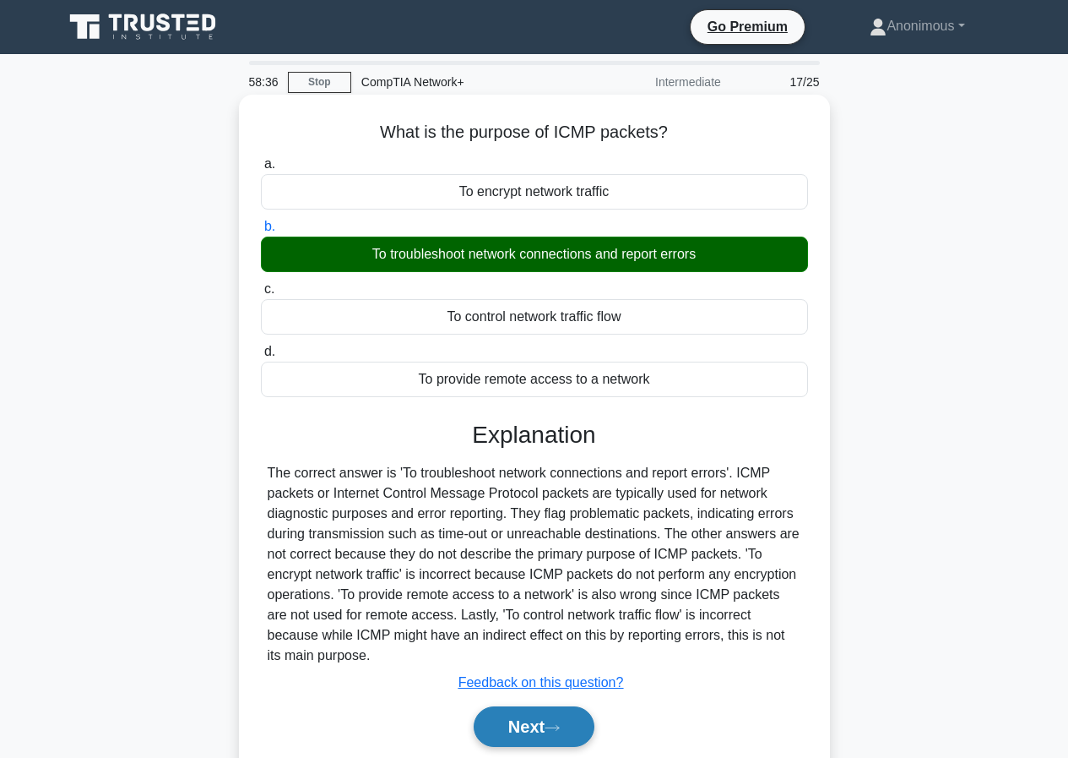
click at [545, 729] on button "Next" at bounding box center [534, 726] width 121 height 41
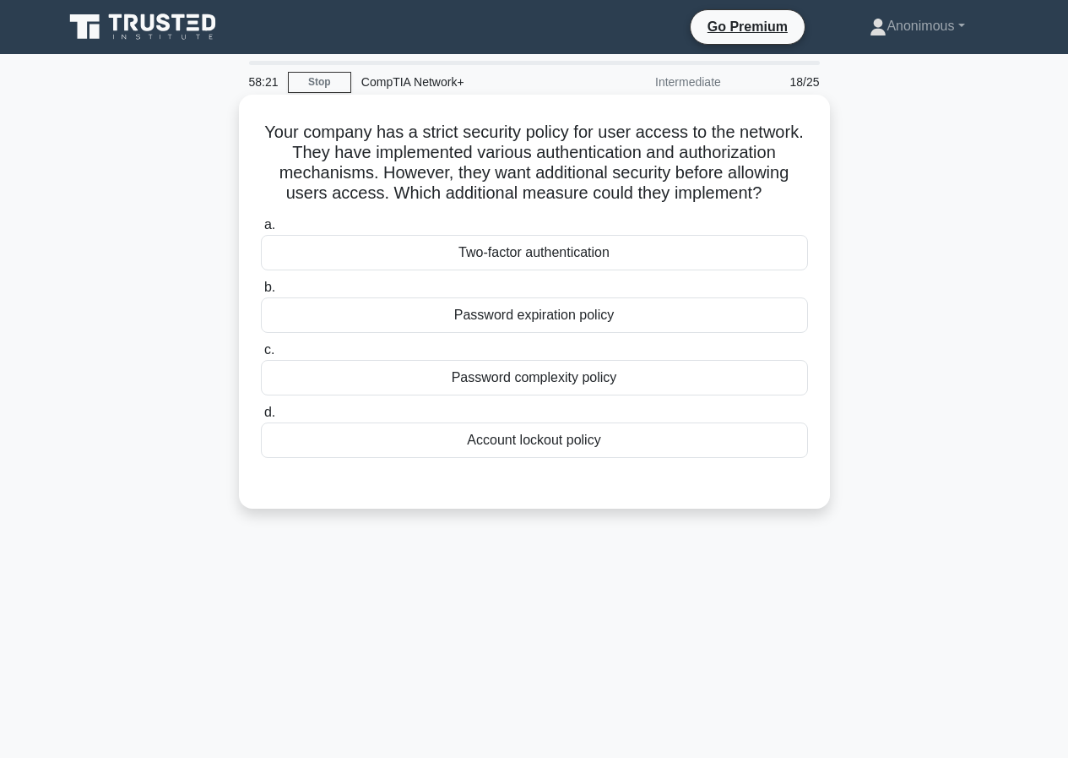
click at [476, 256] on div "Two-factor authentication" at bounding box center [534, 252] width 547 height 35
click at [261, 231] on input "a. Two-factor authentication" at bounding box center [261, 225] width 0 height 11
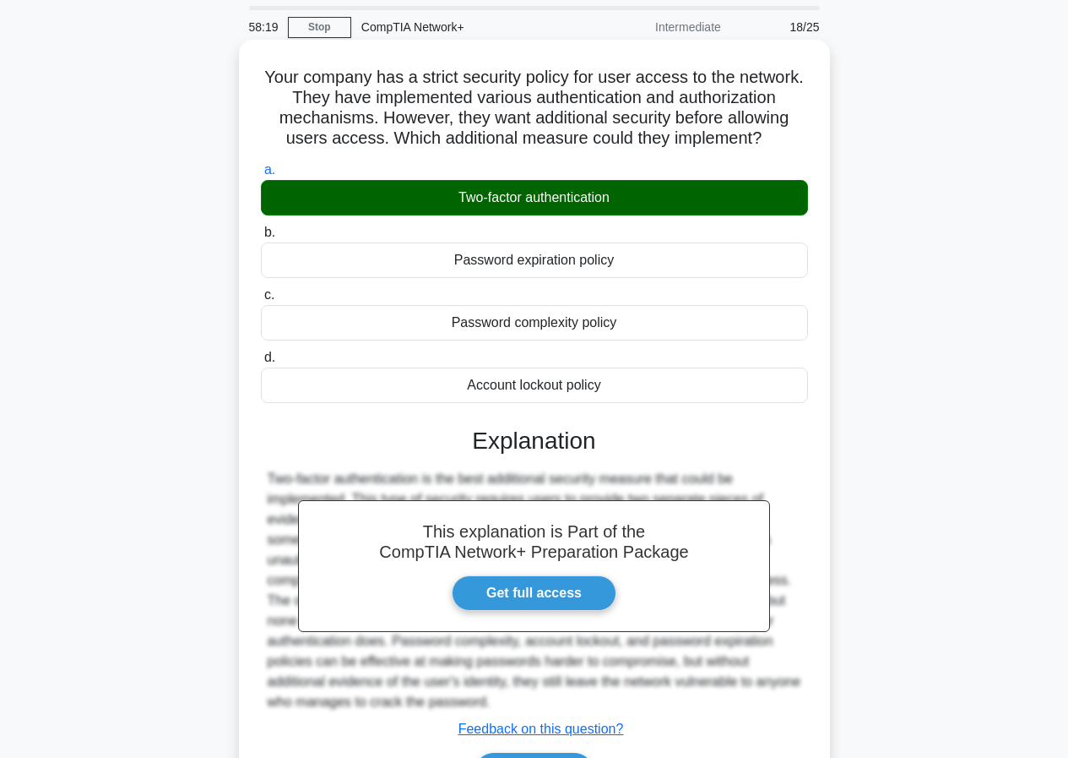
scroll to position [84, 0]
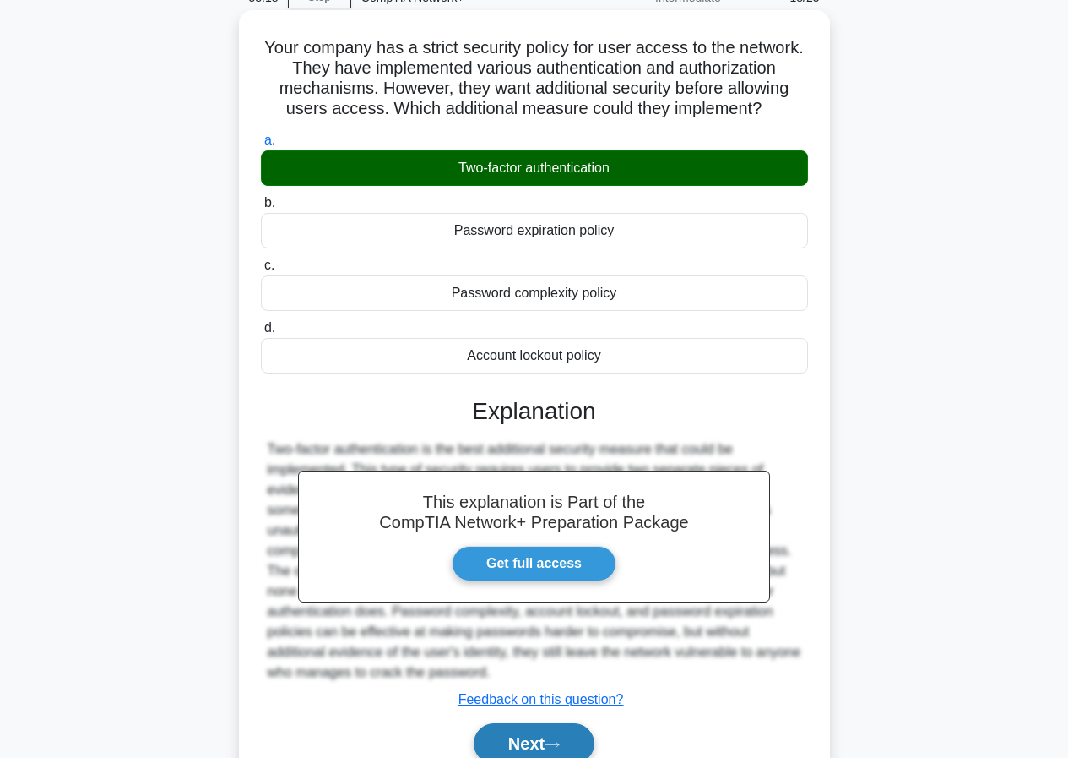
click at [495, 755] on button "Next" at bounding box center [534, 743] width 121 height 41
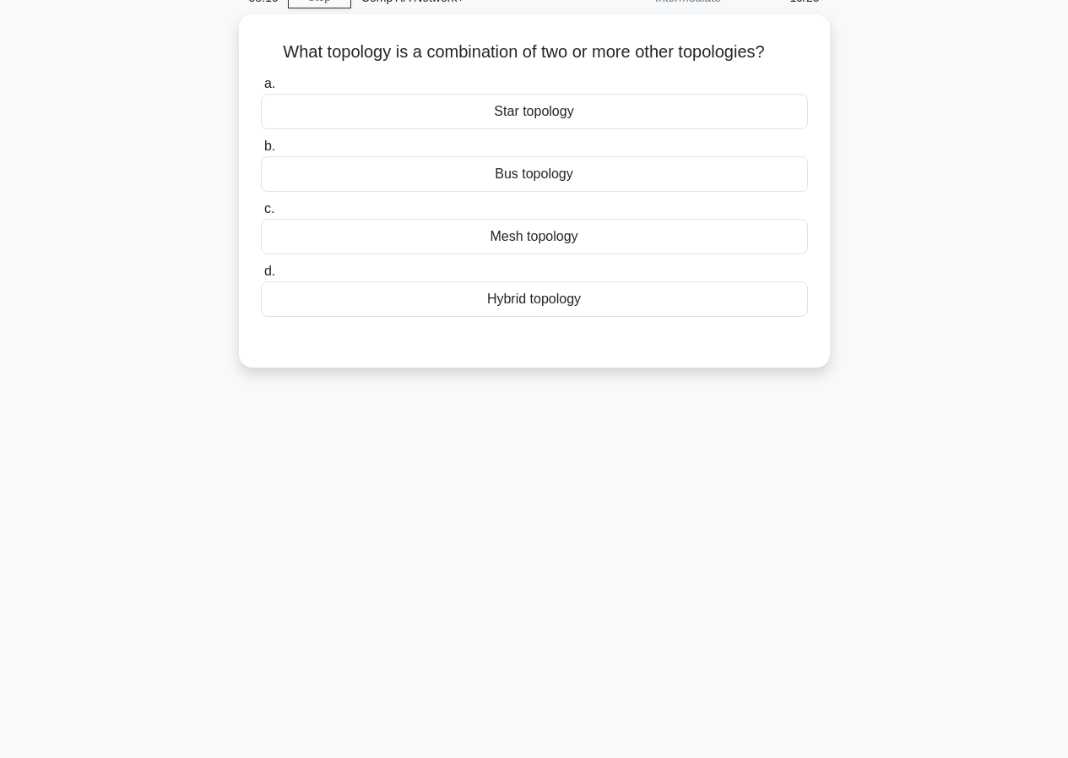
scroll to position [0, 0]
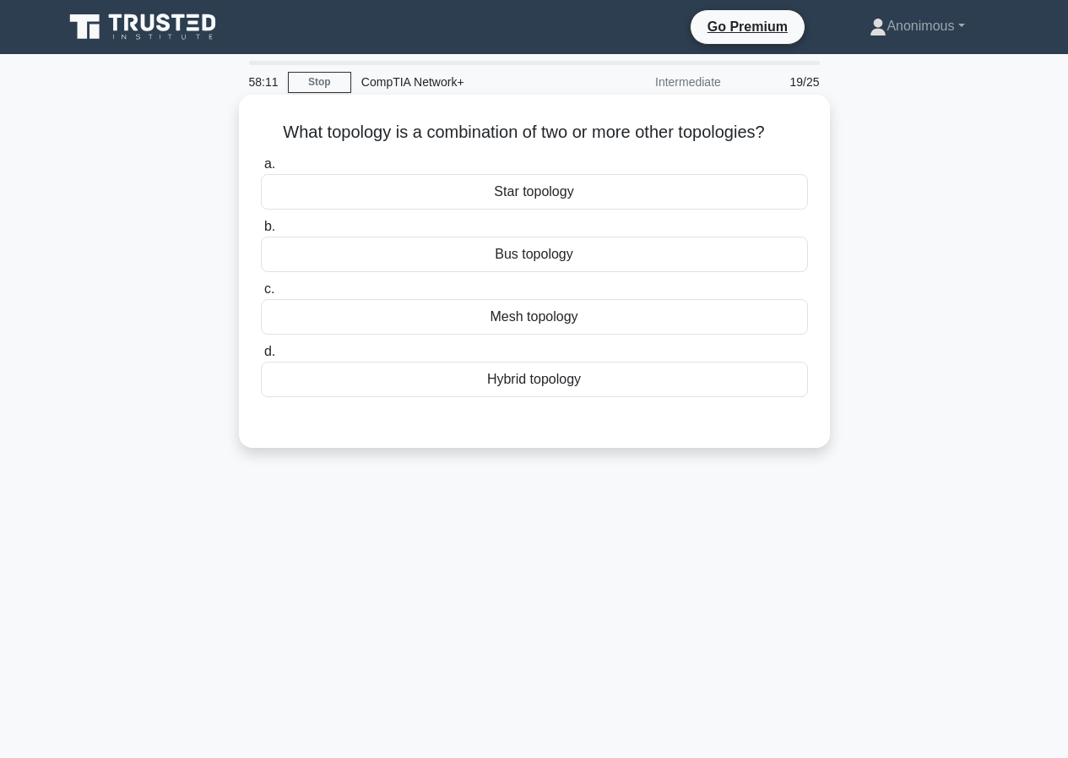
click at [560, 378] on div "Hybrid topology" at bounding box center [534, 378] width 547 height 35
click at [261, 357] on input "d. Hybrid topology" at bounding box center [261, 351] width 0 height 11
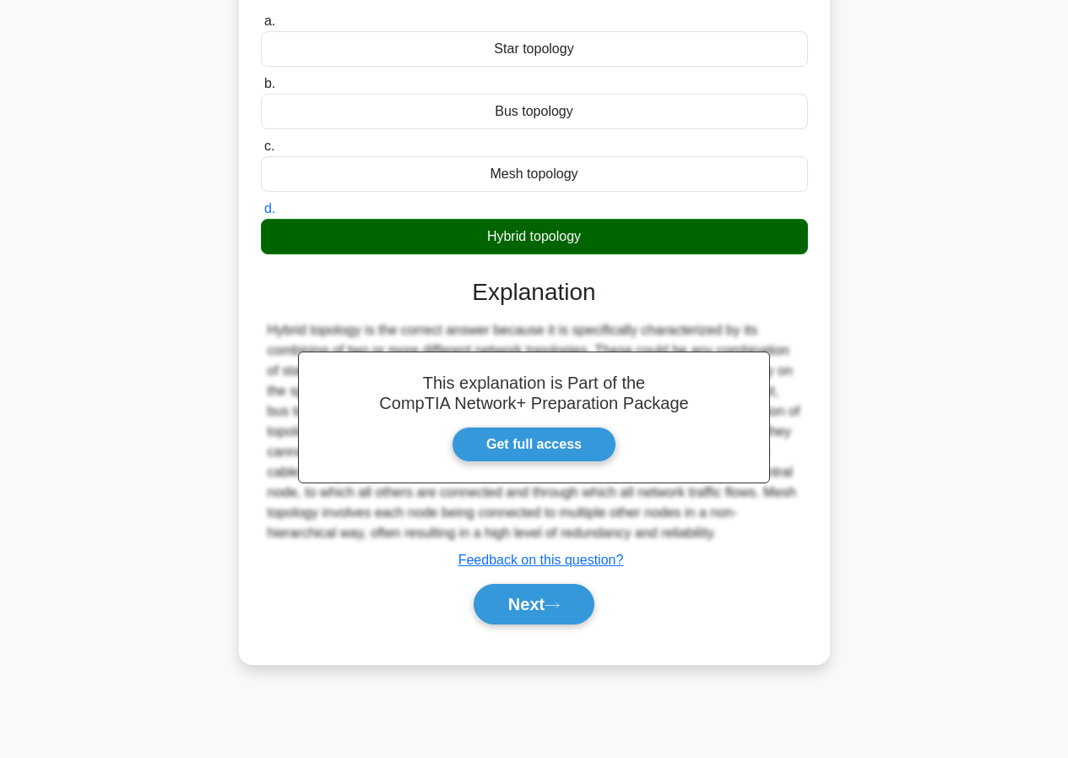
scroll to position [155, 0]
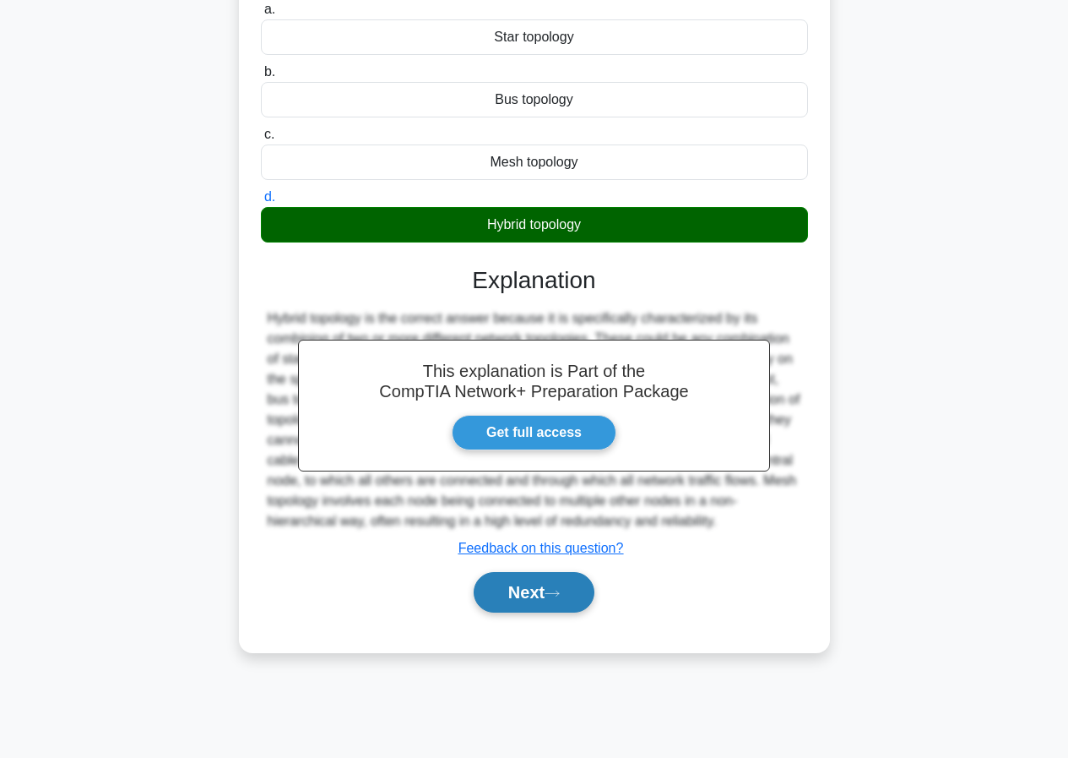
click at [520, 601] on button "Next" at bounding box center [534, 592] width 121 height 41
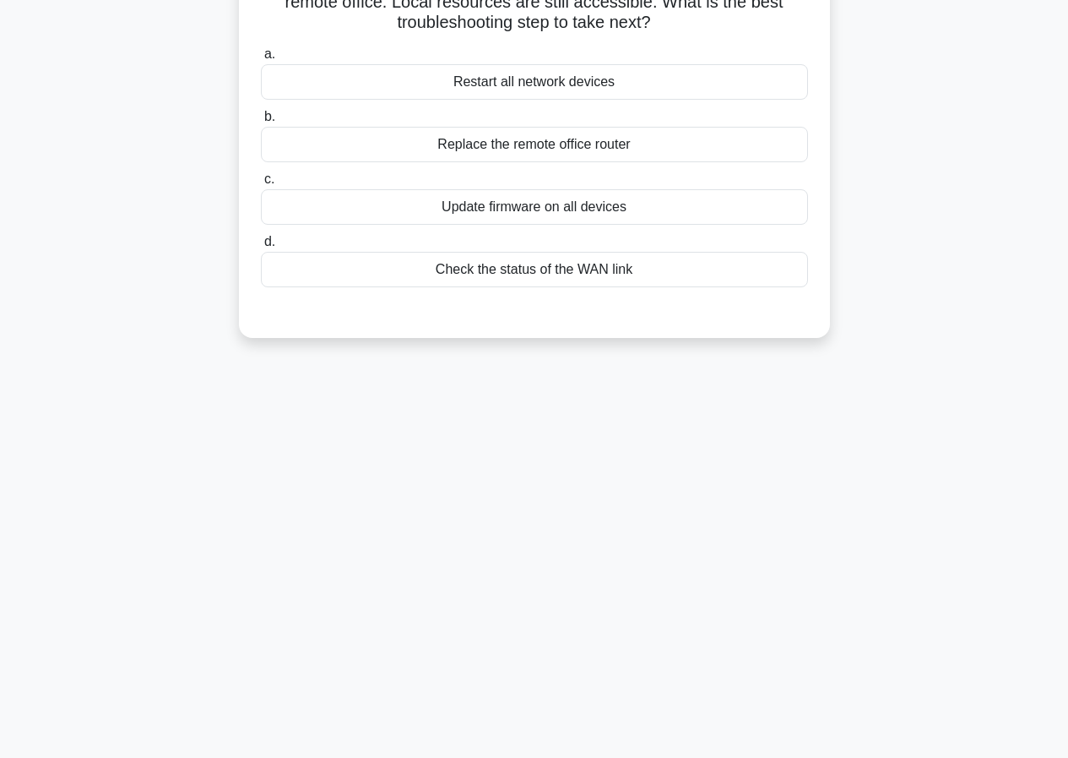
scroll to position [70, 0]
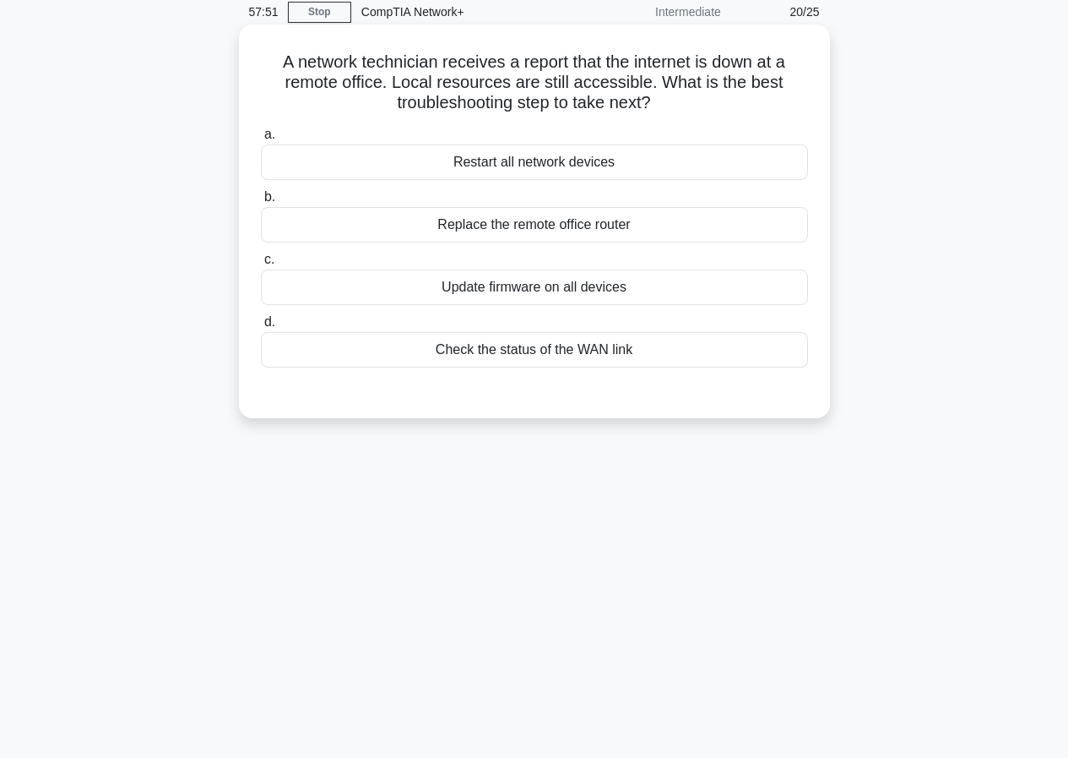
click at [513, 160] on div "Restart all network devices" at bounding box center [534, 161] width 547 height 35
click at [261, 140] on input "a. Restart all network devices" at bounding box center [261, 134] width 0 height 11
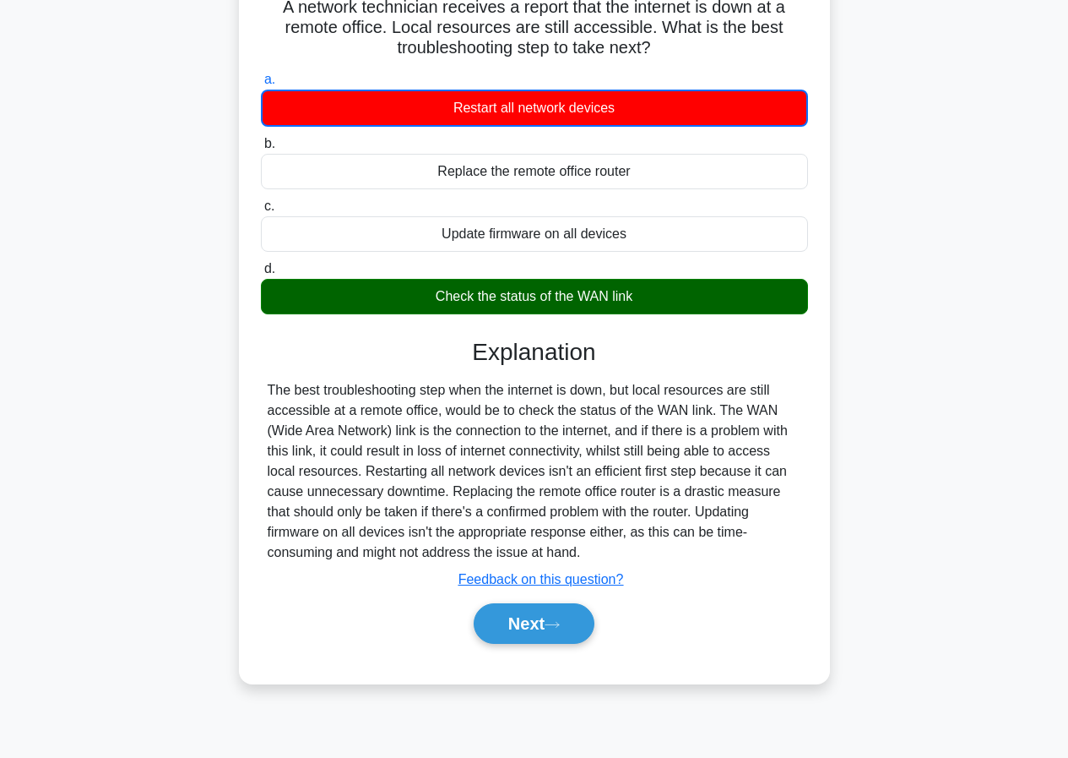
scroll to position [155, 0]
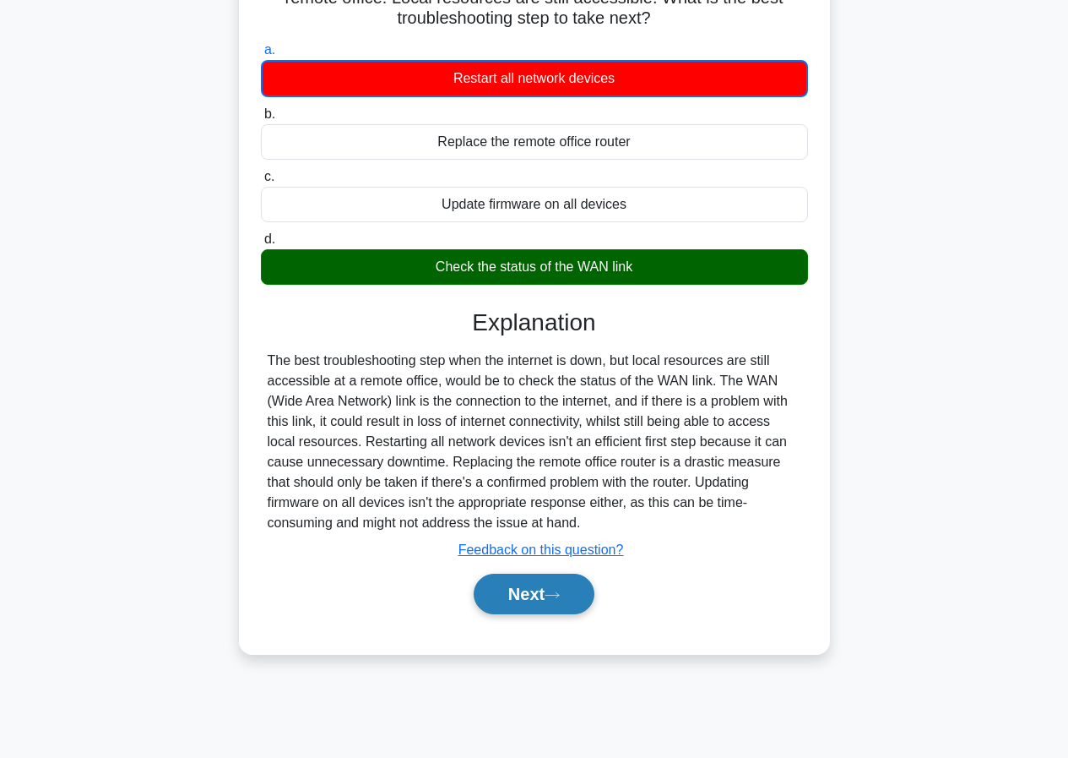
click at [516, 596] on button "Next" at bounding box center [534, 593] width 121 height 41
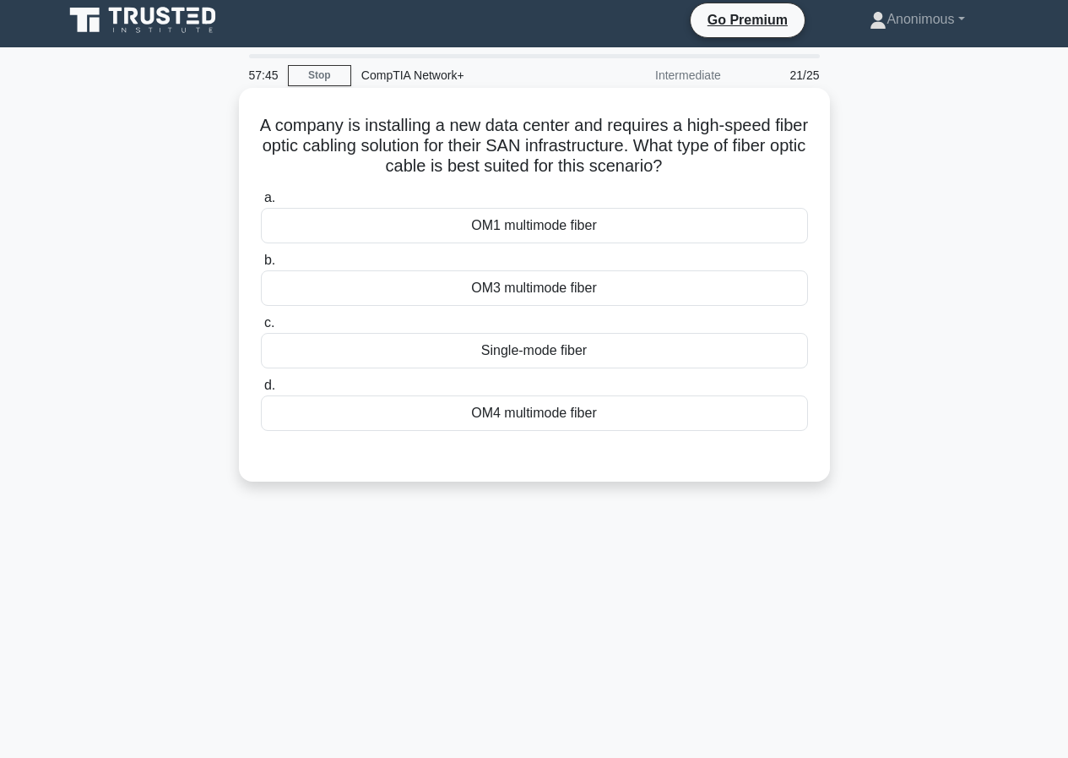
scroll to position [0, 0]
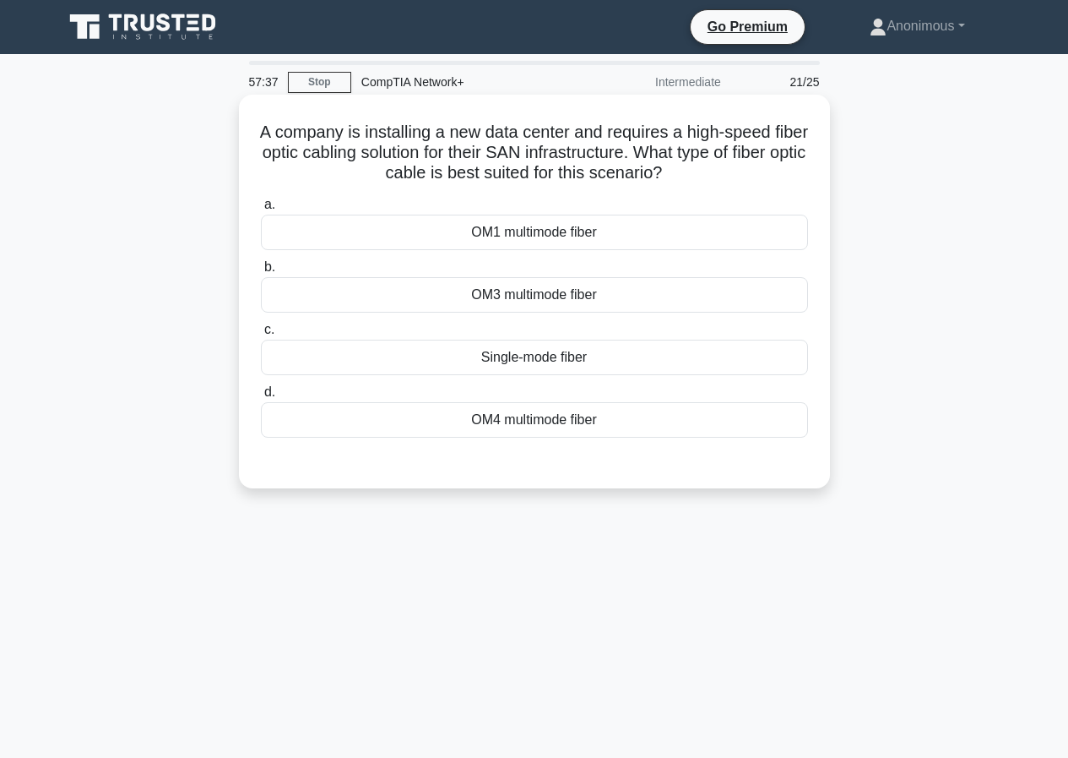
click at [476, 412] on div "OM4 multimode fiber" at bounding box center [534, 419] width 547 height 35
click at [261, 398] on input "d. OM4 multimode fiber" at bounding box center [261, 392] width 0 height 11
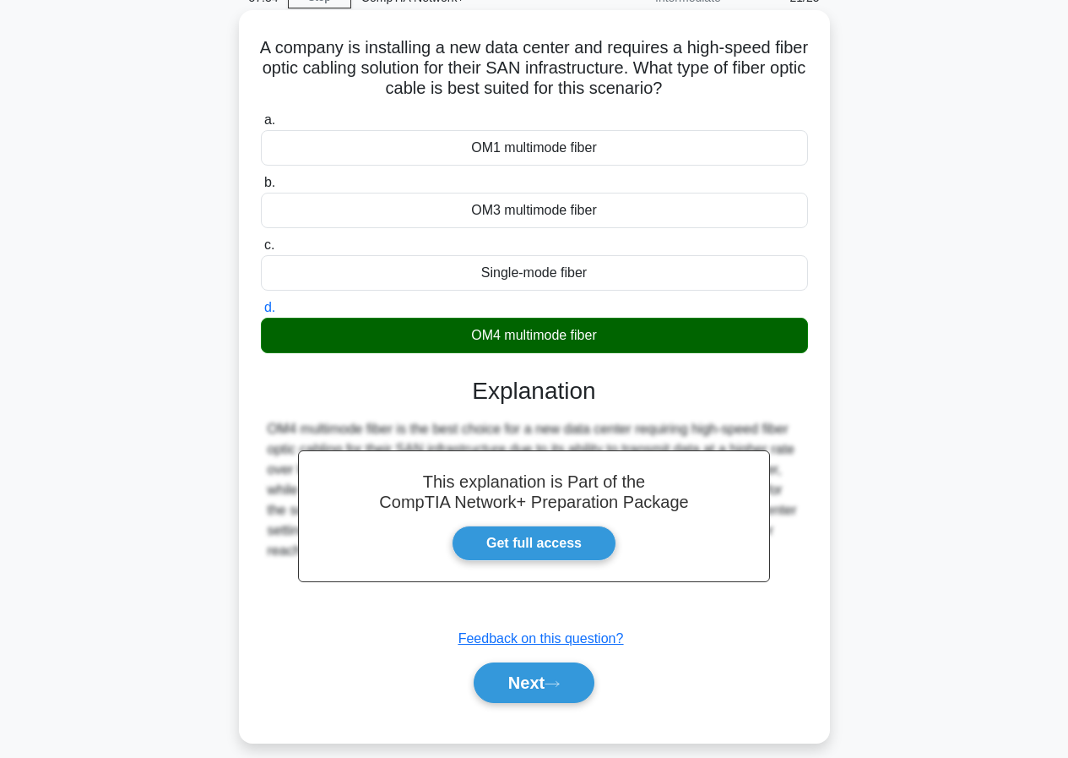
scroll to position [155, 0]
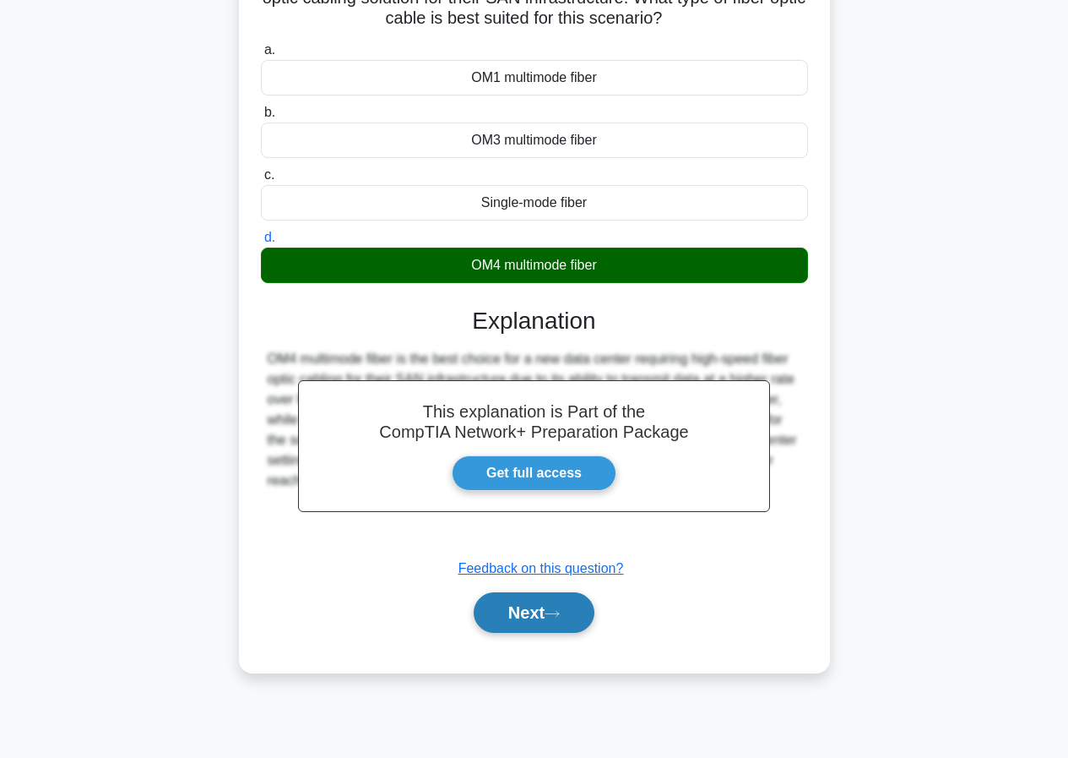
click at [543, 617] on button "Next" at bounding box center [534, 612] width 121 height 41
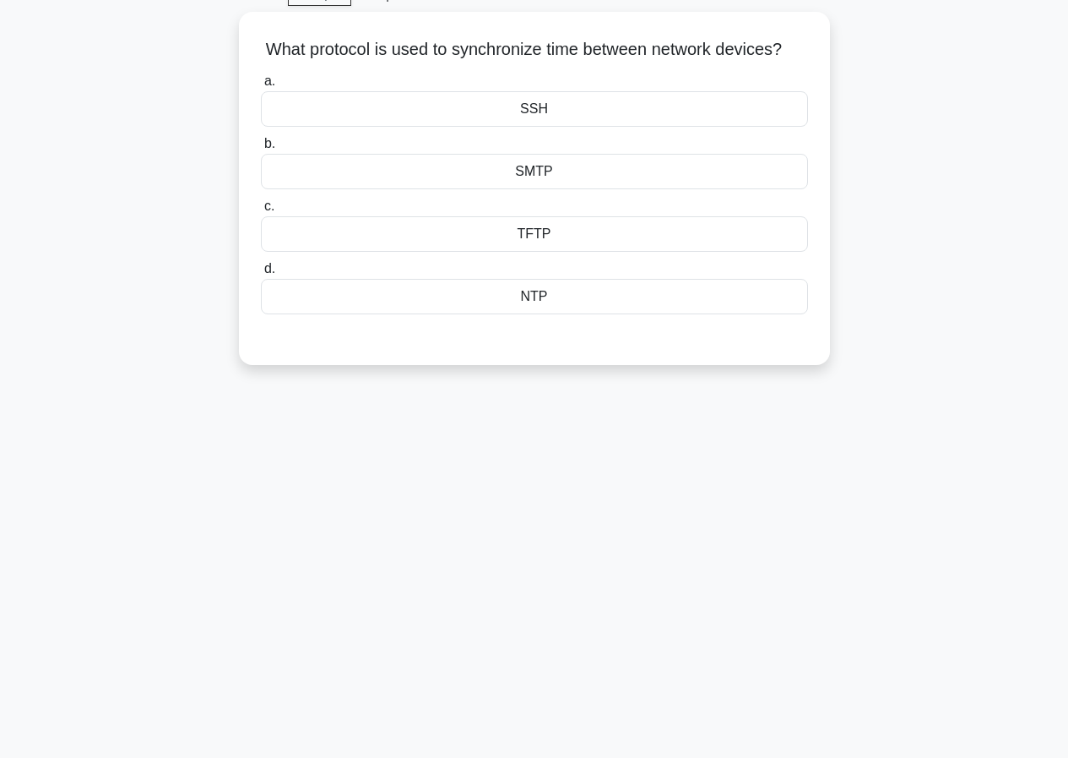
scroll to position [0, 0]
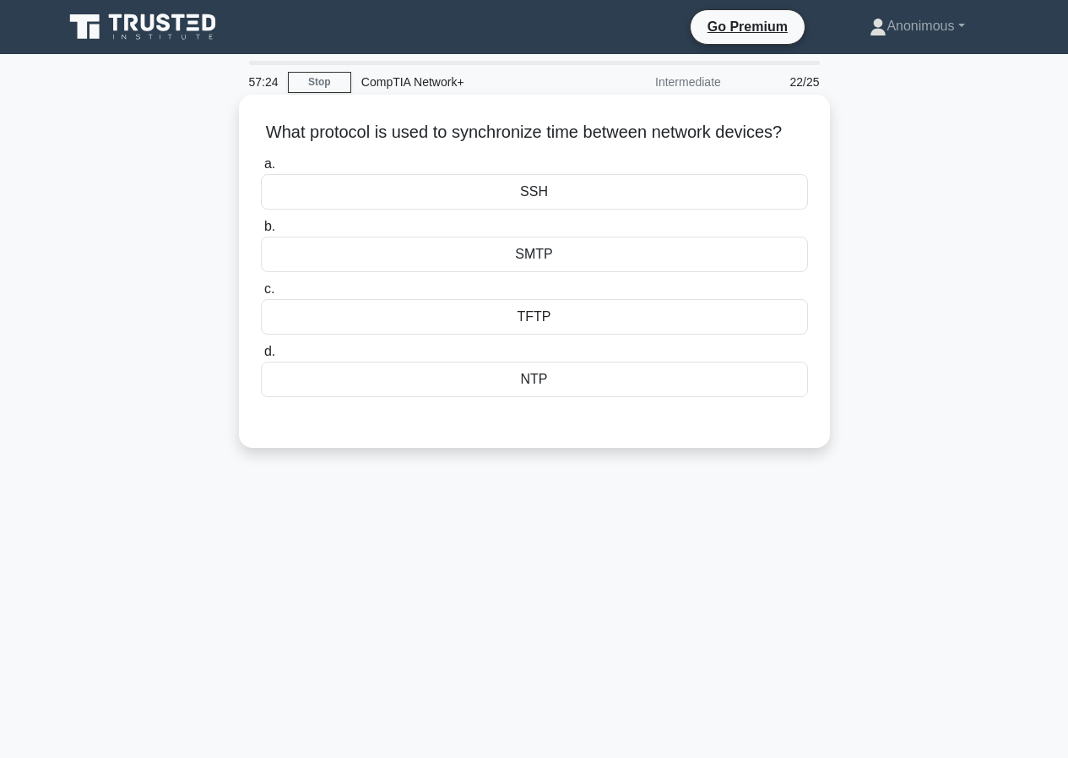
click at [545, 397] on div "NTP" at bounding box center [534, 378] width 547 height 35
click at [261, 357] on input "d. NTP" at bounding box center [261, 351] width 0 height 11
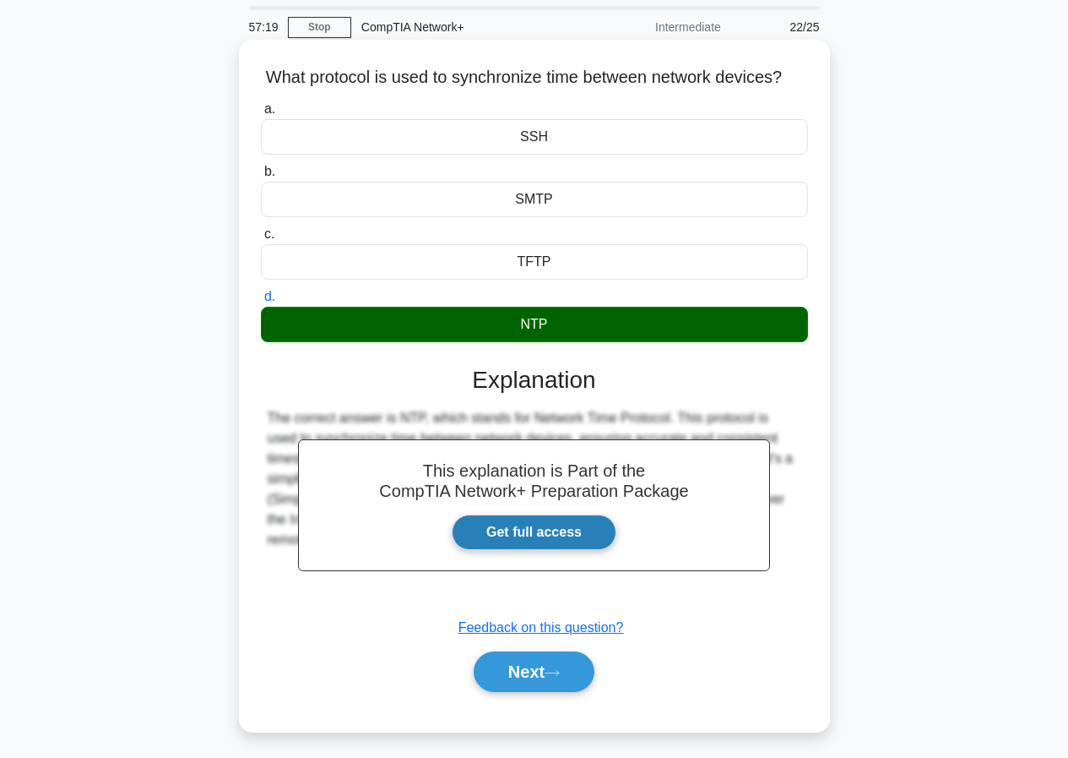
scroll to position [155, 0]
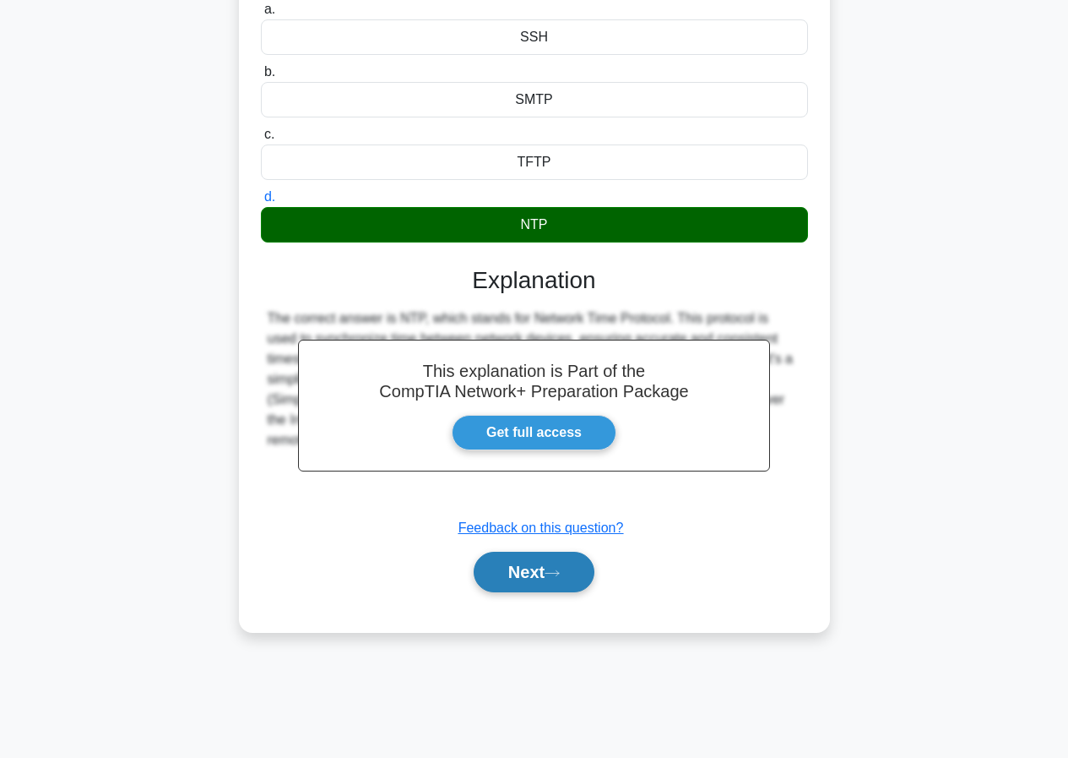
click at [579, 592] on button "Next" at bounding box center [534, 572] width 121 height 41
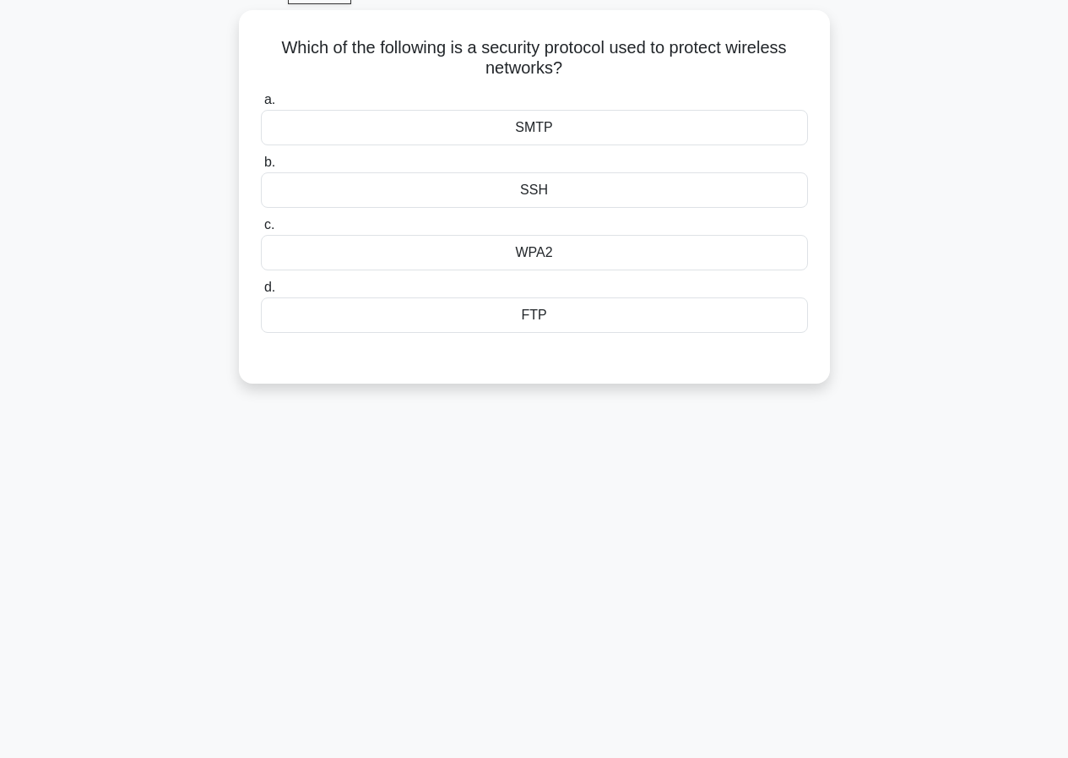
scroll to position [0, 0]
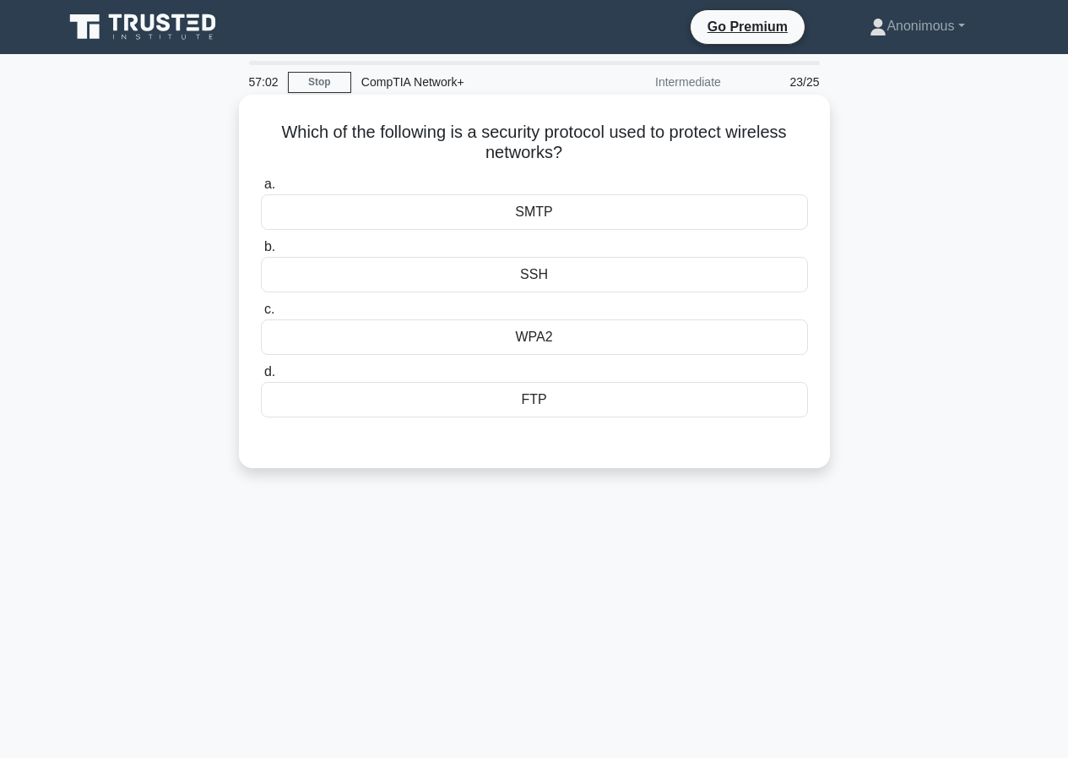
click at [585, 329] on div "WPA2" at bounding box center [534, 336] width 547 height 35
click at [261, 315] on input "c. WPA2" at bounding box center [261, 309] width 0 height 11
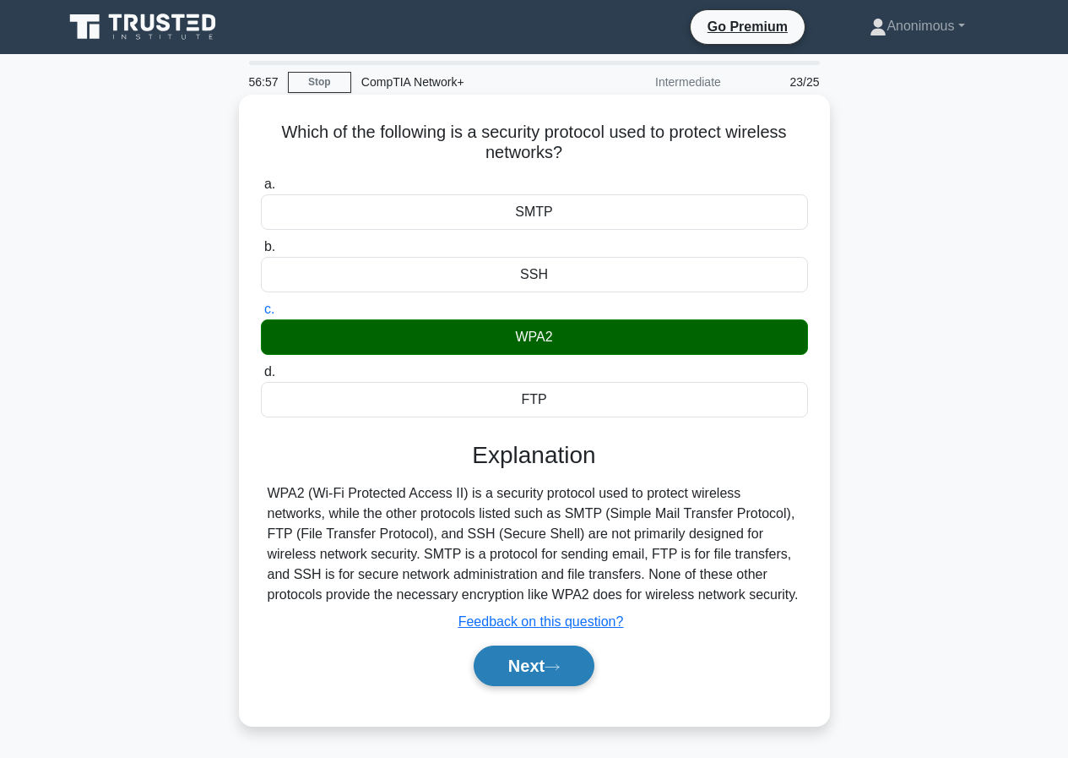
click at [574, 673] on button "Next" at bounding box center [534, 665] width 121 height 41
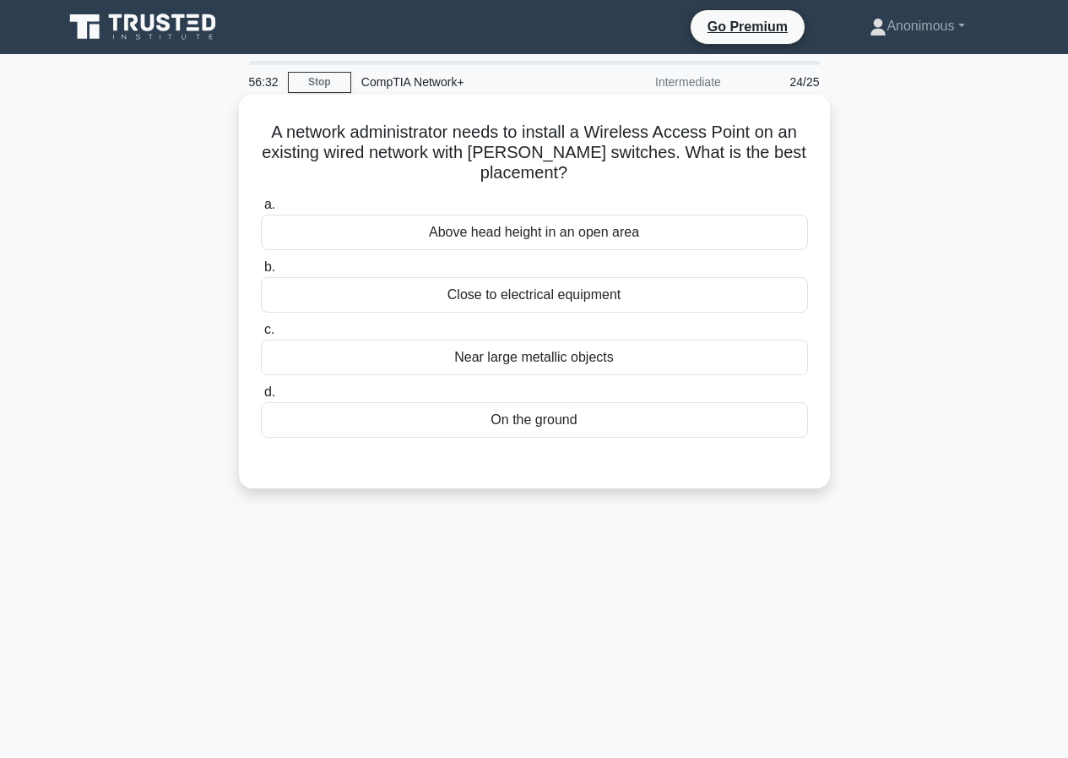
click at [602, 241] on div "Above head height in an open area" at bounding box center [534, 232] width 547 height 35
click at [261, 210] on input "a. Above head height in an open area" at bounding box center [261, 204] width 0 height 11
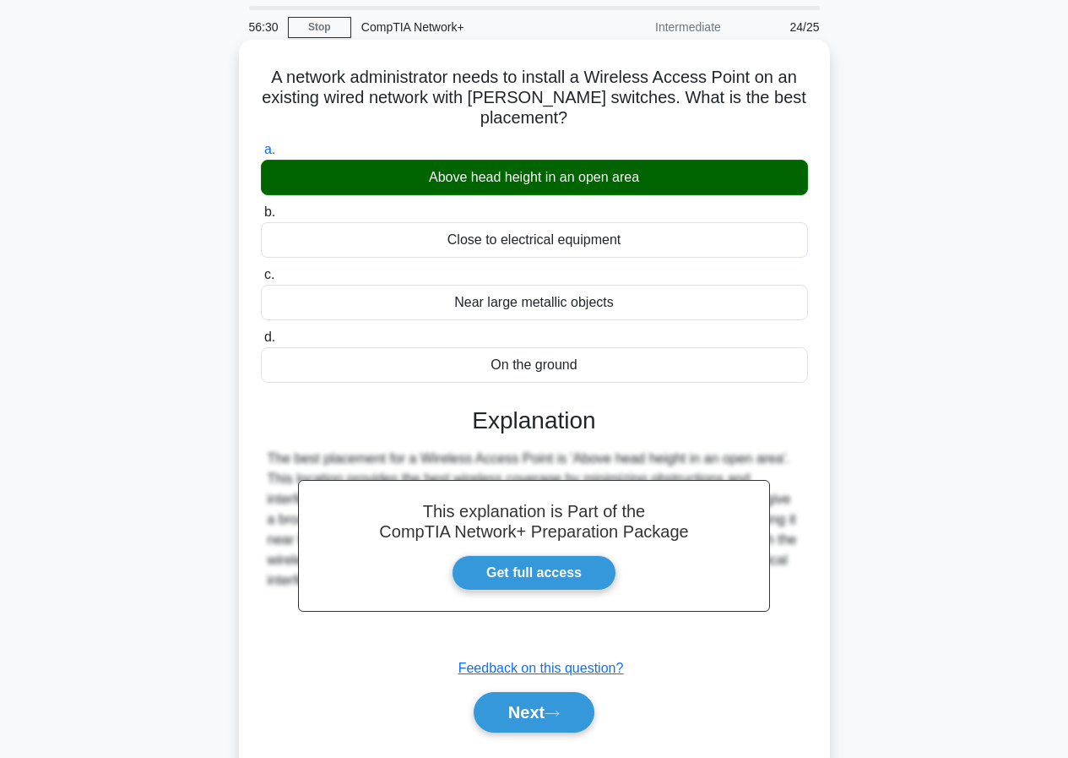
scroll to position [155, 0]
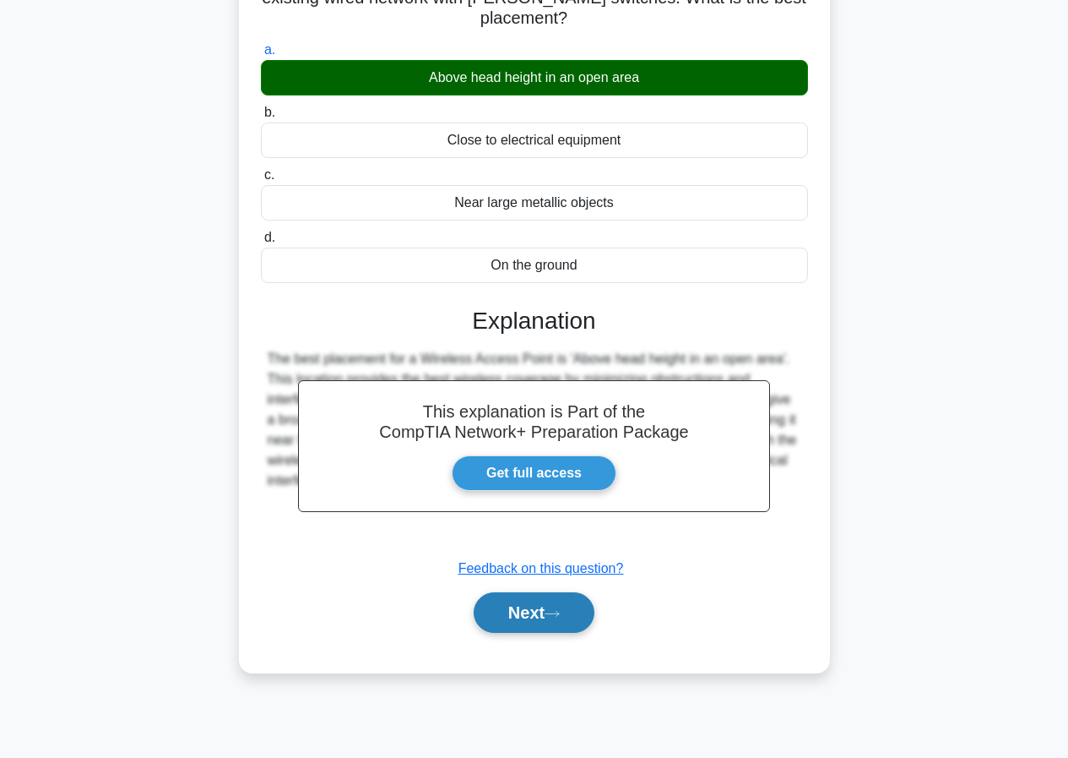
click at [559, 615] on icon at bounding box center [553, 613] width 14 height 5
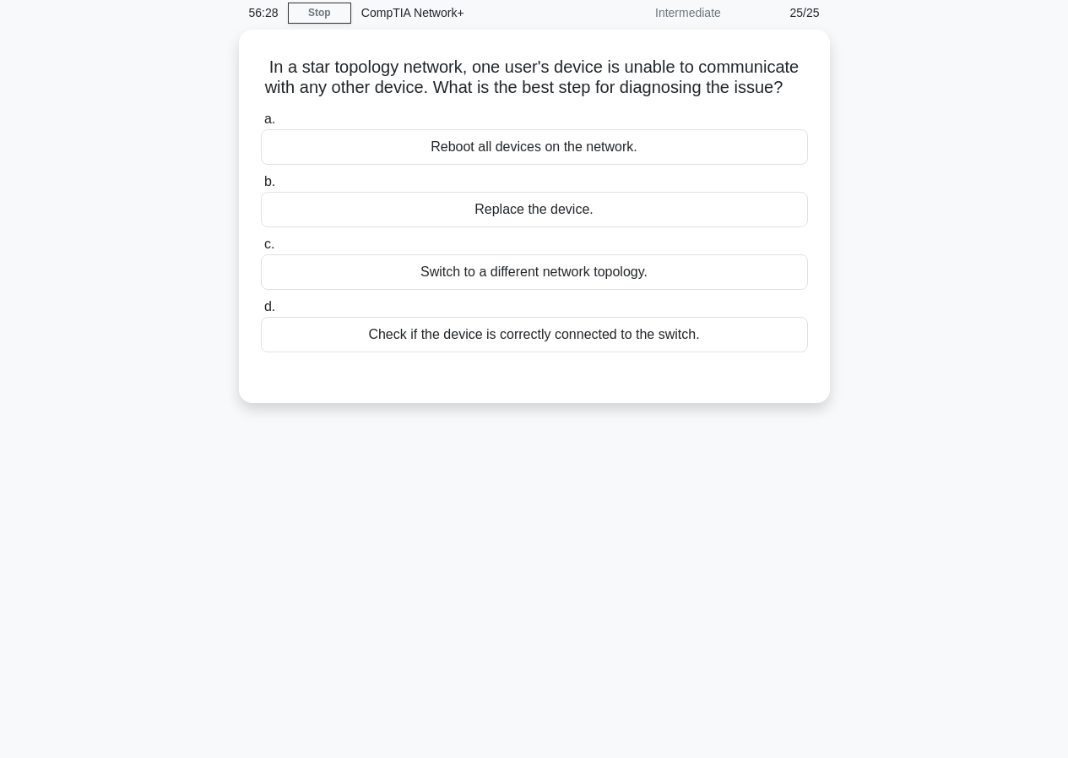
scroll to position [0, 0]
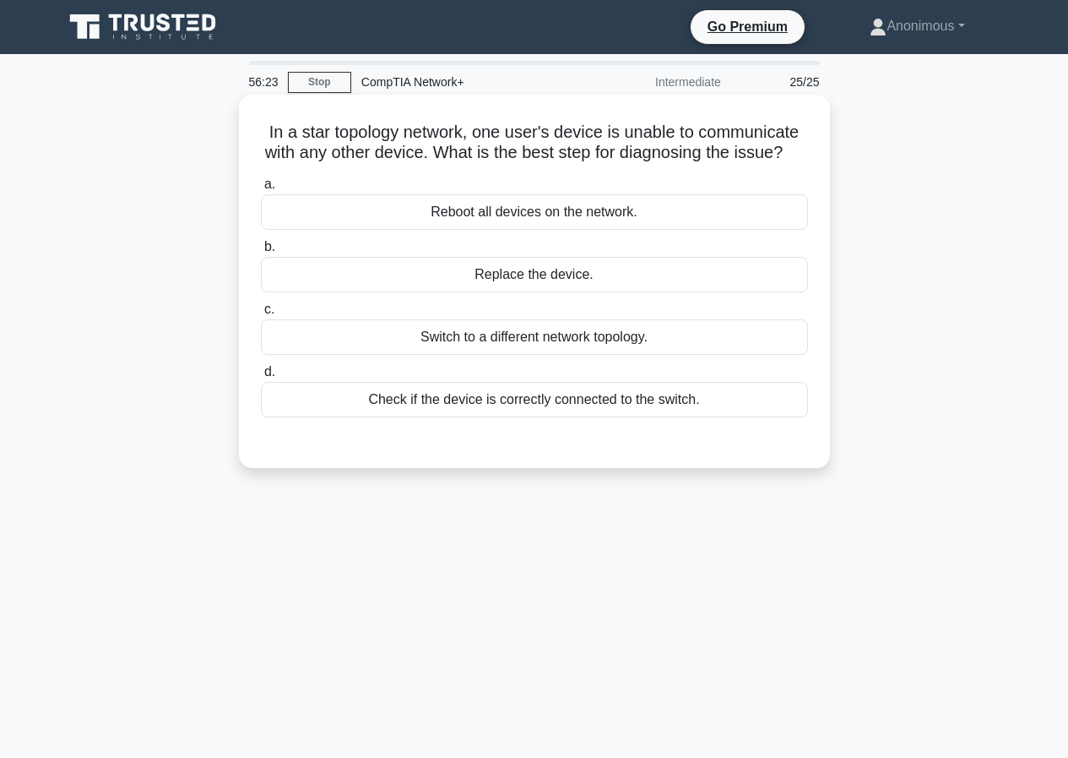
click at [486, 417] on div "Check if the device is correctly connected to the switch." at bounding box center [534, 399] width 547 height 35
click at [261, 378] on input "d. Check if the device is correctly connected to the switch." at bounding box center [261, 372] width 0 height 11
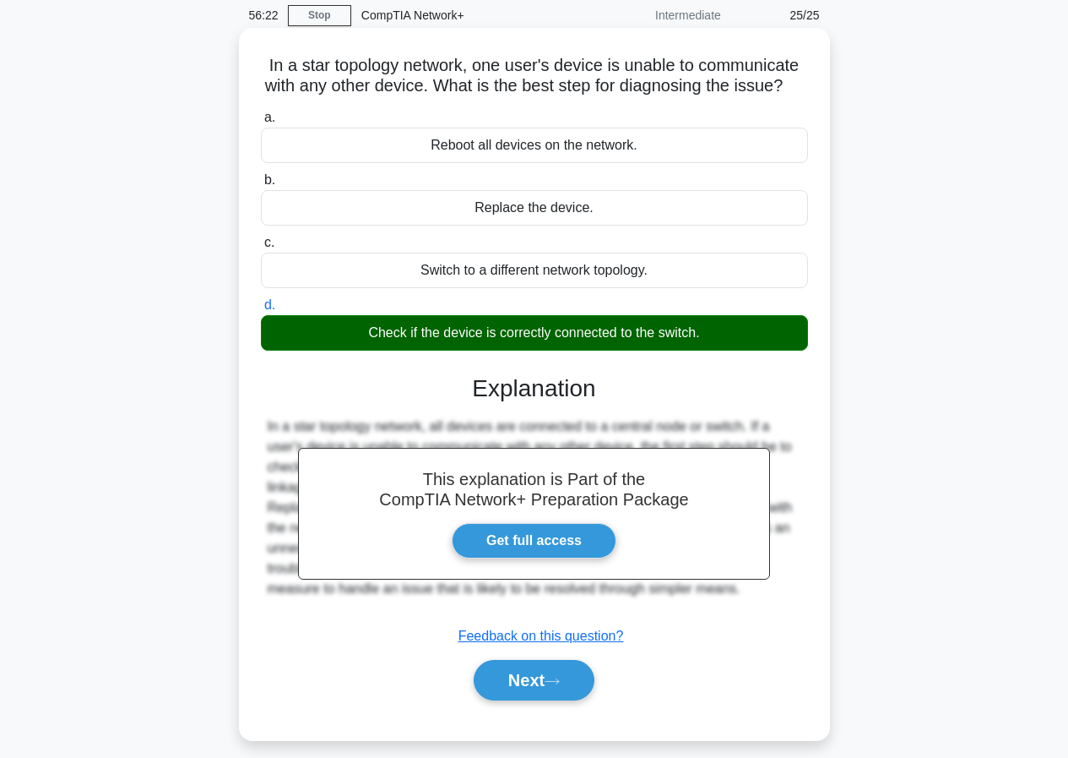
scroll to position [155, 0]
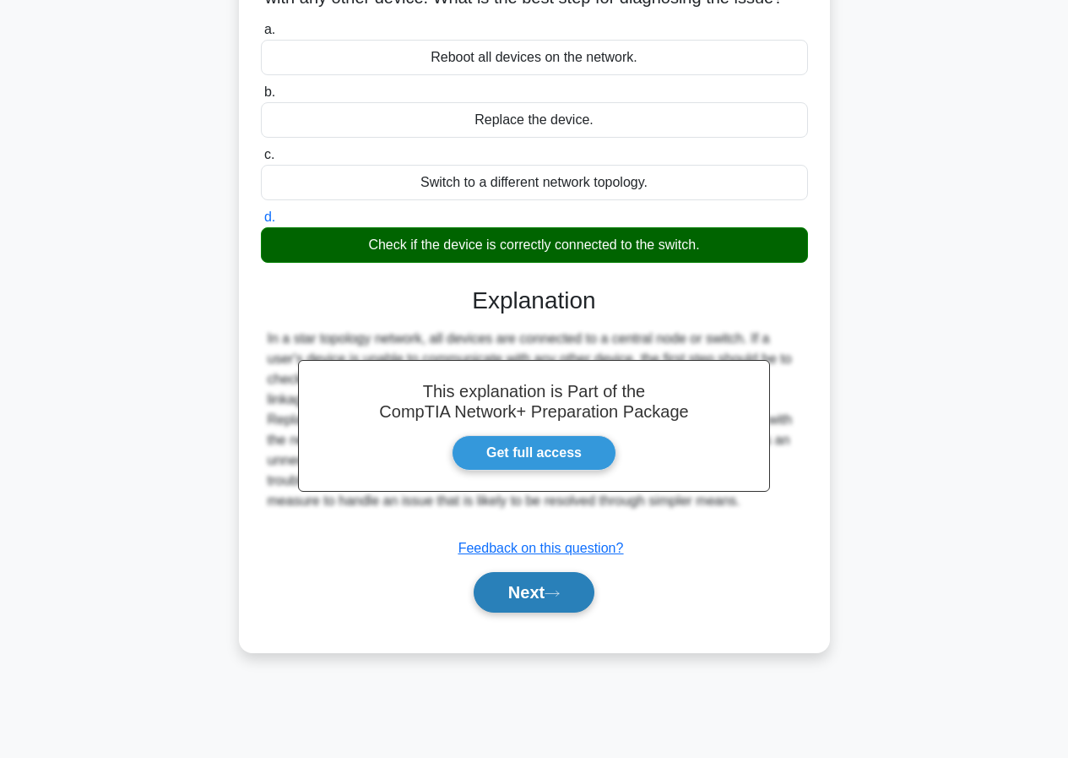
click at [560, 598] on icon at bounding box center [552, 593] width 15 height 9
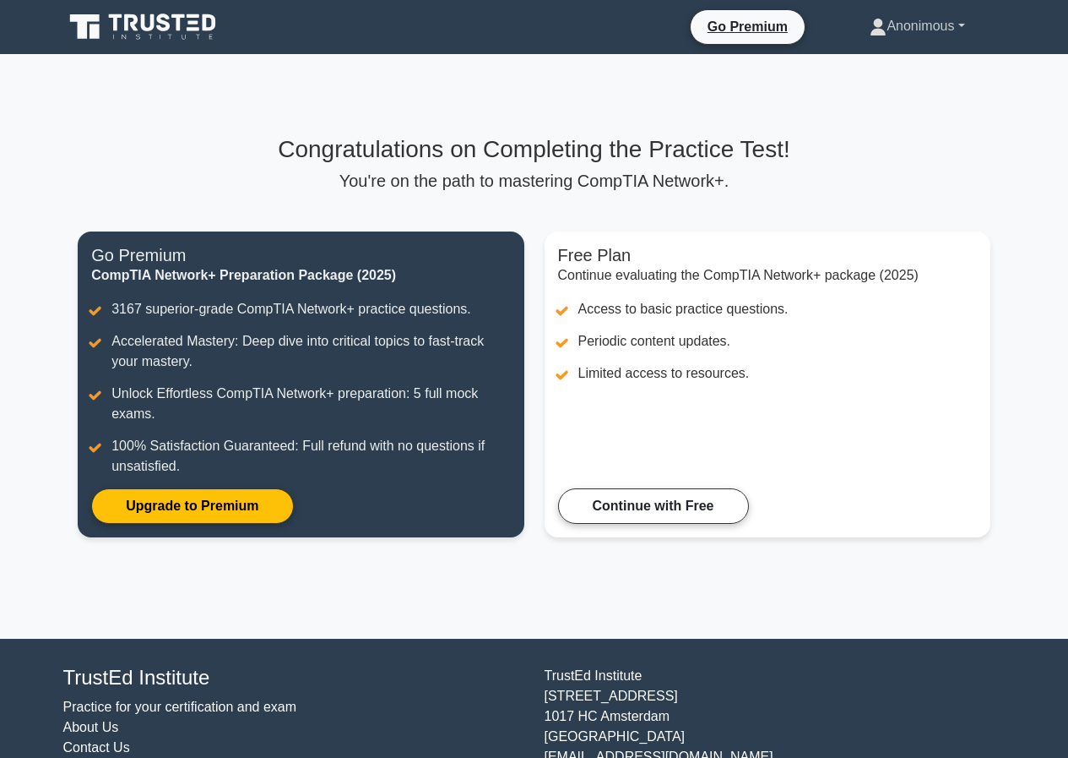
click at [910, 24] on link "Anonimous" at bounding box center [917, 26] width 176 height 34
click at [861, 71] on link "Profile" at bounding box center [896, 65] width 133 height 27
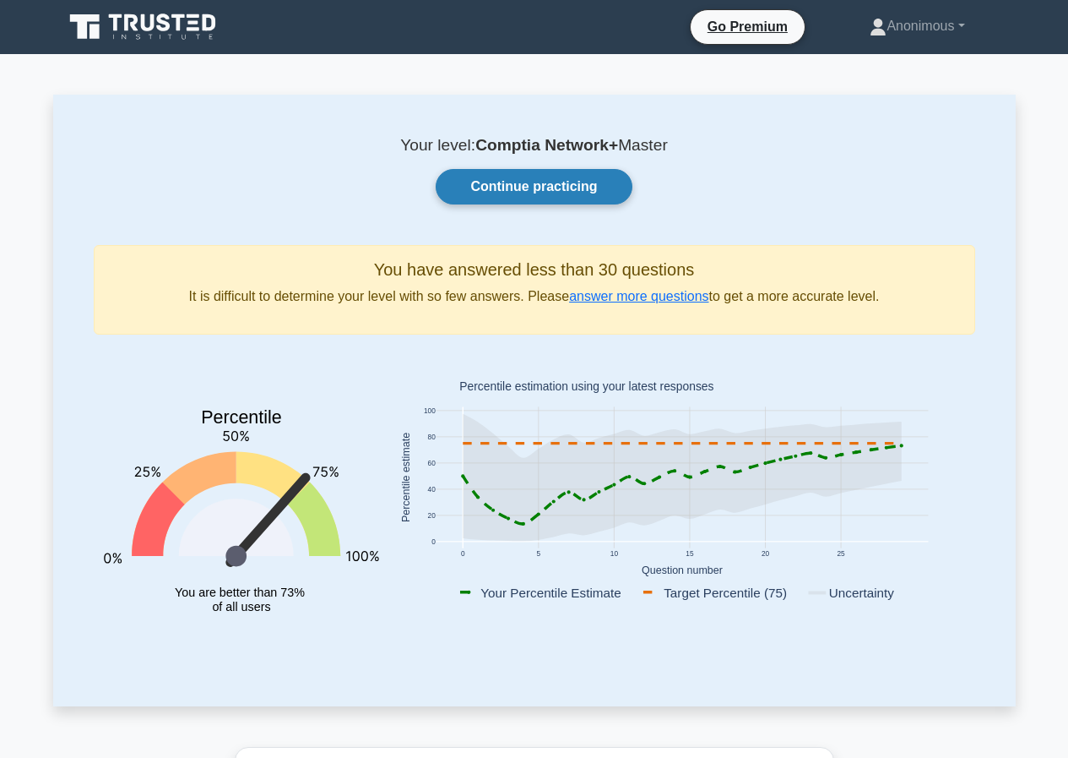
click at [515, 199] on link "Continue practicing" at bounding box center [534, 186] width 196 height 35
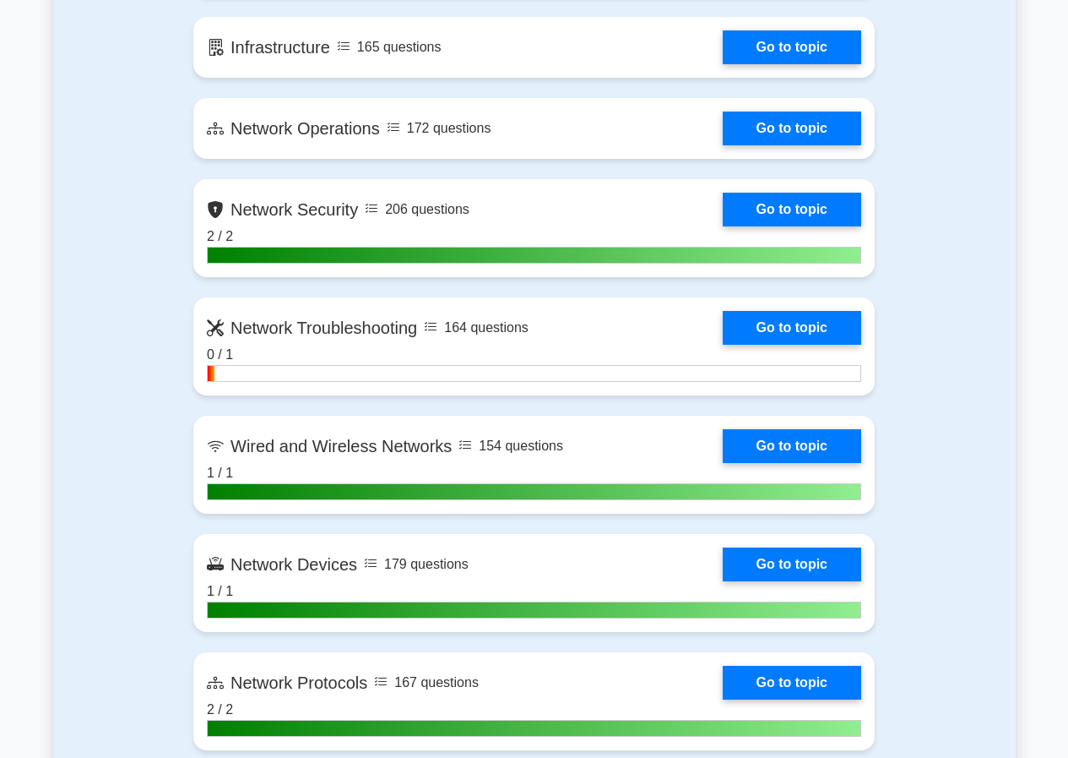
scroll to position [1267, 0]
